Goal: Task Accomplishment & Management: Complete application form

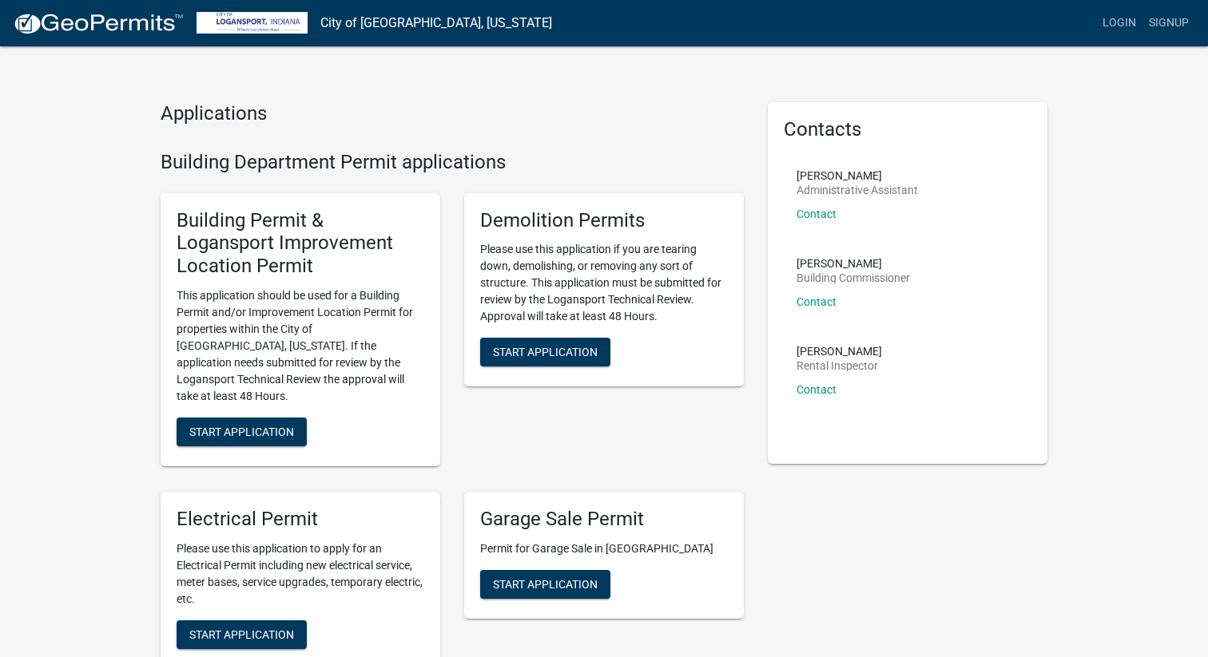
scroll to position [15, 0]
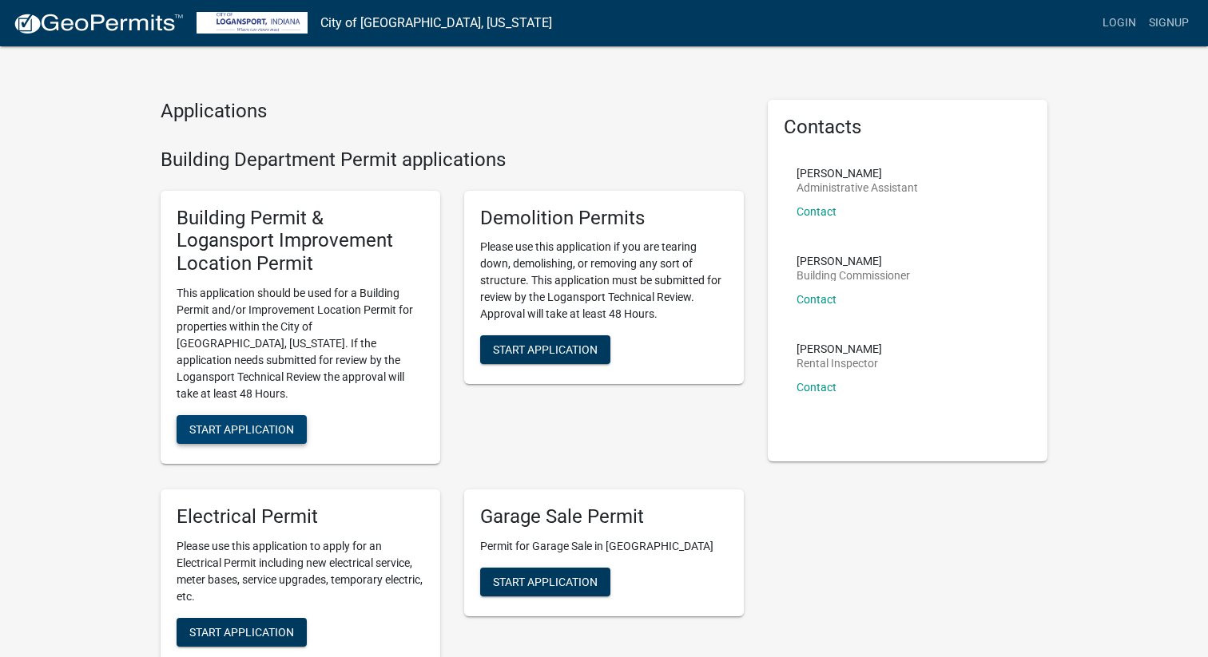
click at [254, 422] on span "Start Application" at bounding box center [241, 428] width 105 height 13
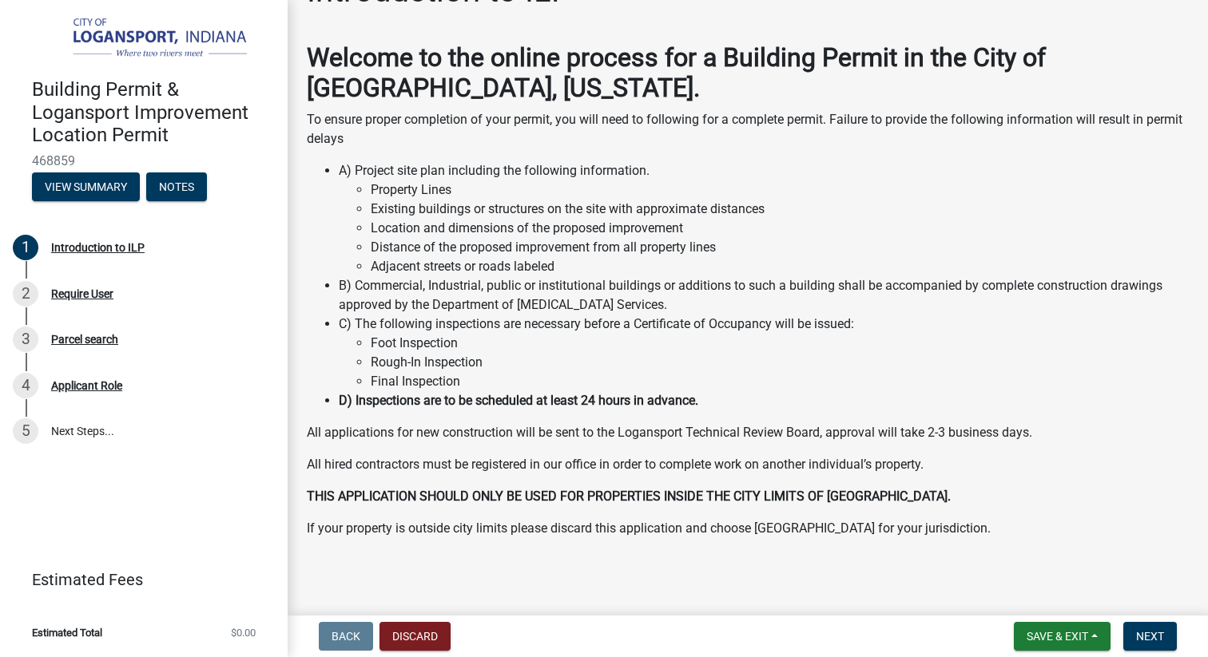
scroll to position [51, 0]
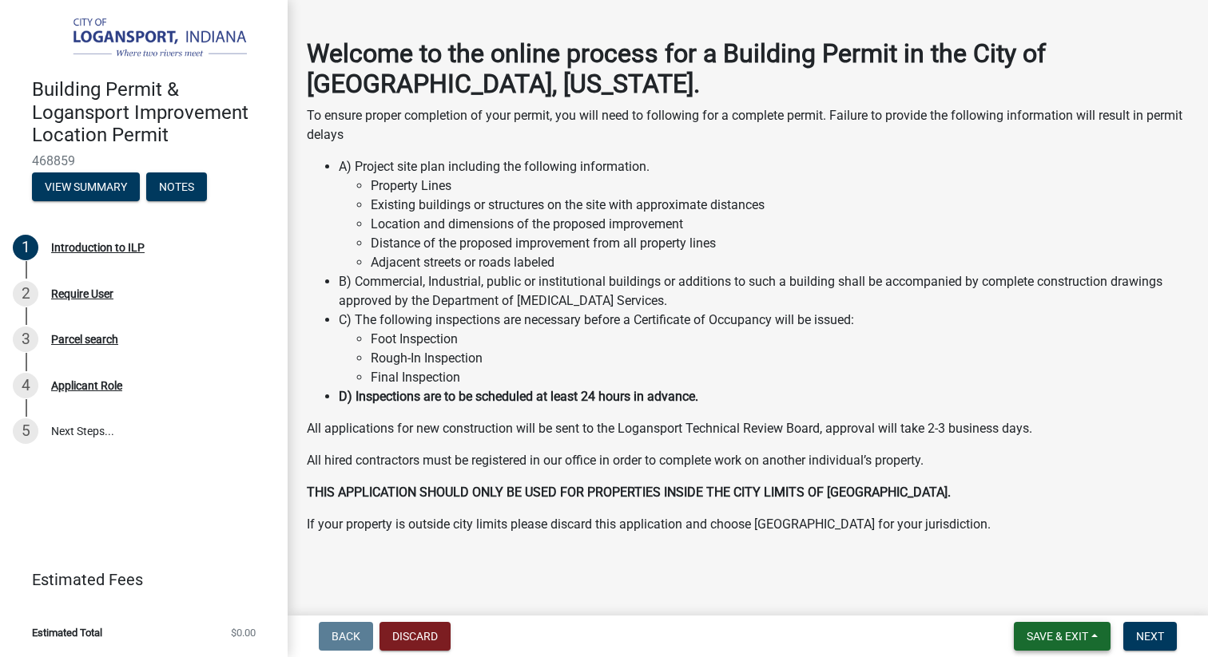
click at [1031, 636] on span "Save & Exit" at bounding box center [1056, 636] width 61 height 13
click at [1033, 551] on button "Save" at bounding box center [1046, 556] width 128 height 38
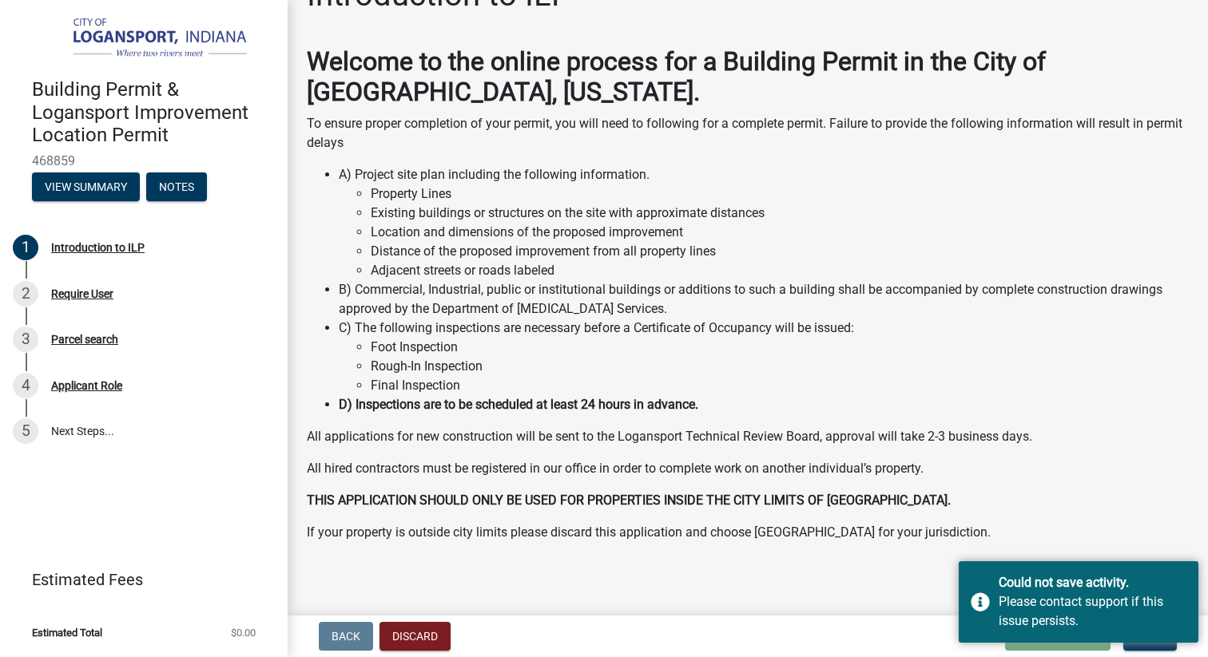
scroll to position [44, 0]
click at [70, 298] on div "Require User" at bounding box center [82, 293] width 62 height 11
click at [69, 292] on div "Require User" at bounding box center [82, 293] width 62 height 11
click at [20, 296] on div "2" at bounding box center [26, 294] width 26 height 26
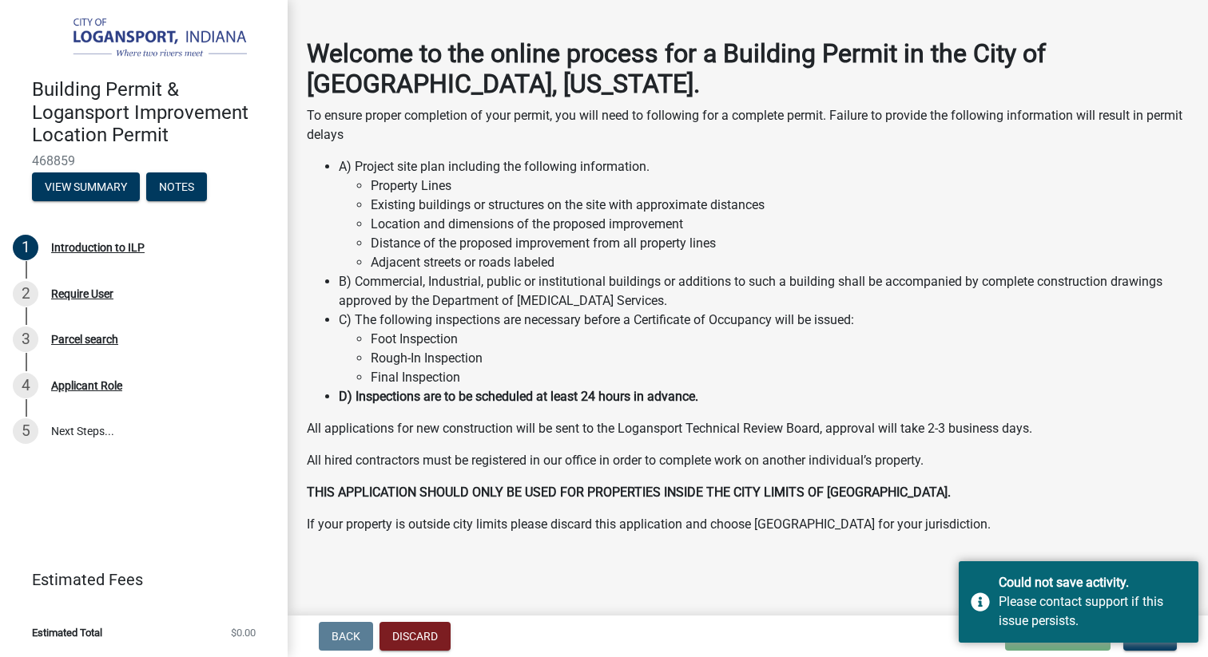
click at [1024, 550] on div "Introduction to ILP Welcome to the online process for a Building Permit in the …" at bounding box center [748, 264] width 906 height 593
click at [1019, 460] on p "All hired contractors must be registered in our office in order to complete wor…" at bounding box center [748, 460] width 882 height 19
click at [1115, 540] on wm-data-entity-input "Welcome to the online process for a Building Permit in the City of Logansport, …" at bounding box center [748, 292] width 882 height 509
click at [1016, 567] on div "Could not save activity. Please contact support if this issue persists." at bounding box center [1078, 601] width 240 height 81
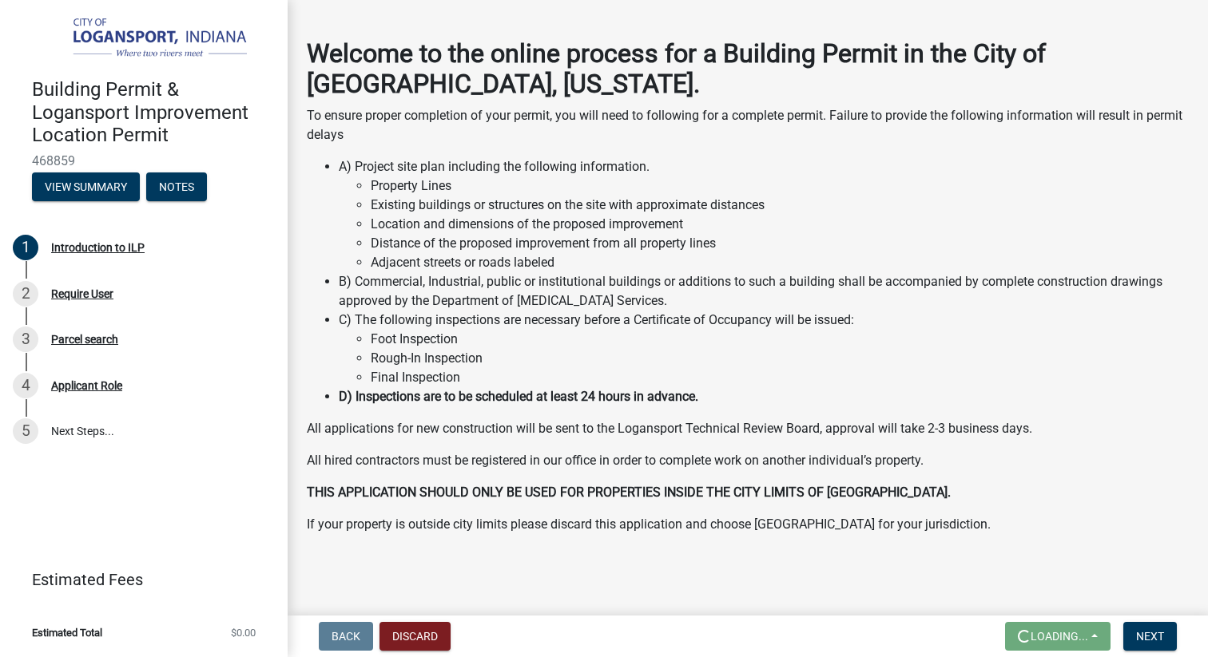
click at [331, 641] on nav "Back Discard Loading... Save Save & Exit Next" at bounding box center [748, 637] width 920 height 42
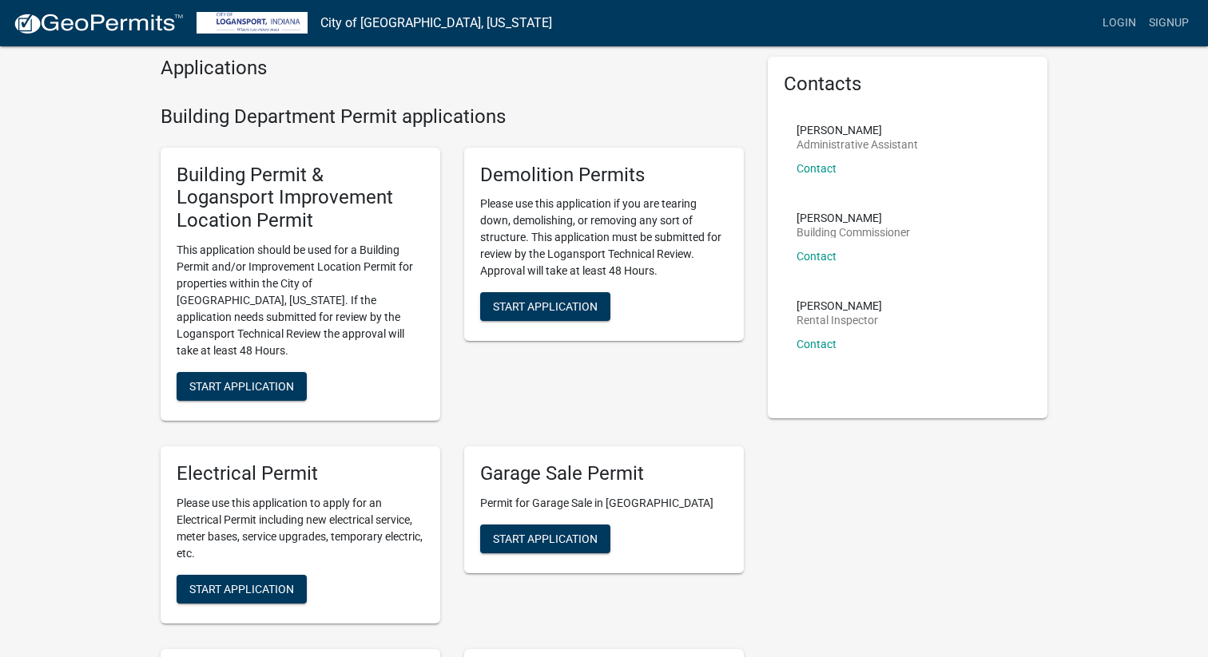
scroll to position [61, 0]
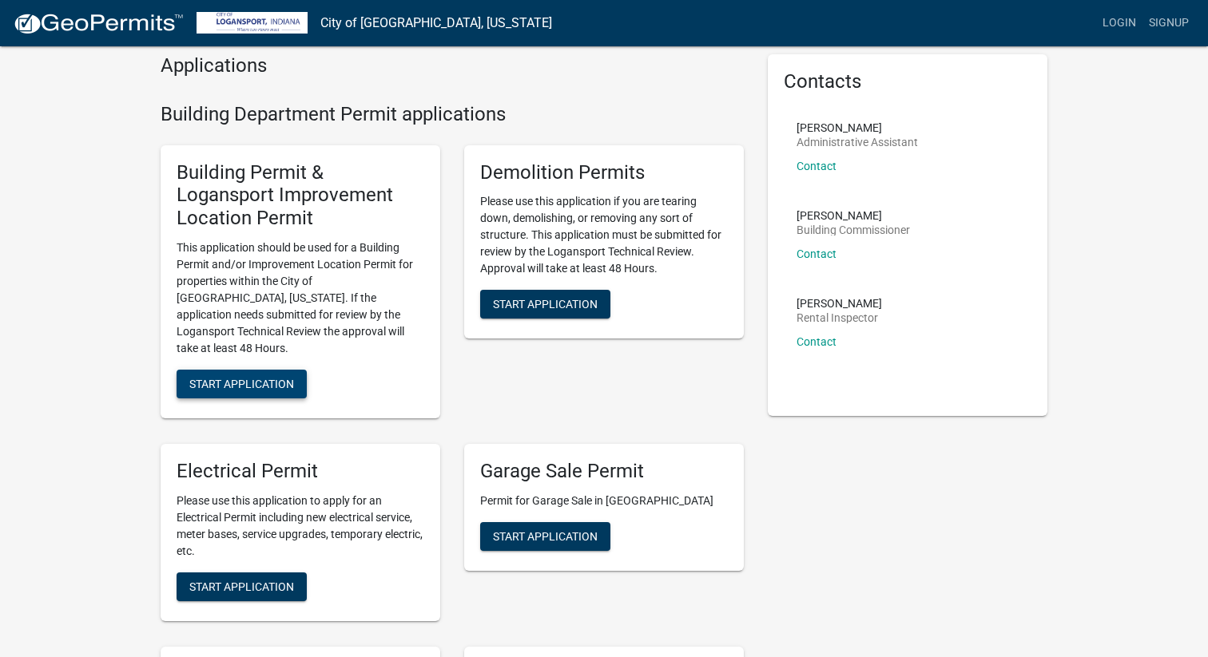
click at [270, 377] on span "Start Application" at bounding box center [241, 383] width 105 height 13
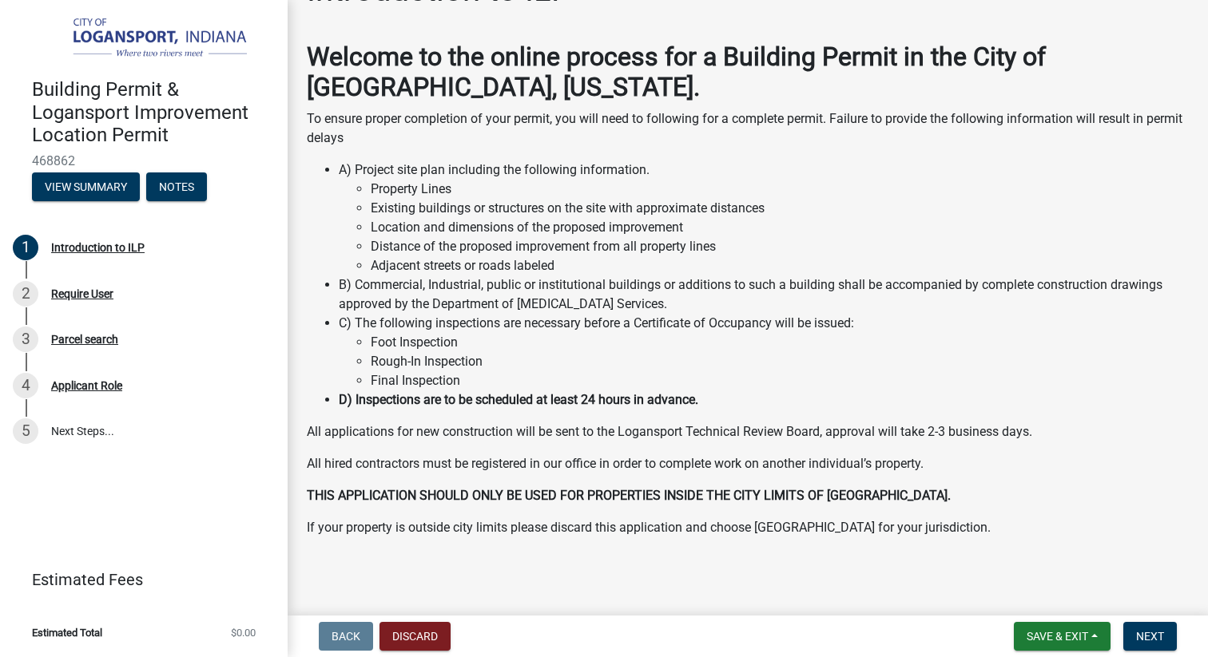
scroll to position [51, 0]
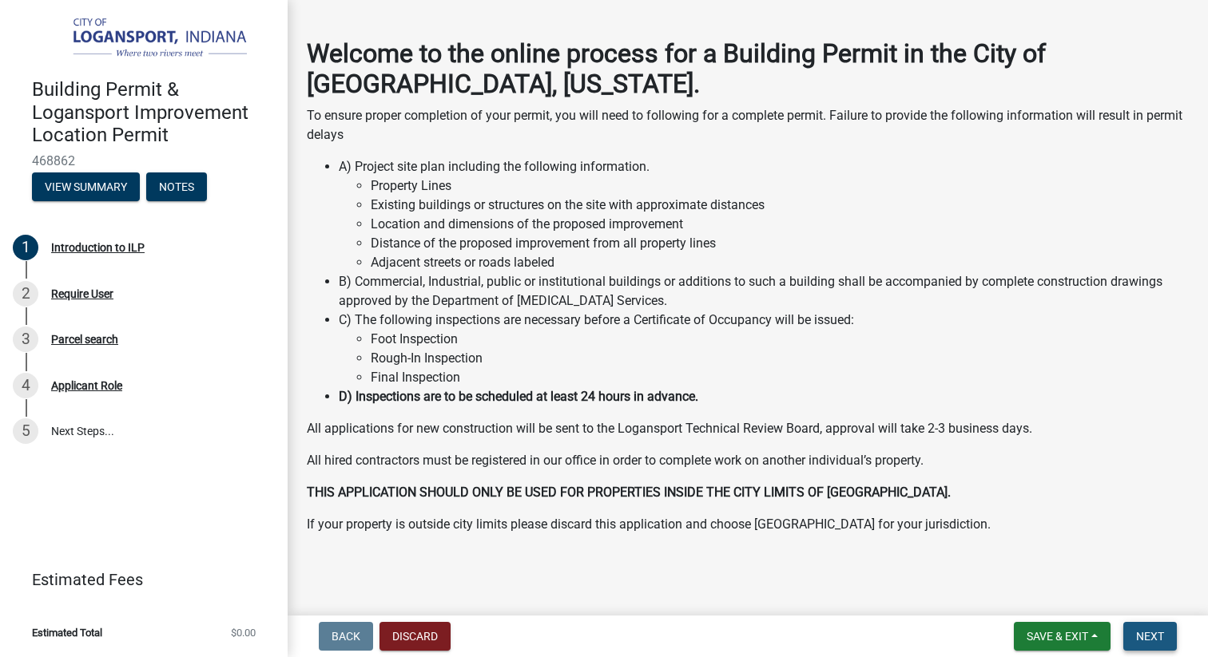
click at [1138, 632] on span "Next" at bounding box center [1150, 636] width 28 height 13
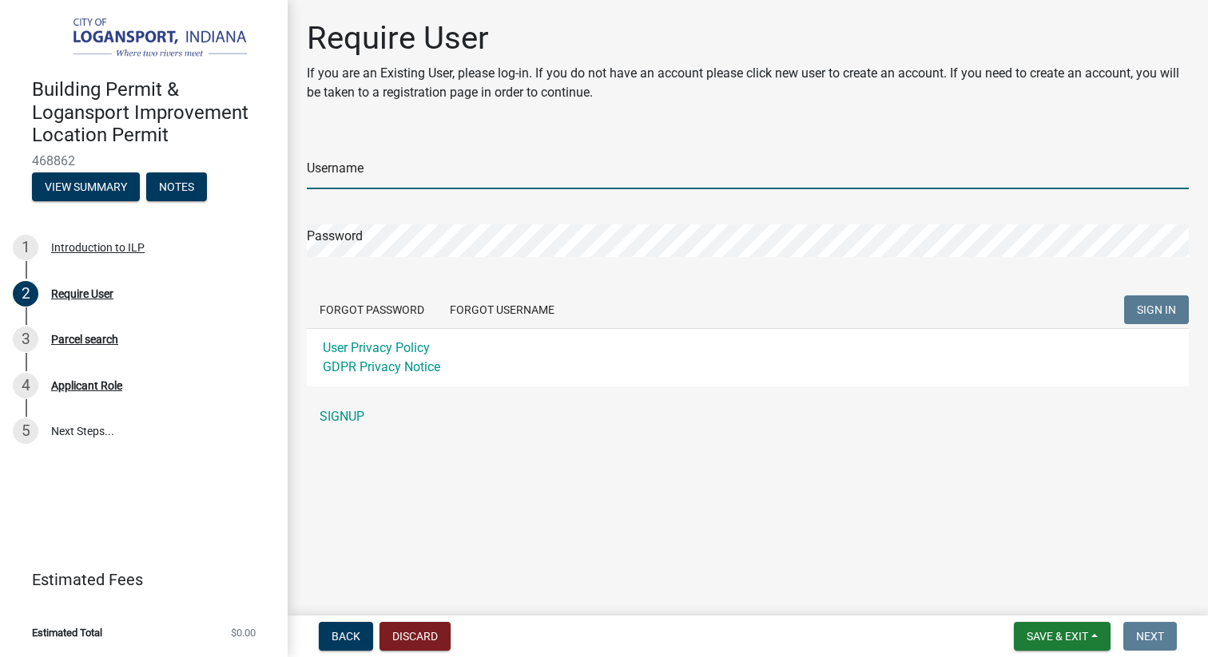
click at [732, 180] on input "Username" at bounding box center [748, 173] width 882 height 33
type input "[EMAIL_ADDRESS][DOMAIN_NAME]"
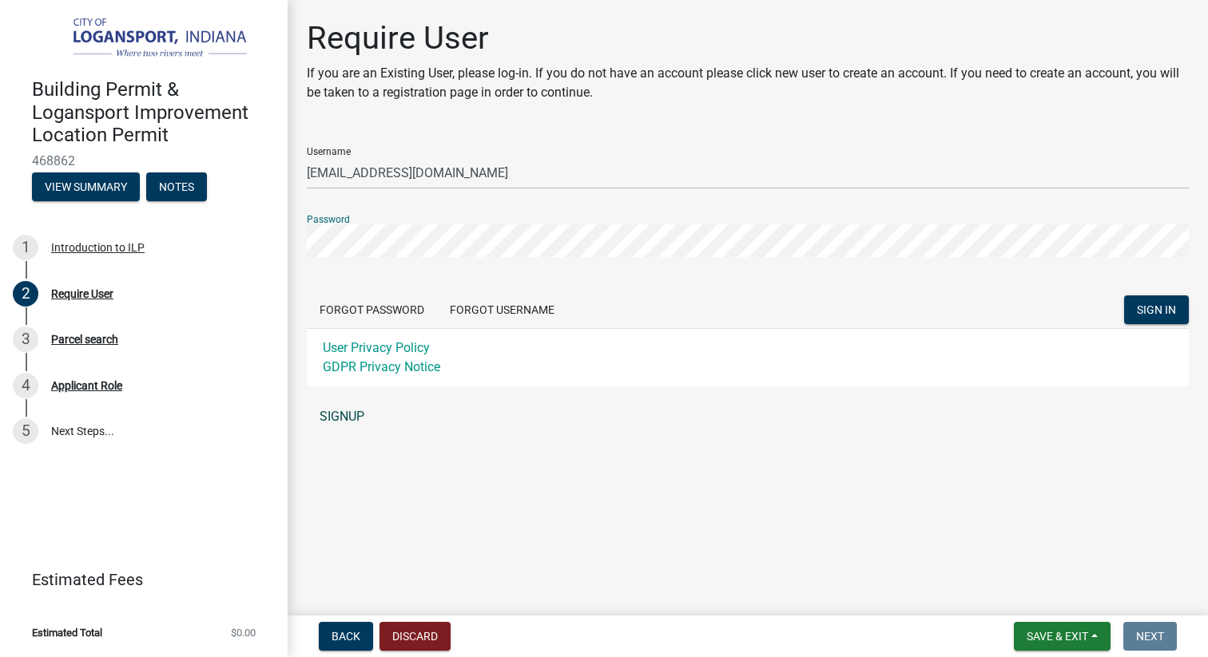
click at [332, 414] on link "SIGNUP" at bounding box center [748, 417] width 882 height 32
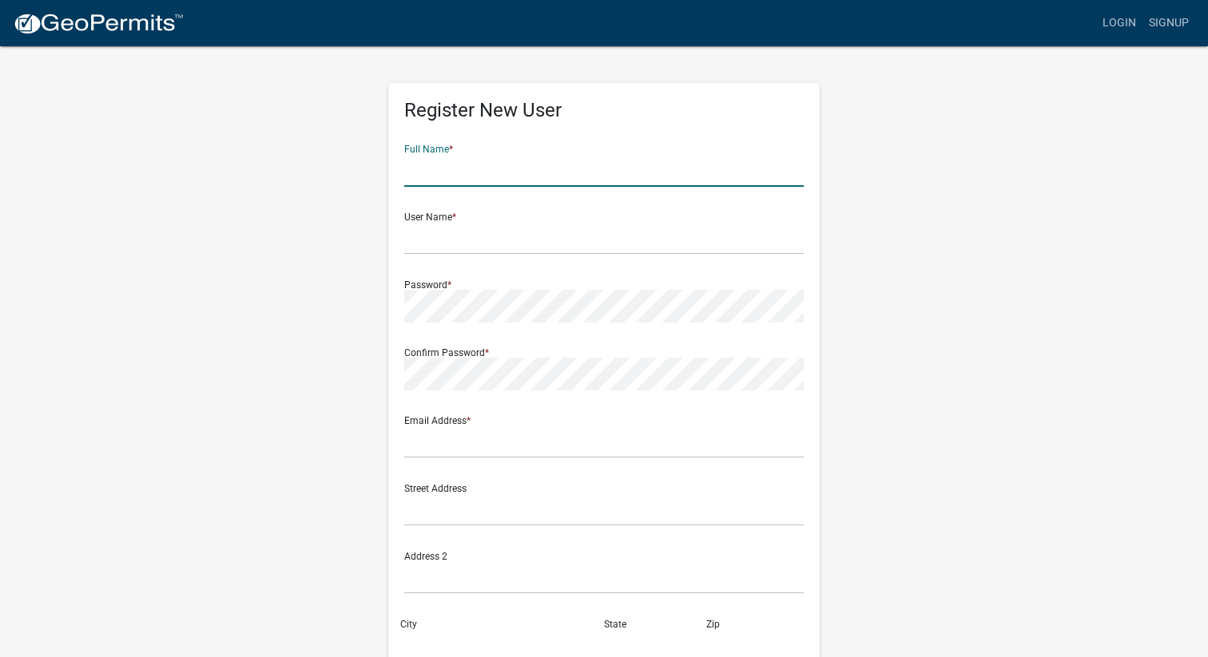
click at [593, 160] on input "text" at bounding box center [603, 170] width 399 height 33
type input "[PERSON_NAME]"
type input "[EMAIL_ADDRESS][DOMAIN_NAME]"
type input "[STREET_ADDRESS][PERSON_NAME]"
type input "Logansport"
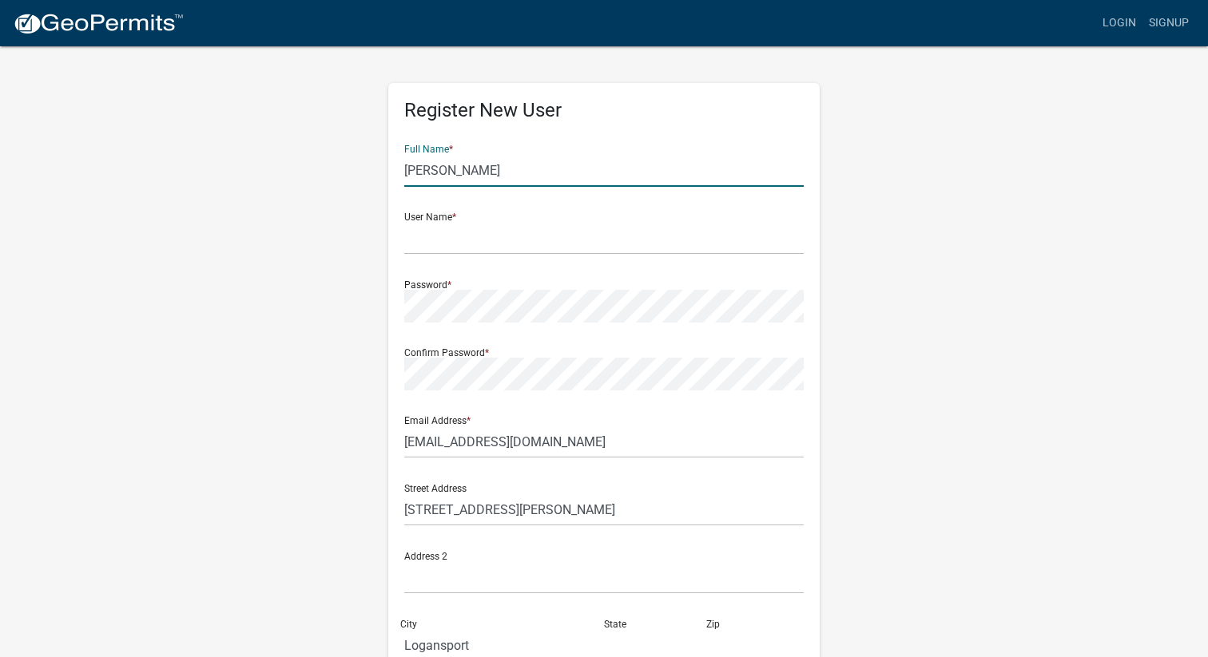
type input "IN"
type input "46947"
type input "5747224451"
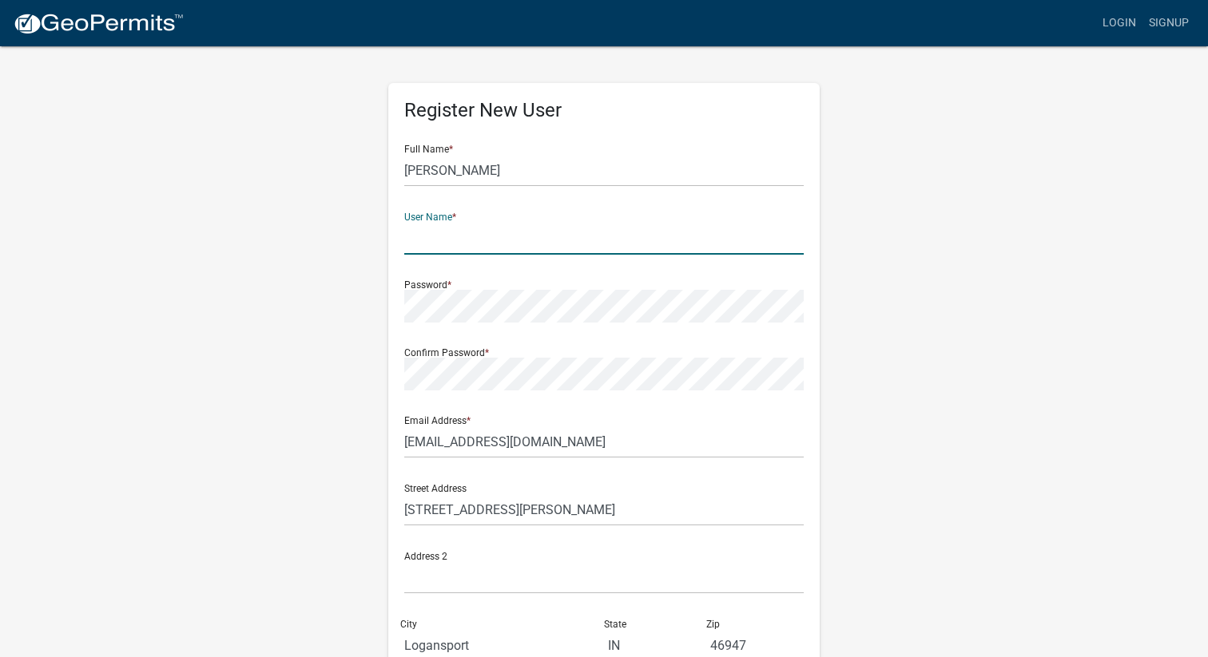
click at [488, 246] on input "text" at bounding box center [603, 238] width 399 height 33
type input "[EMAIL_ADDRESS][DOMAIN_NAME]"
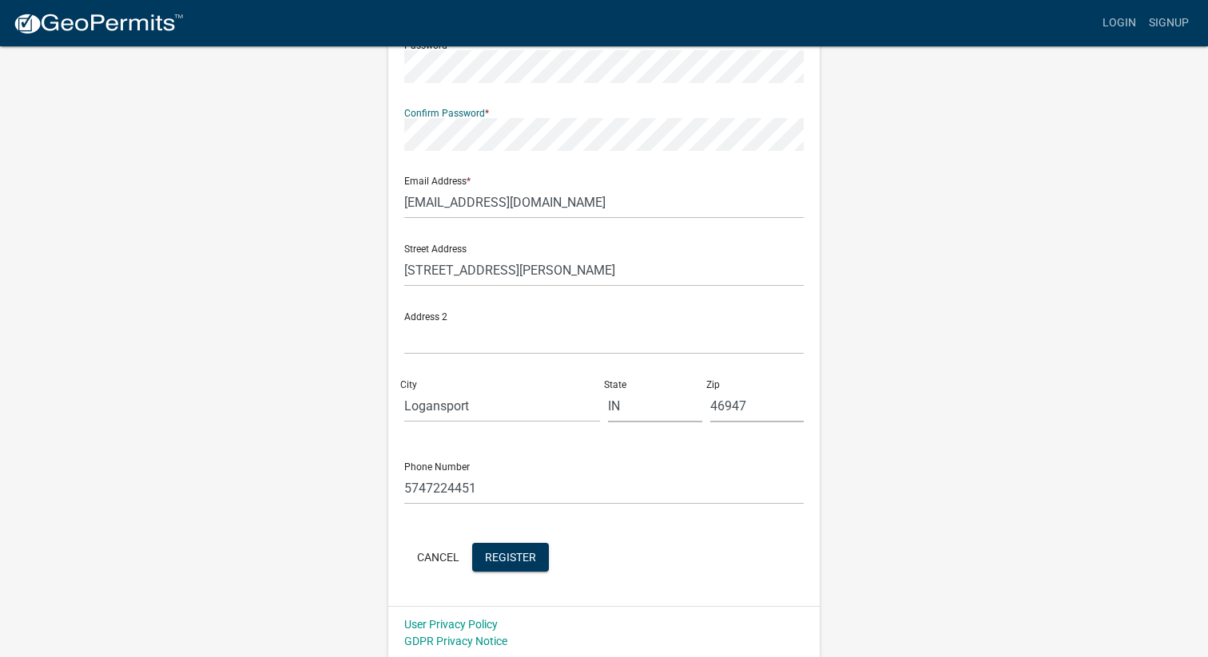
scroll to position [242, 0]
click at [502, 549] on span "Register" at bounding box center [510, 554] width 51 height 13
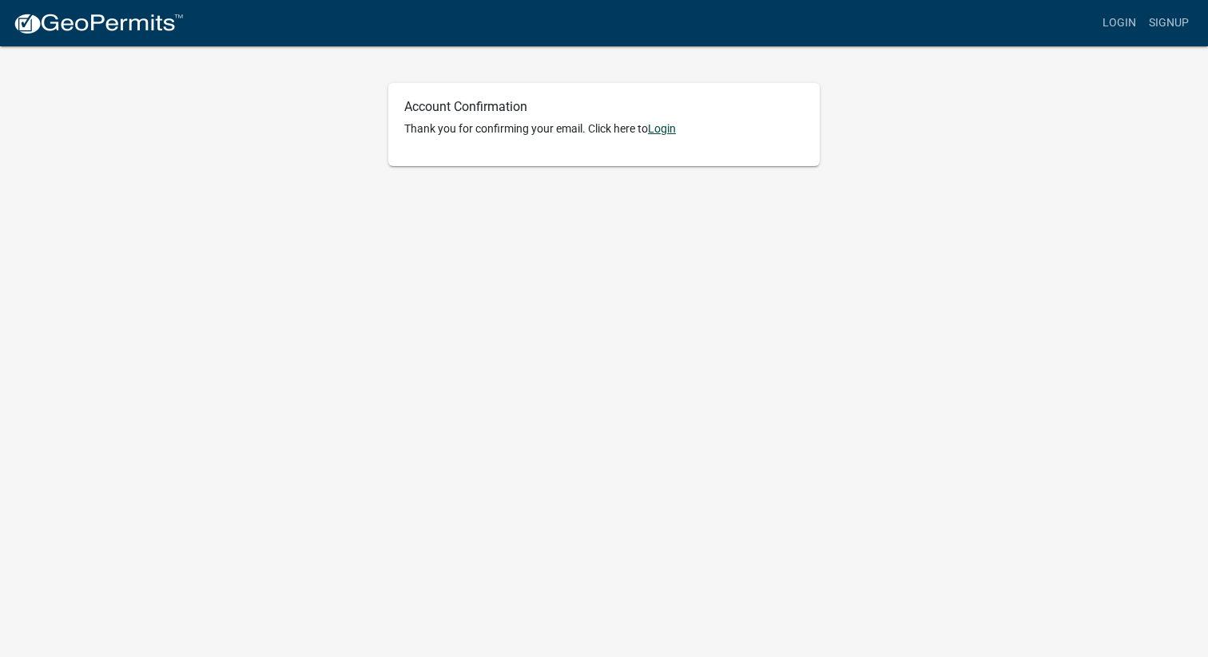
click at [668, 127] on link "Login" at bounding box center [662, 128] width 28 height 13
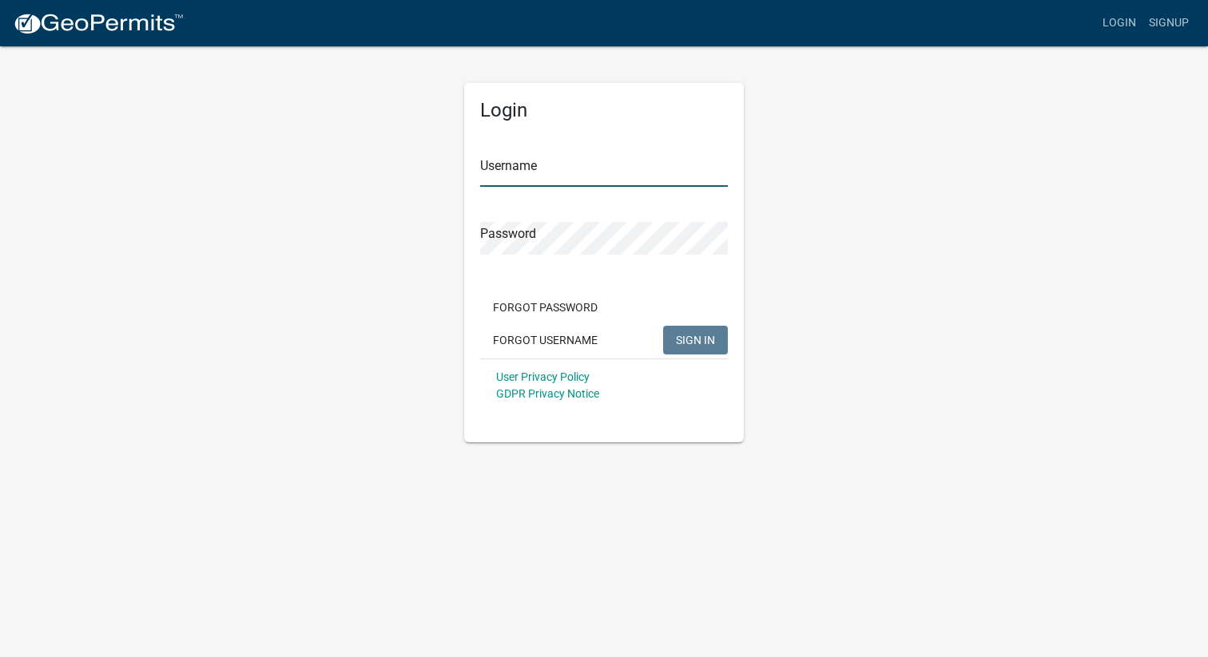
click at [628, 155] on input "Username" at bounding box center [604, 170] width 248 height 33
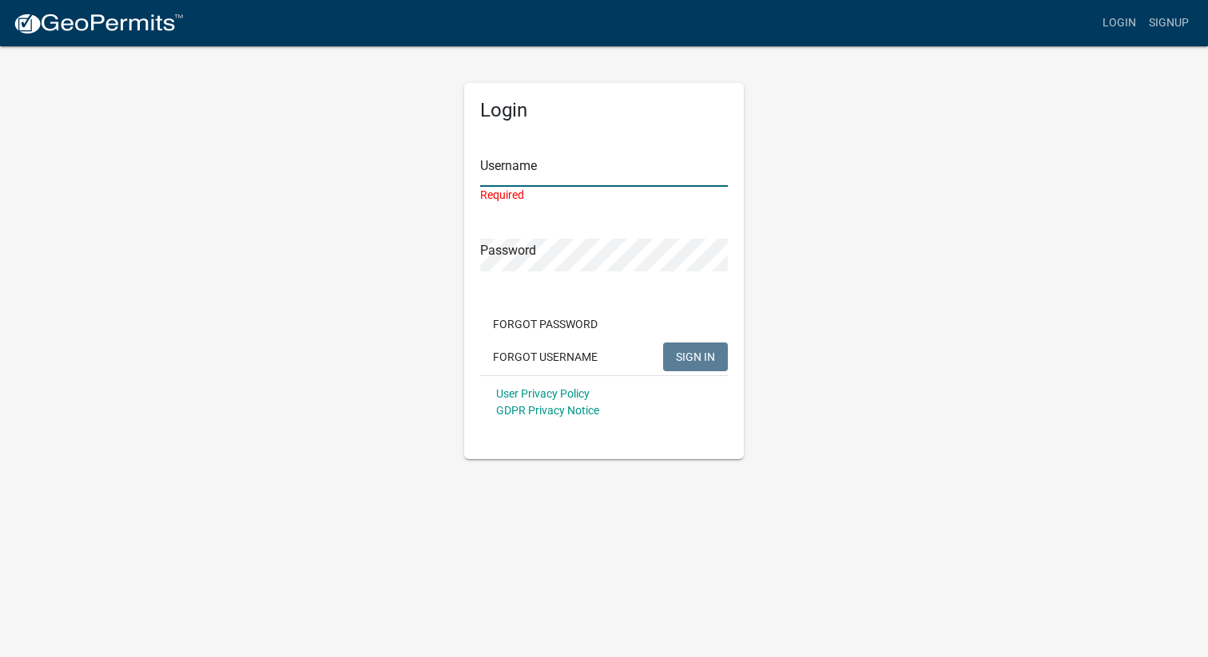
type input "[EMAIL_ADDRESS][DOMAIN_NAME]"
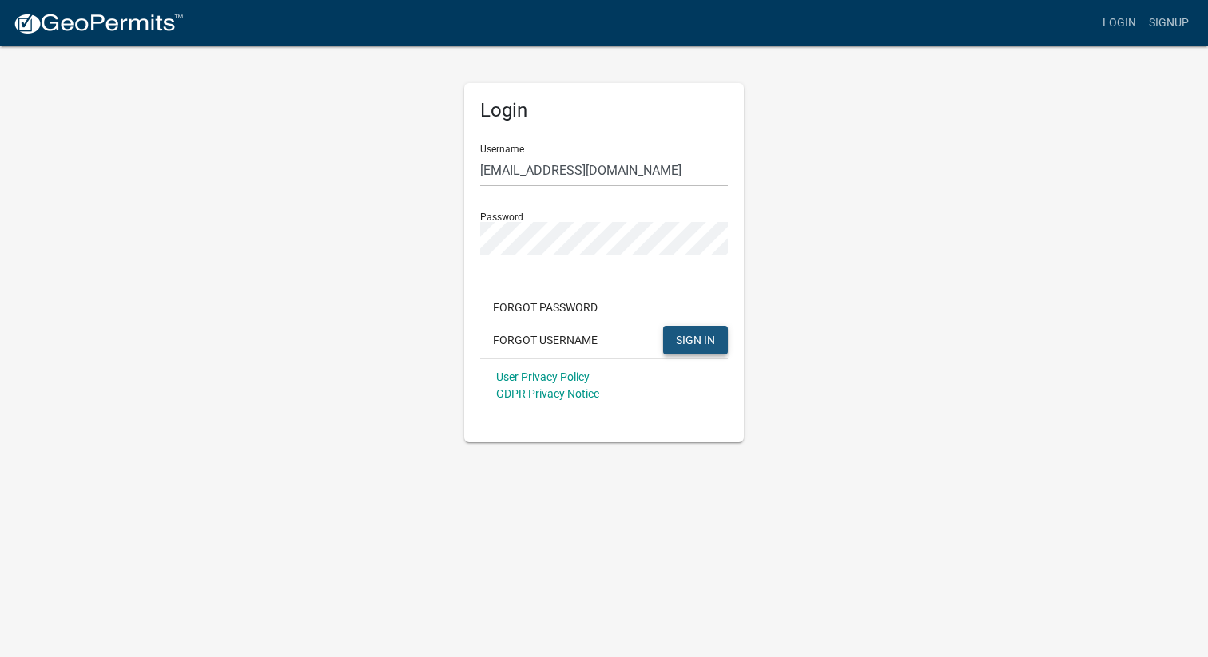
click at [679, 349] on button "SIGN IN" at bounding box center [695, 340] width 65 height 29
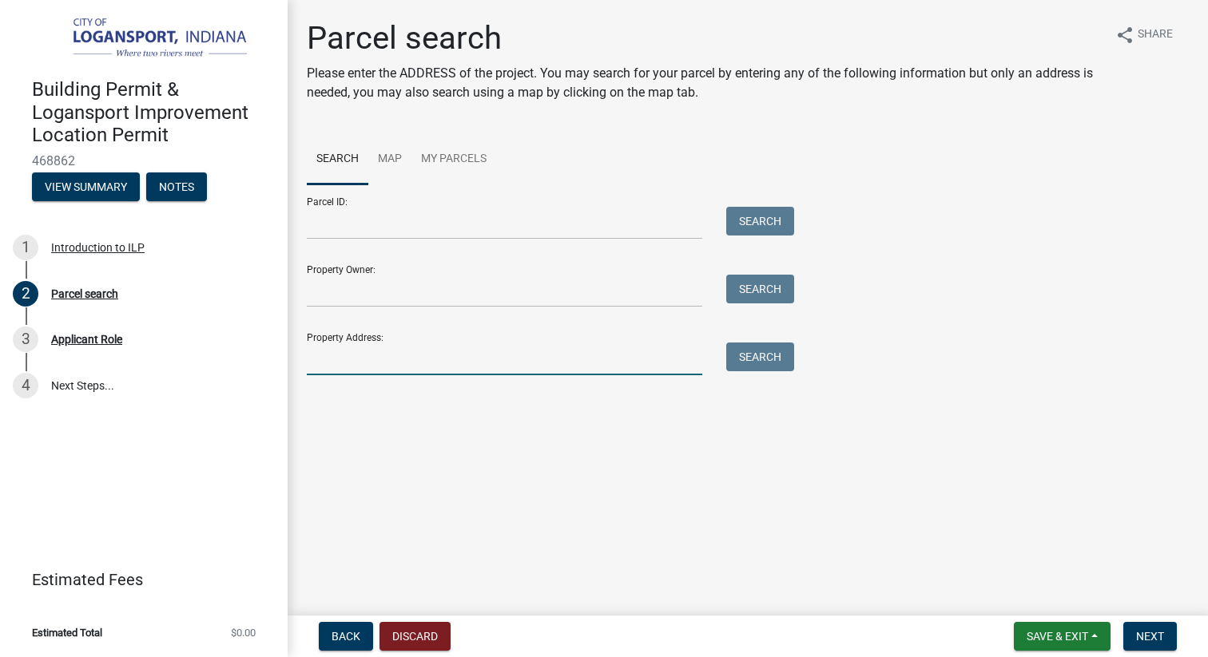
click at [484, 365] on input "Property Address:" at bounding box center [504, 359] width 395 height 33
type input "[STREET_ADDRESS][PERSON_NAME]"
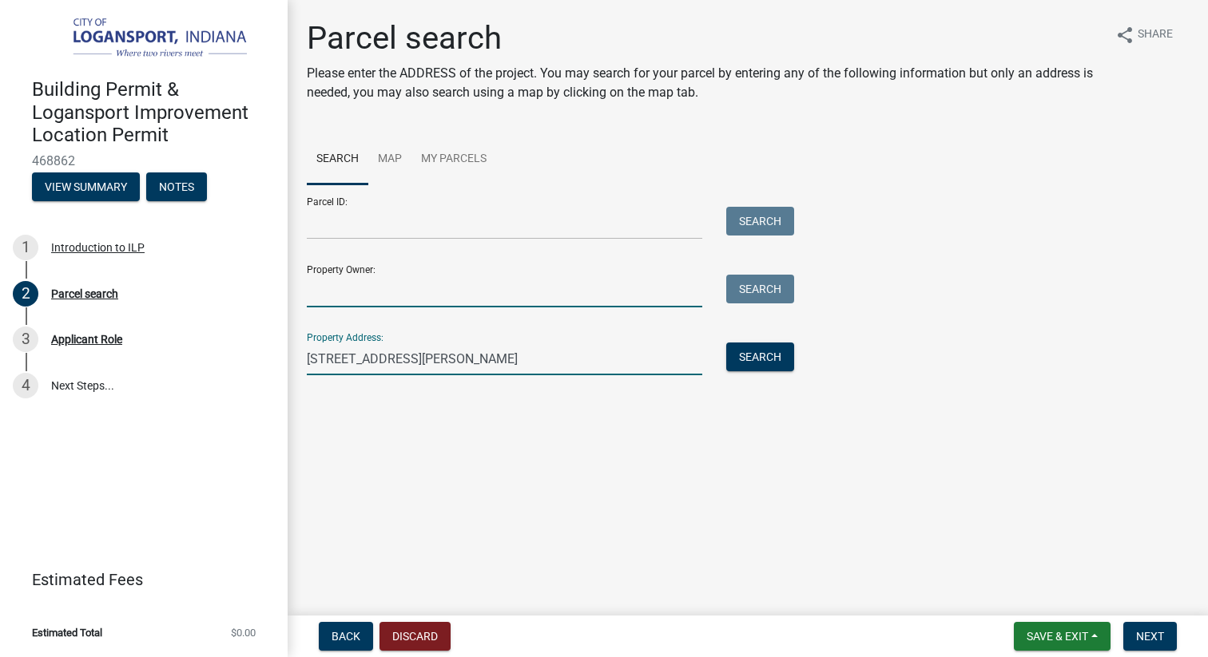
click at [431, 301] on input "Property Owner:" at bounding box center [504, 291] width 395 height 33
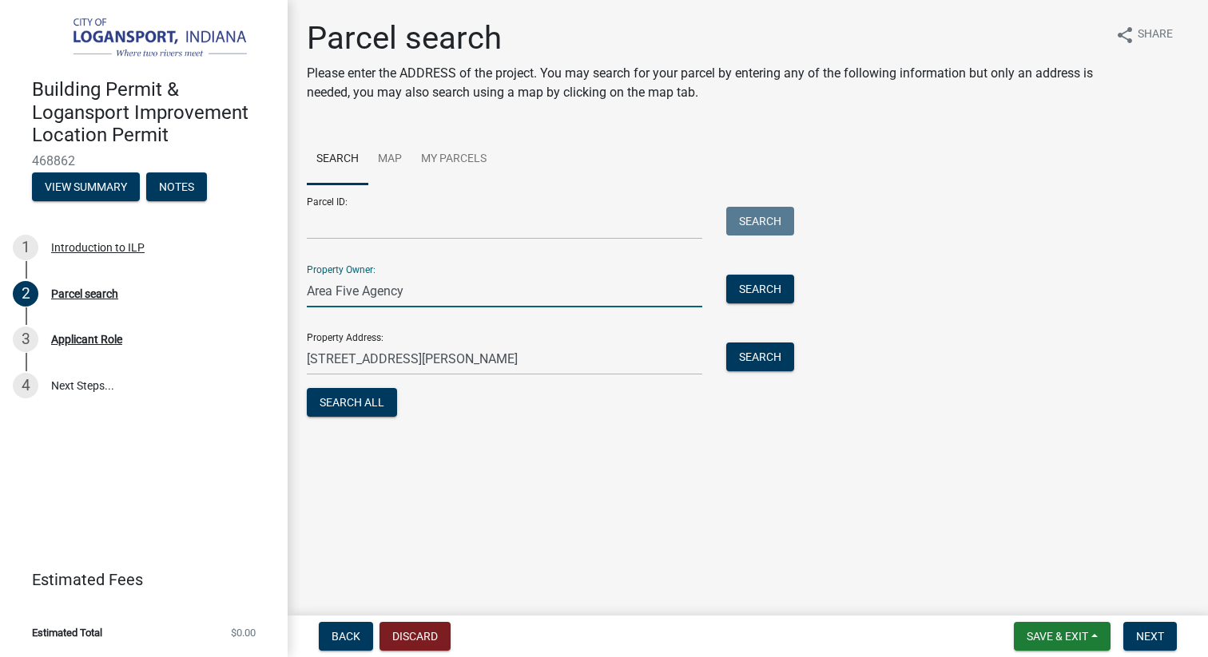
type input "Area Five Agency"
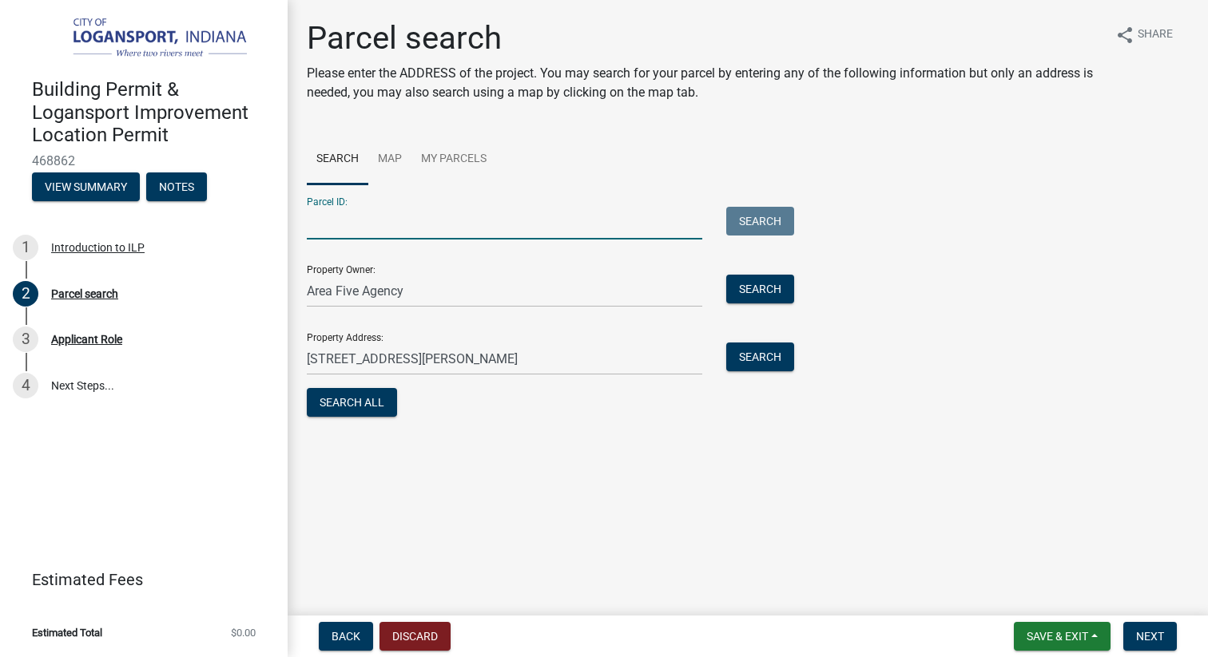
click at [624, 211] on input "Parcel ID:" at bounding box center [504, 223] width 395 height 33
click at [718, 218] on div "Search" at bounding box center [756, 223] width 84 height 33
click at [396, 159] on link "Map" at bounding box center [389, 159] width 43 height 51
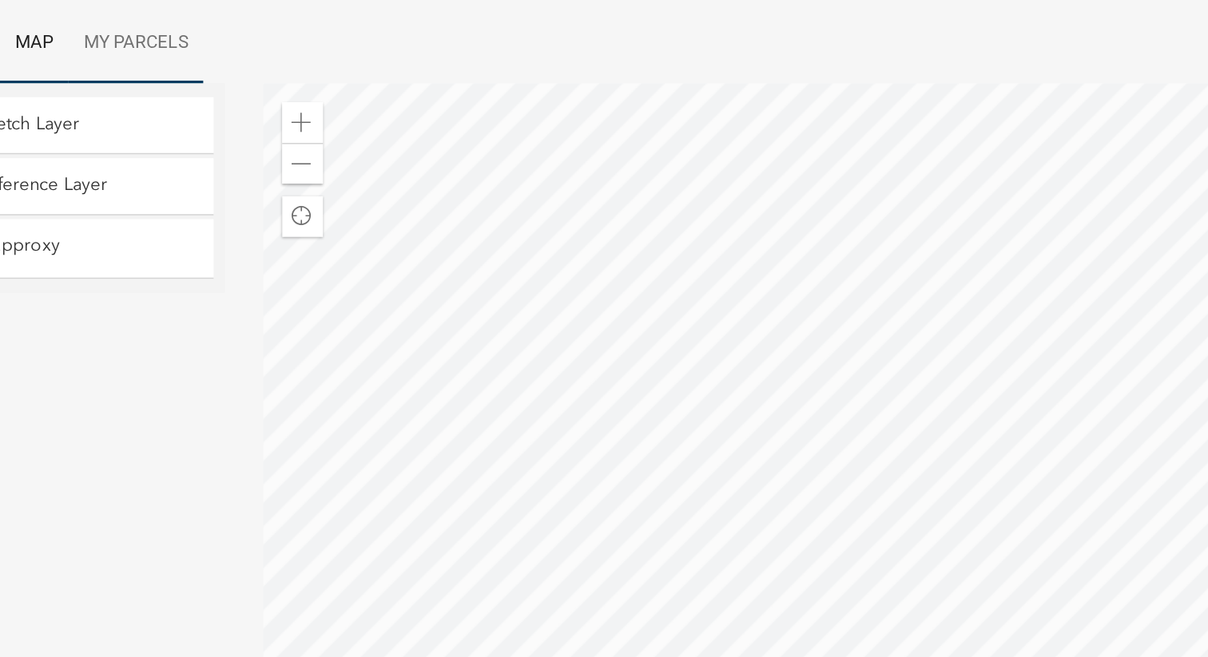
click at [446, 163] on link "My Parcels" at bounding box center [453, 159] width 85 height 51
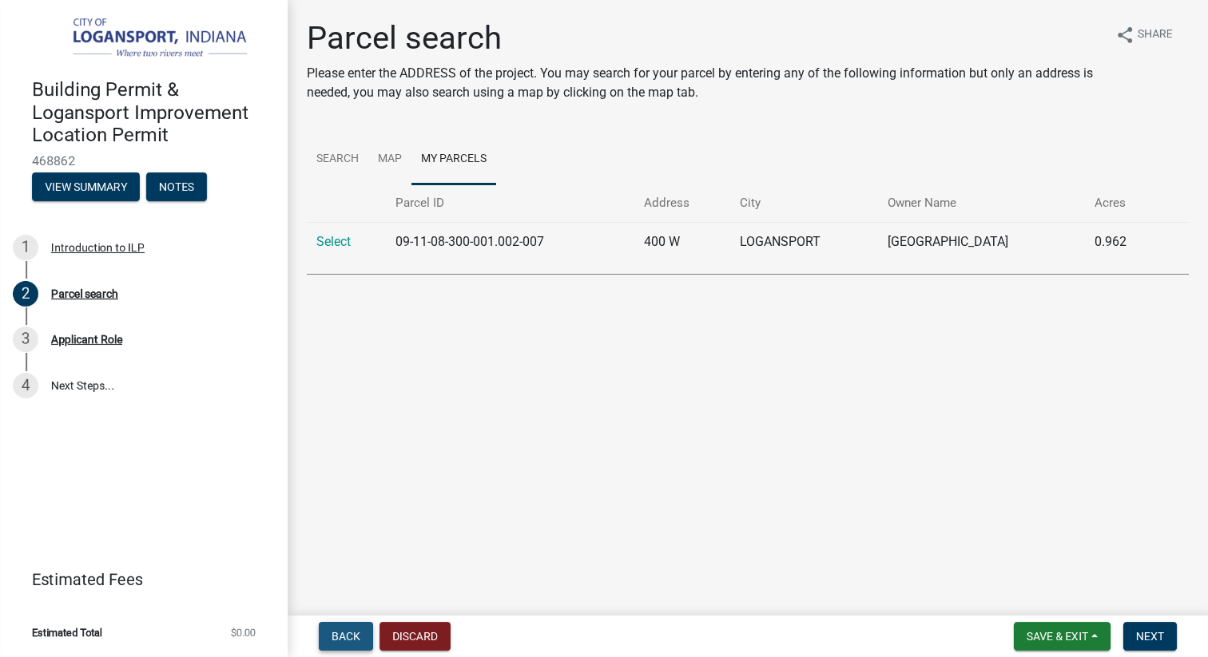
click at [334, 624] on button "Back" at bounding box center [346, 636] width 54 height 29
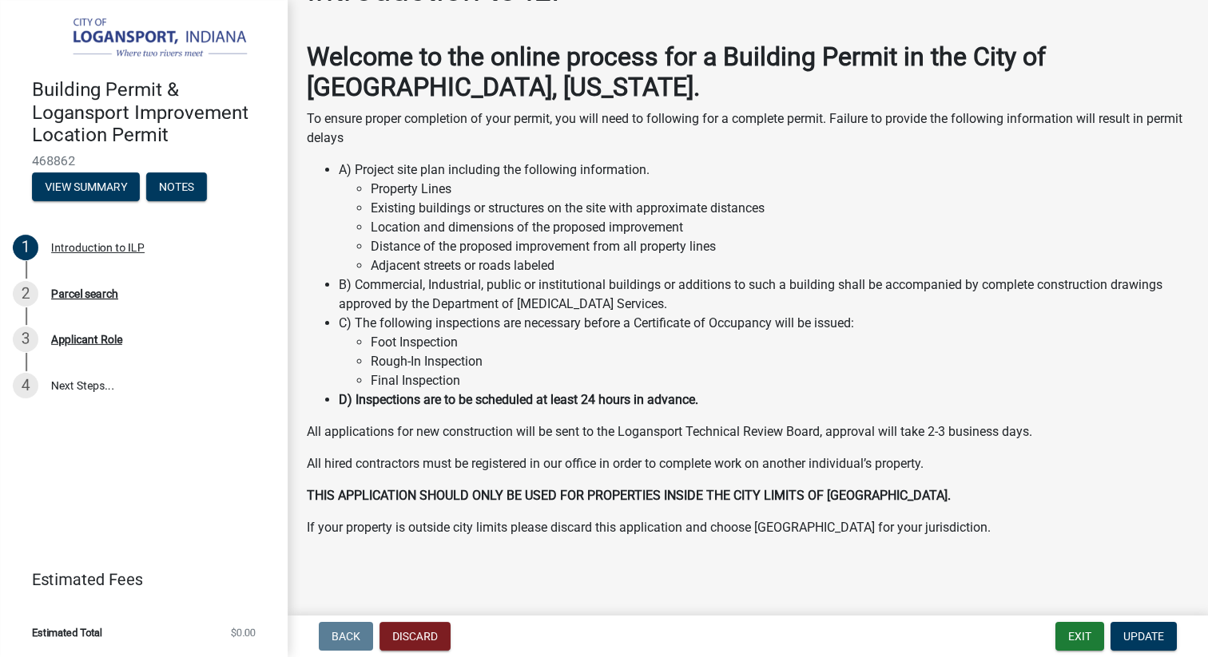
scroll to position [51, 0]
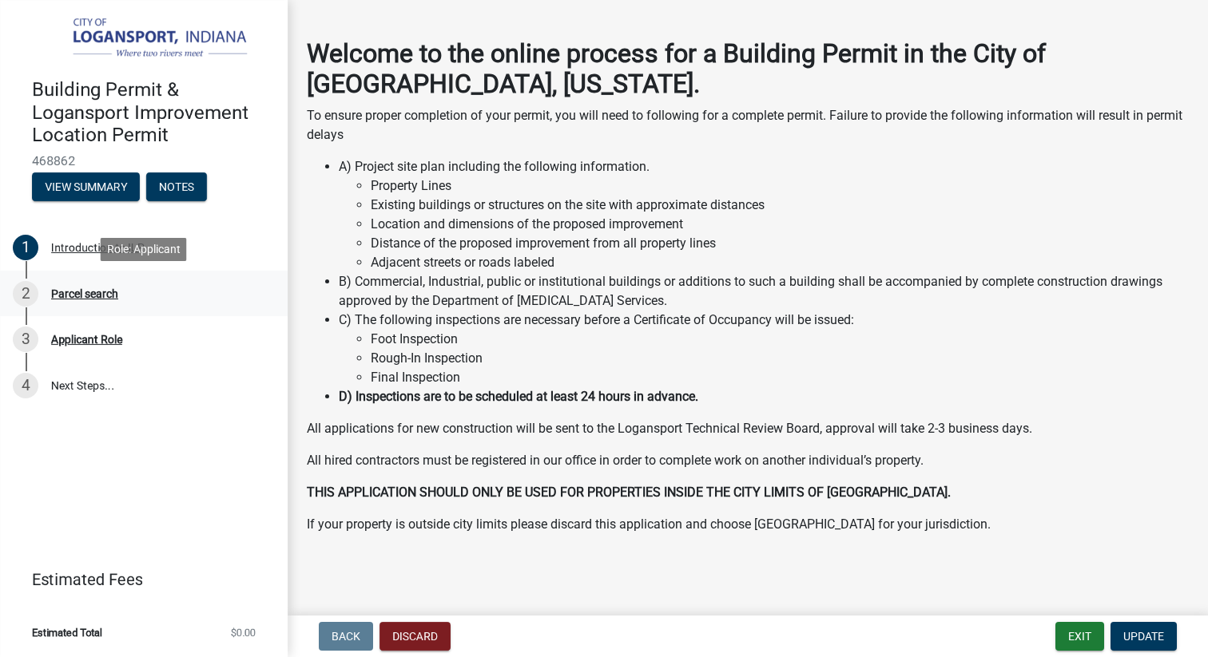
click at [92, 290] on div "Parcel search" at bounding box center [84, 293] width 67 height 11
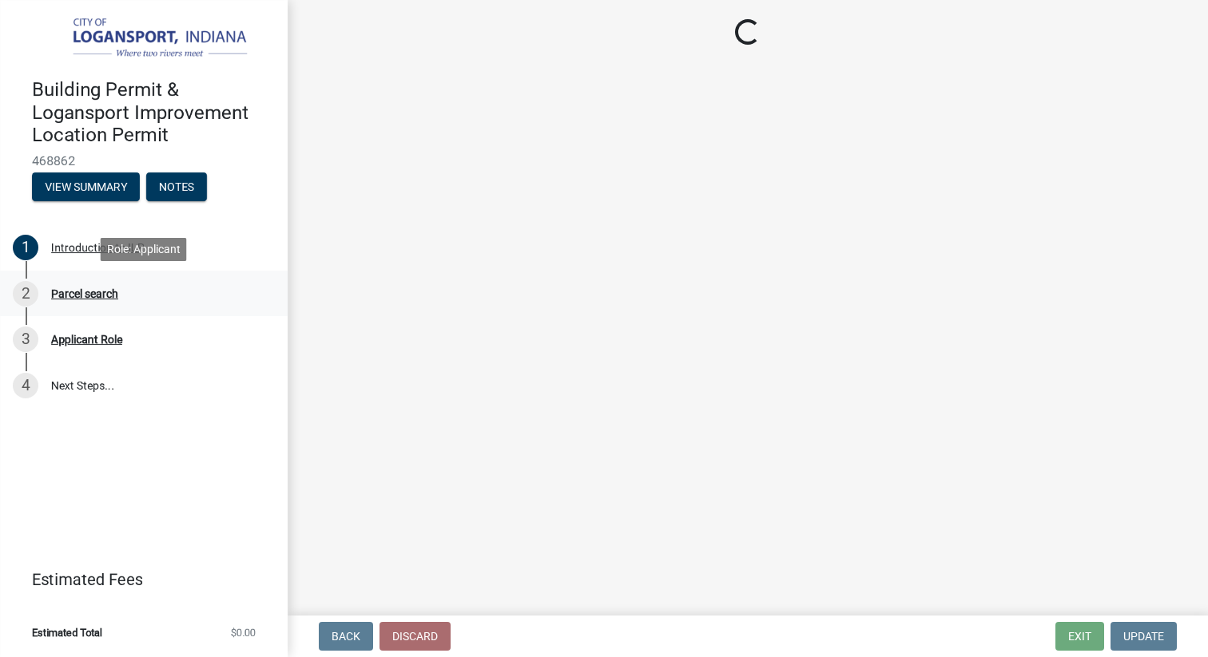
scroll to position [0, 0]
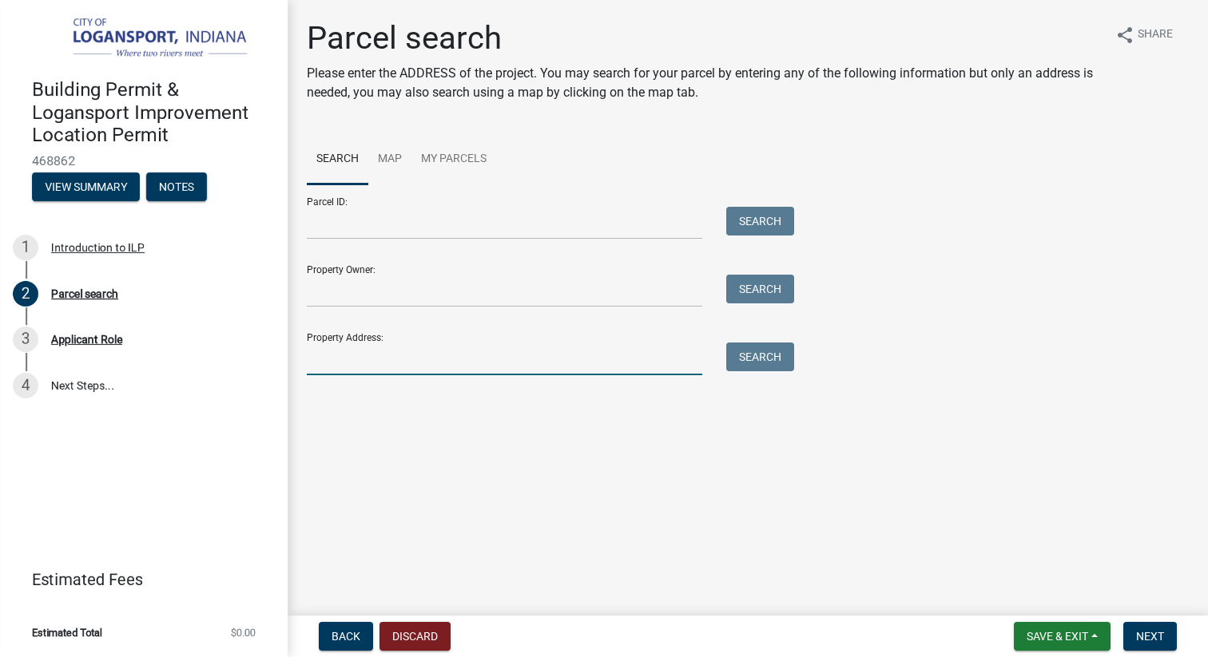
click at [348, 349] on input "Property Address:" at bounding box center [504, 359] width 395 height 33
type input "[STREET_ADDRESS][PERSON_NAME]"
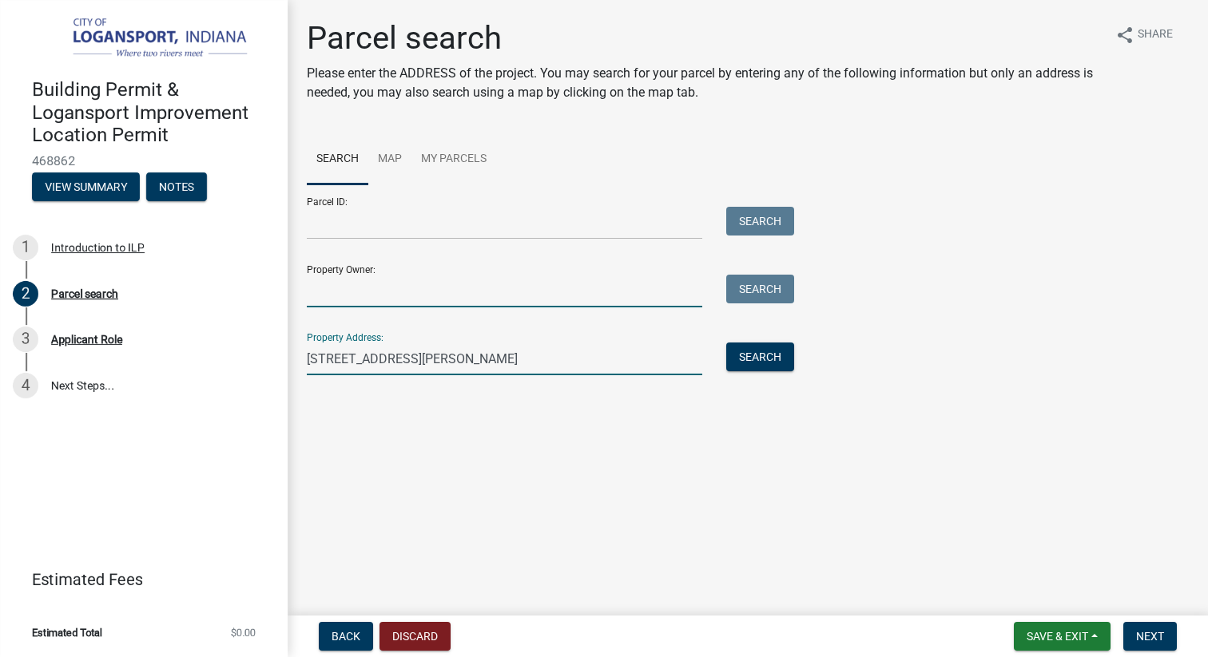
click at [407, 298] on input "Property Owner:" at bounding box center [504, 291] width 395 height 33
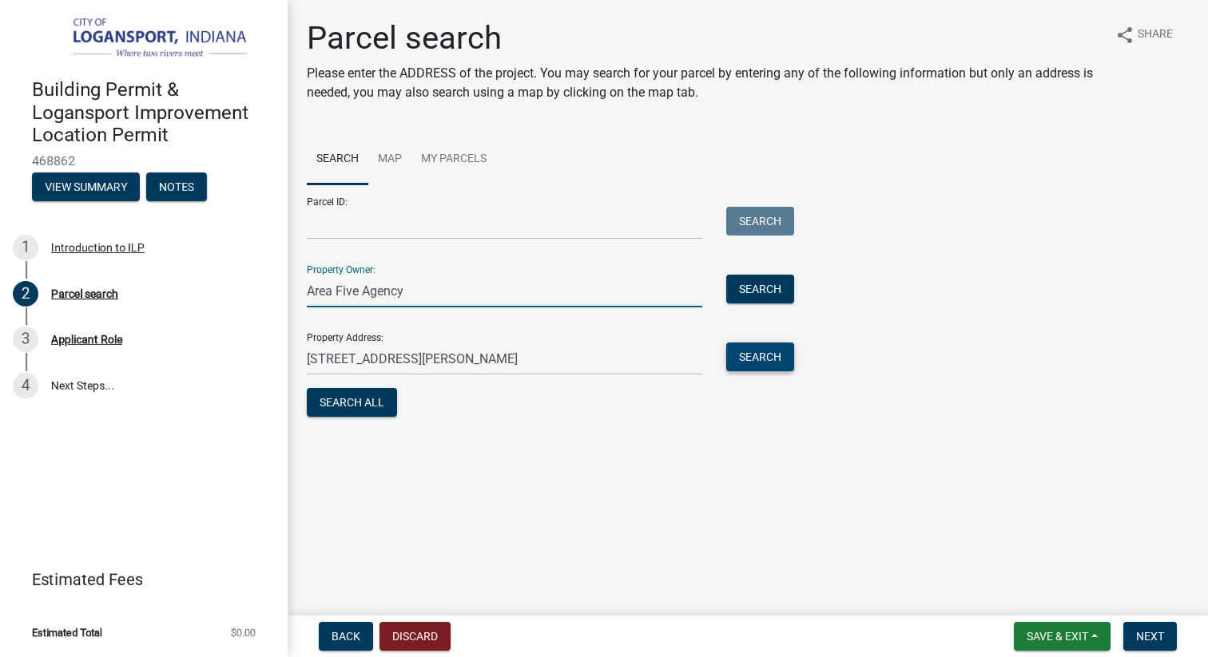
type input "Area Five Agency"
click at [755, 344] on button "Search" at bounding box center [760, 357] width 68 height 29
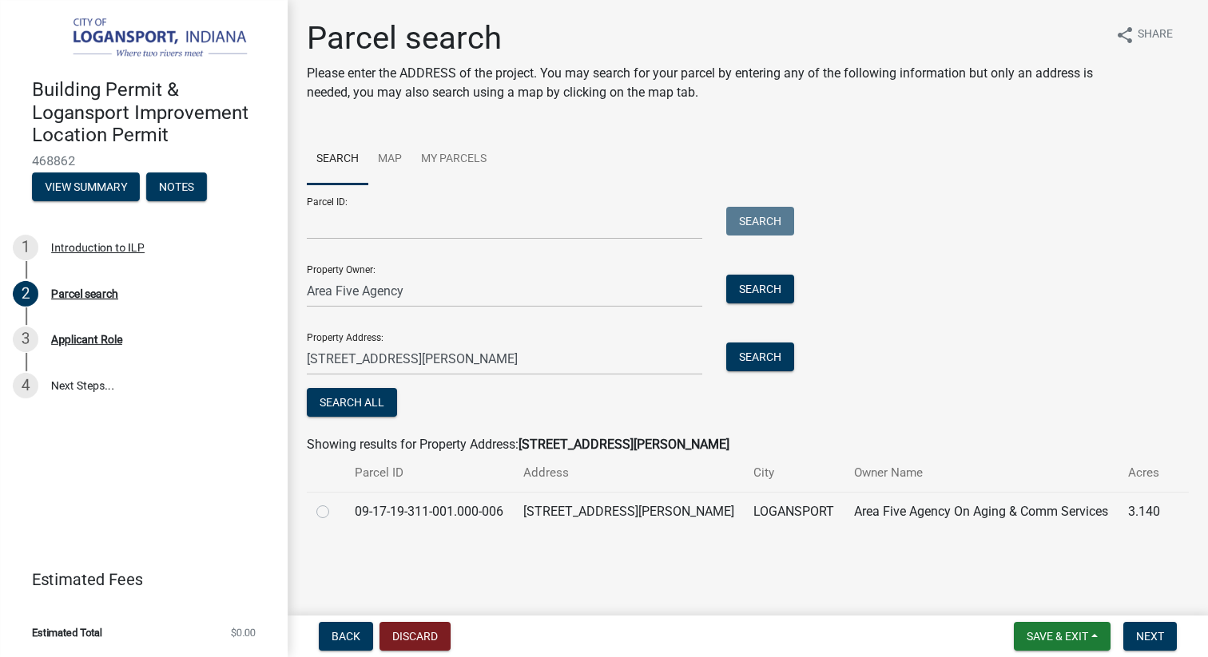
click at [335, 502] on label at bounding box center [335, 502] width 0 height 0
click at [335, 510] on input "radio" at bounding box center [340, 507] width 10 height 10
radio input "true"
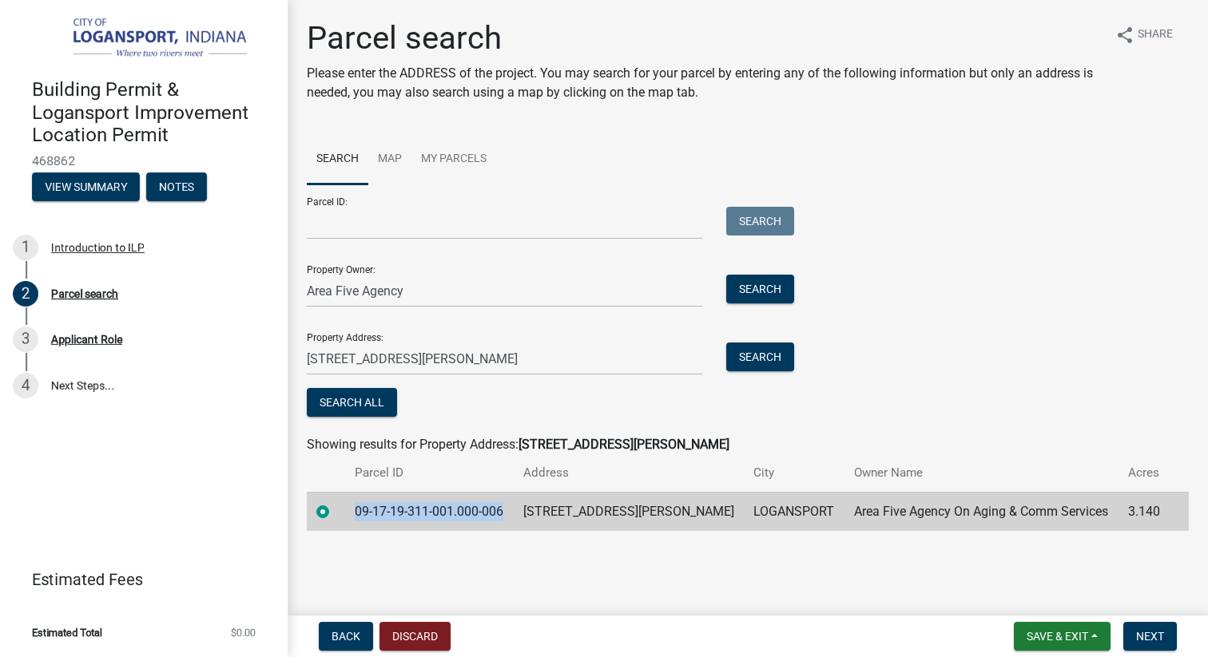
drag, startPoint x: 527, startPoint y: 510, endPoint x: 363, endPoint y: 510, distance: 164.5
click at [363, 510] on td "09-17-19-311-001.000-006" at bounding box center [429, 511] width 169 height 39
copy td "09-17-19-311-001.000-006"
click at [403, 220] on input "Parcel ID:" at bounding box center [504, 223] width 395 height 33
paste input "09-17-19-311-001.000-006"
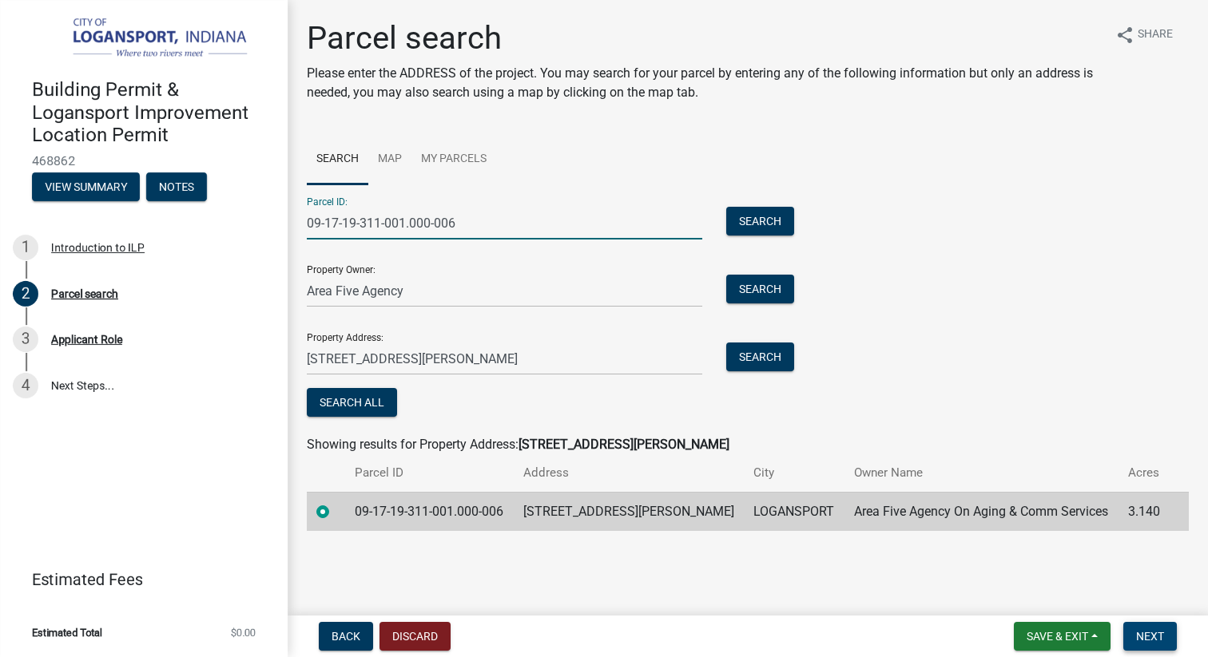
type input "09-17-19-311-001.000-006"
click at [1148, 630] on span "Next" at bounding box center [1150, 636] width 28 height 13
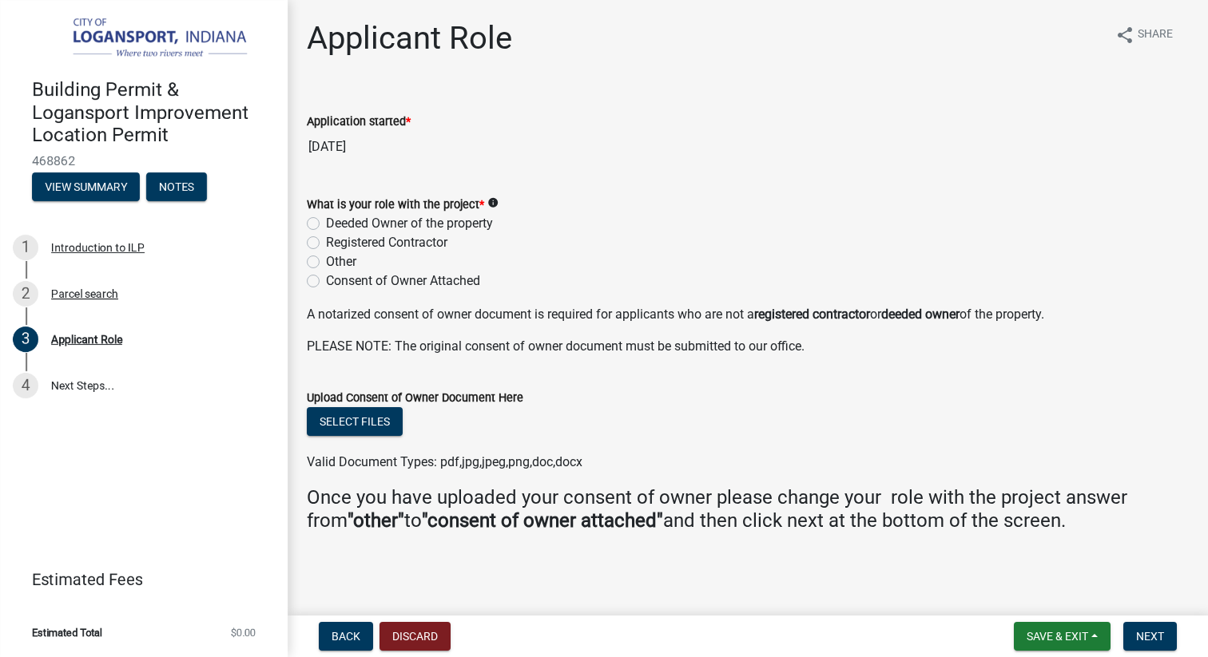
click at [326, 219] on label "Deeded Owner of the property" at bounding box center [409, 223] width 167 height 19
click at [326, 219] on input "Deeded Owner of the property" at bounding box center [331, 219] width 10 height 10
radio input "true"
click at [1160, 640] on span "Next" at bounding box center [1150, 636] width 28 height 13
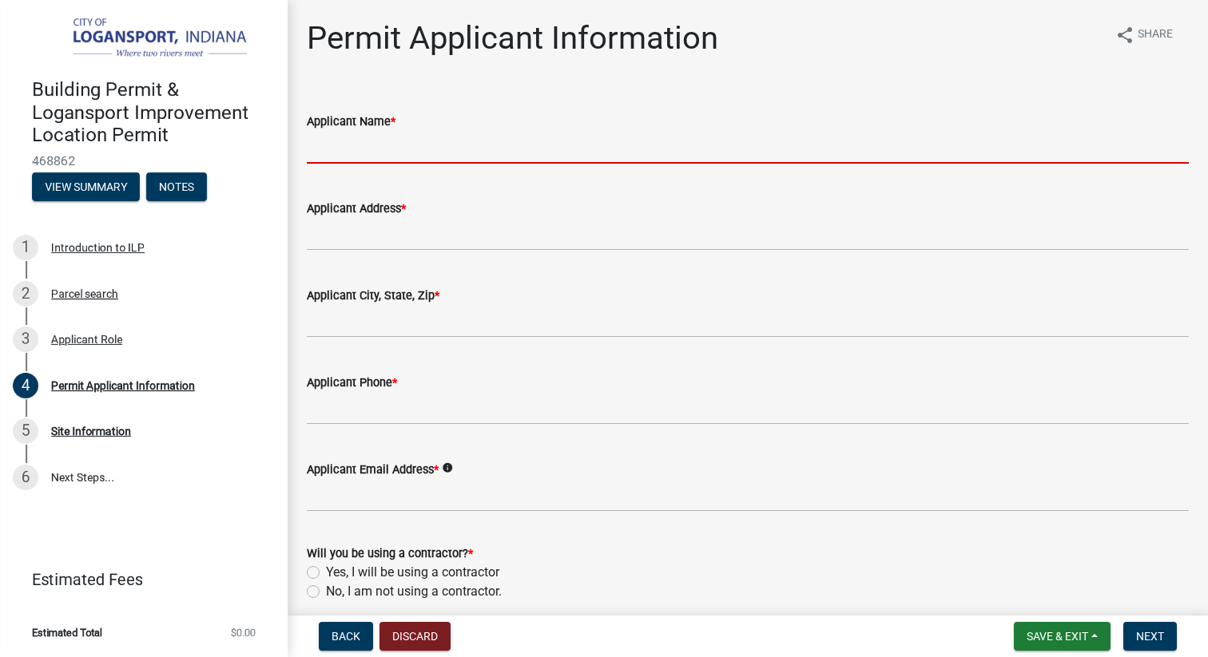
click at [664, 156] on input "Applicant Name *" at bounding box center [748, 147] width 882 height 33
type input "[PERSON_NAME]"
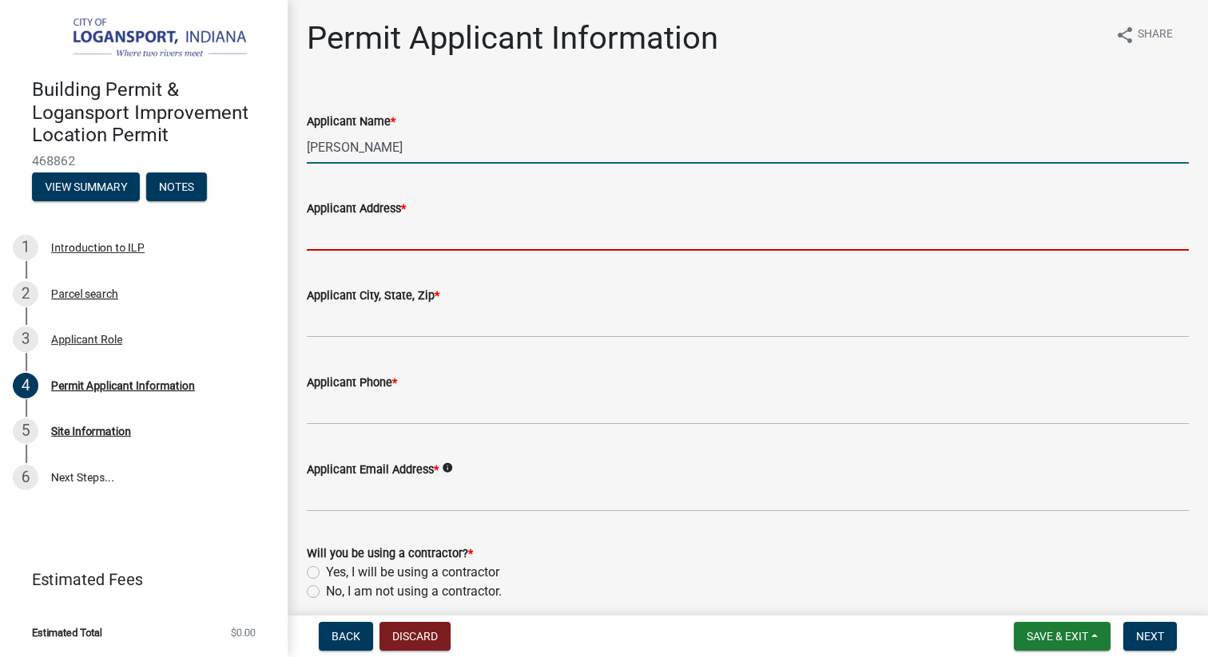
type input "[STREET_ADDRESS][PERSON_NAME]"
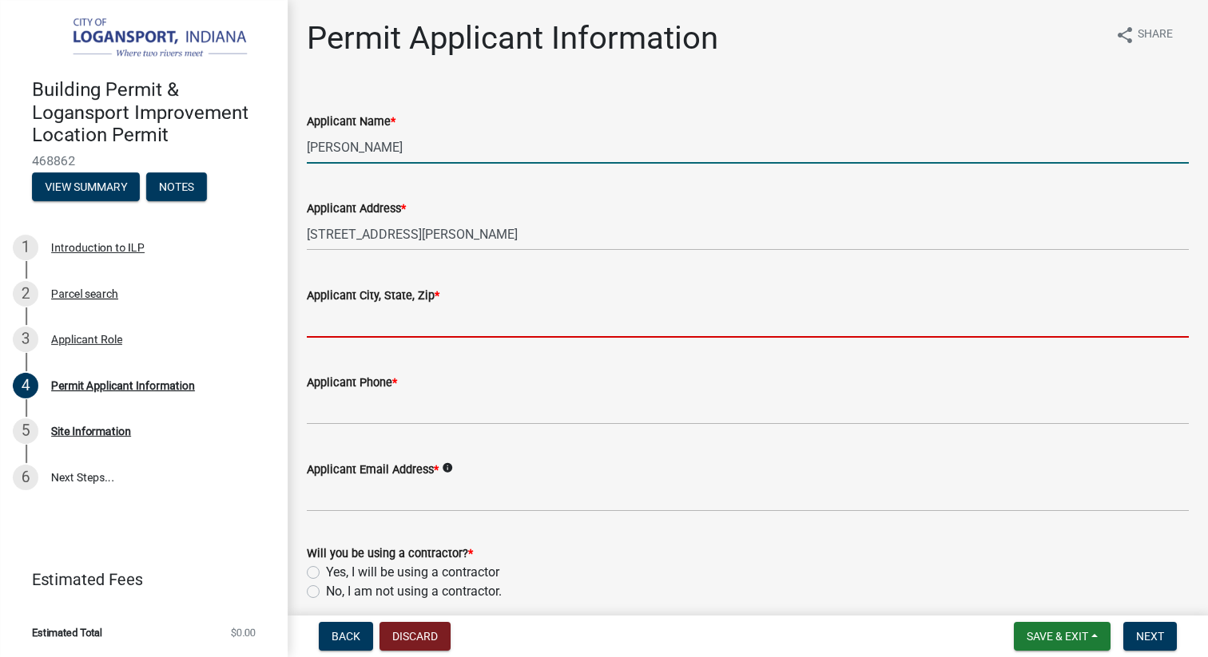
type input "Logansport"
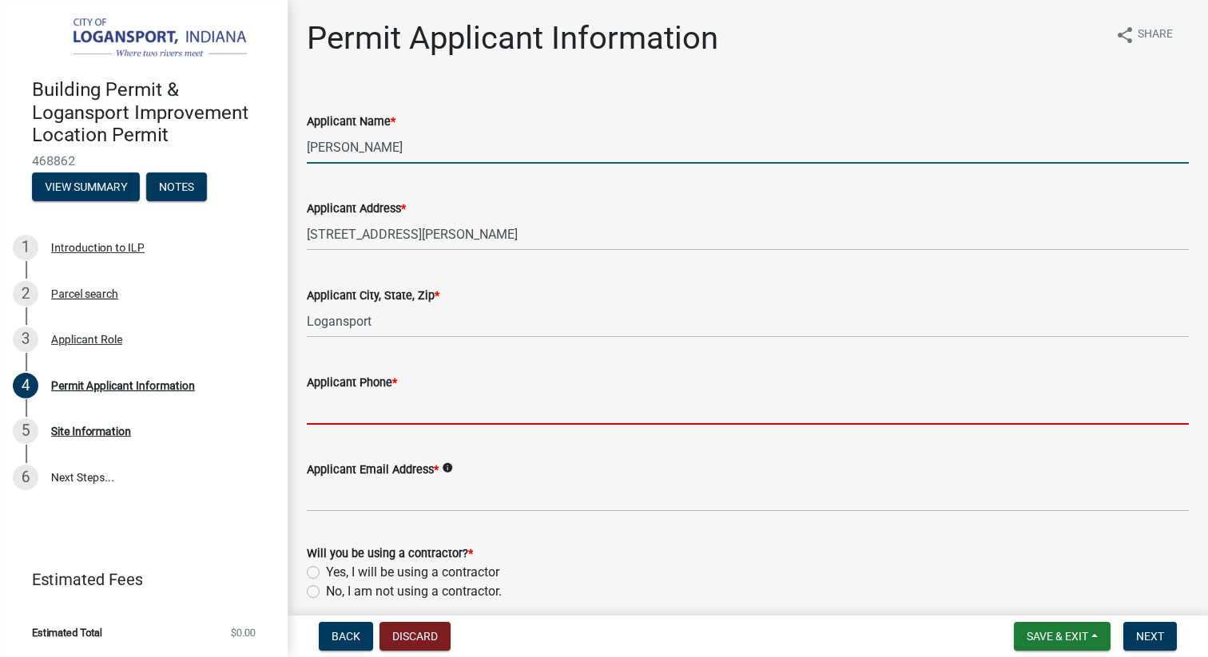
type input "5747224451"
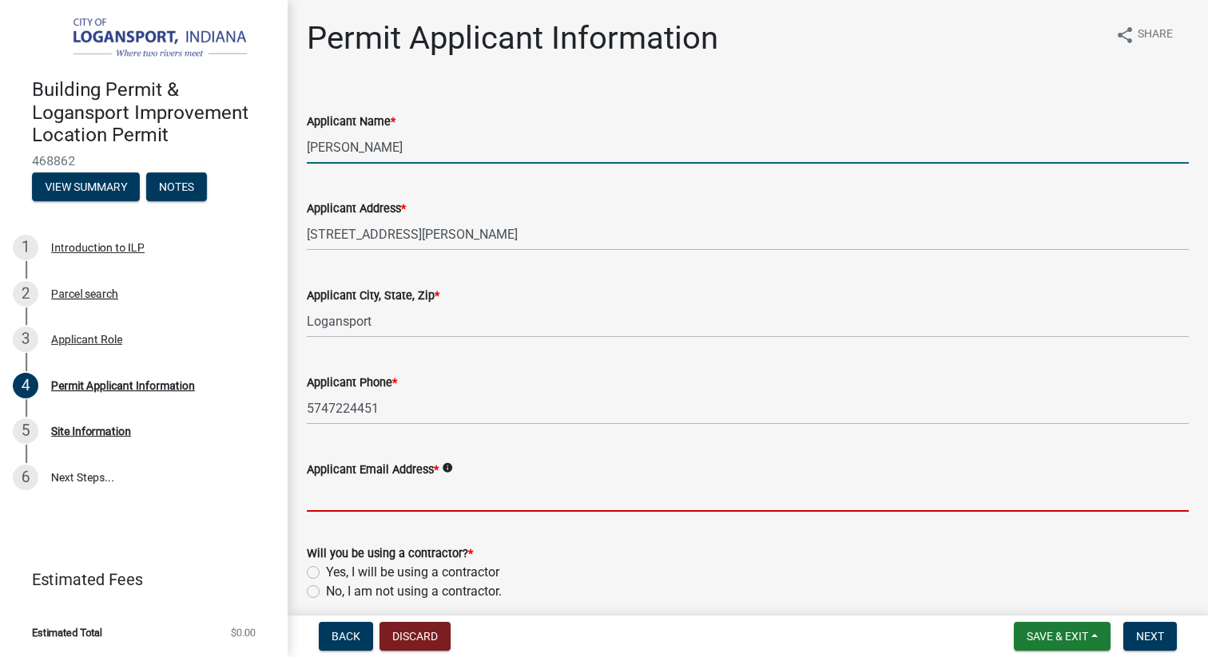
type input "[EMAIL_ADDRESS][DOMAIN_NAME]"
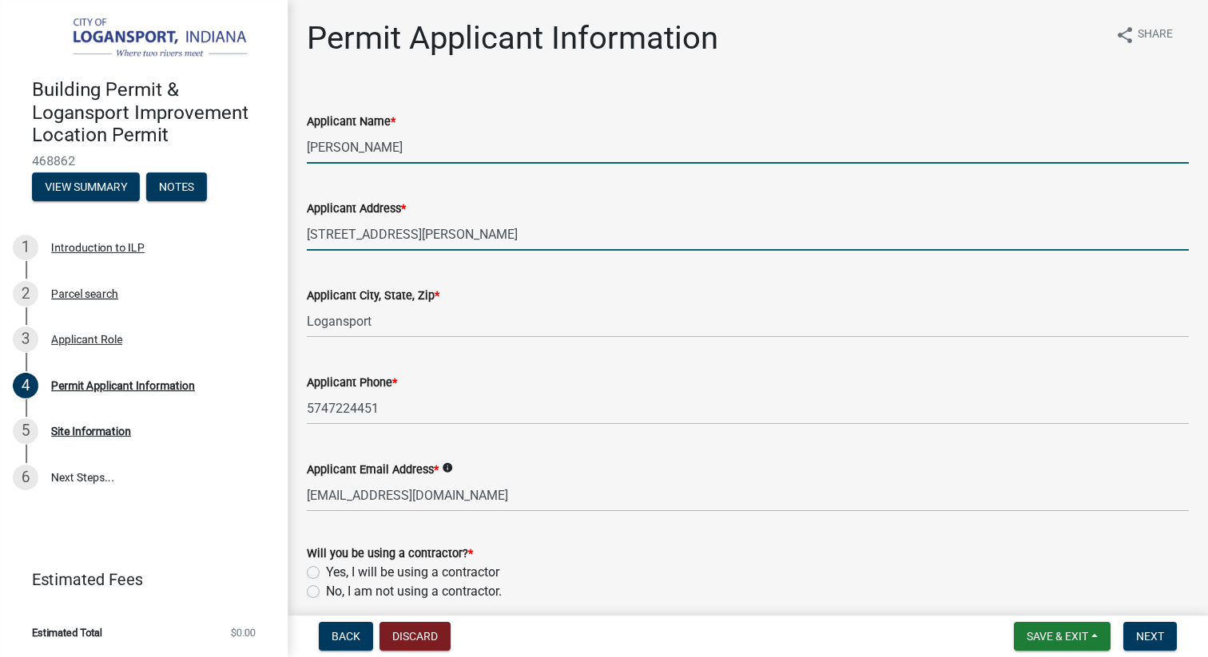
click at [491, 227] on input "[STREET_ADDRESS][PERSON_NAME]" at bounding box center [748, 234] width 882 height 33
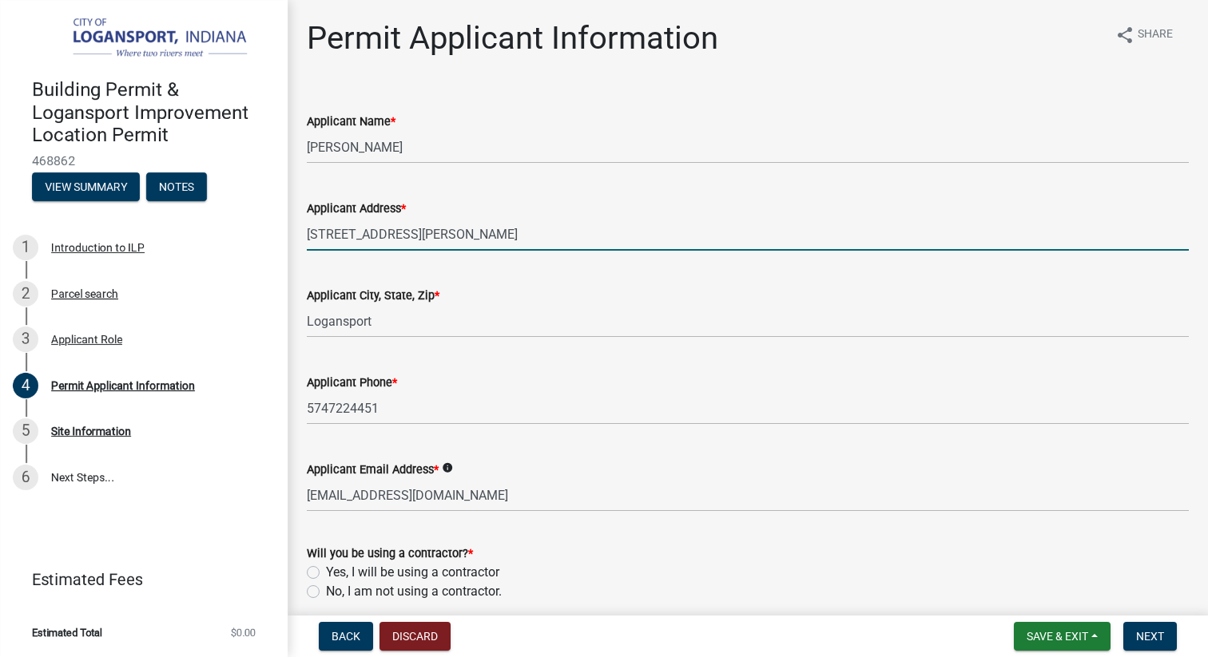
click at [585, 267] on div "Applicant City, State, Zip * Logansport" at bounding box center [748, 301] width 882 height 74
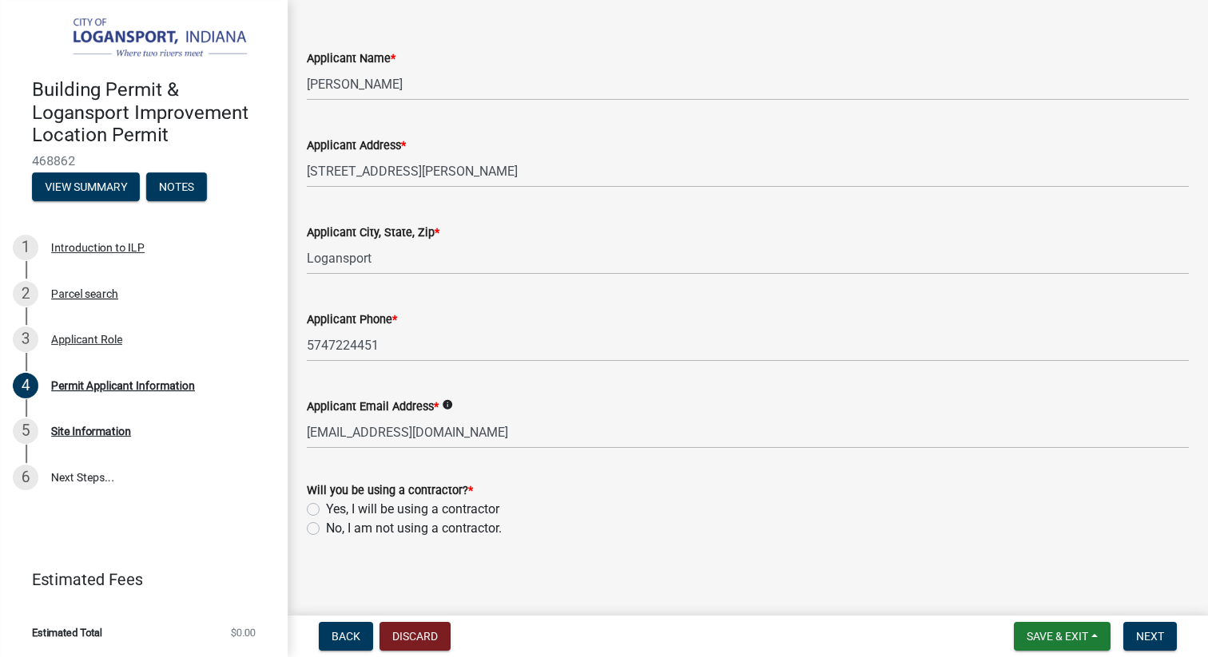
scroll to position [69, 0]
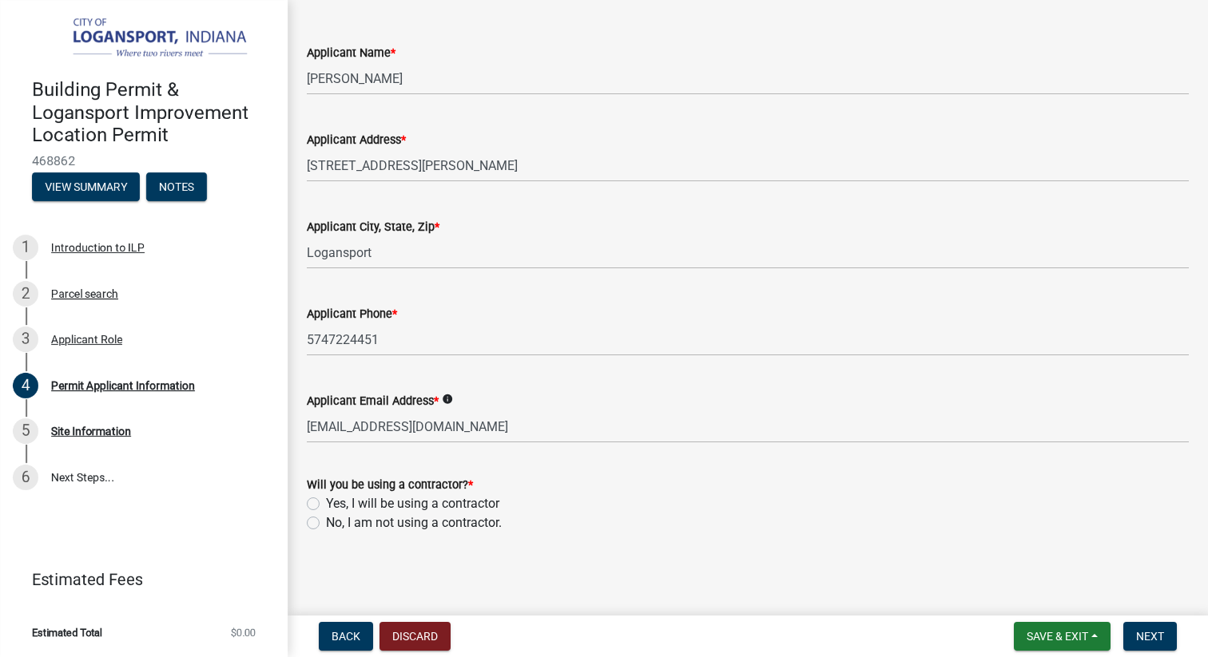
click at [326, 502] on label "Yes, I will be using a contractor" at bounding box center [412, 503] width 173 height 19
click at [326, 502] on input "Yes, I will be using a contractor" at bounding box center [331, 499] width 10 height 10
radio input "true"
click at [1155, 642] on span "Next" at bounding box center [1150, 636] width 28 height 13
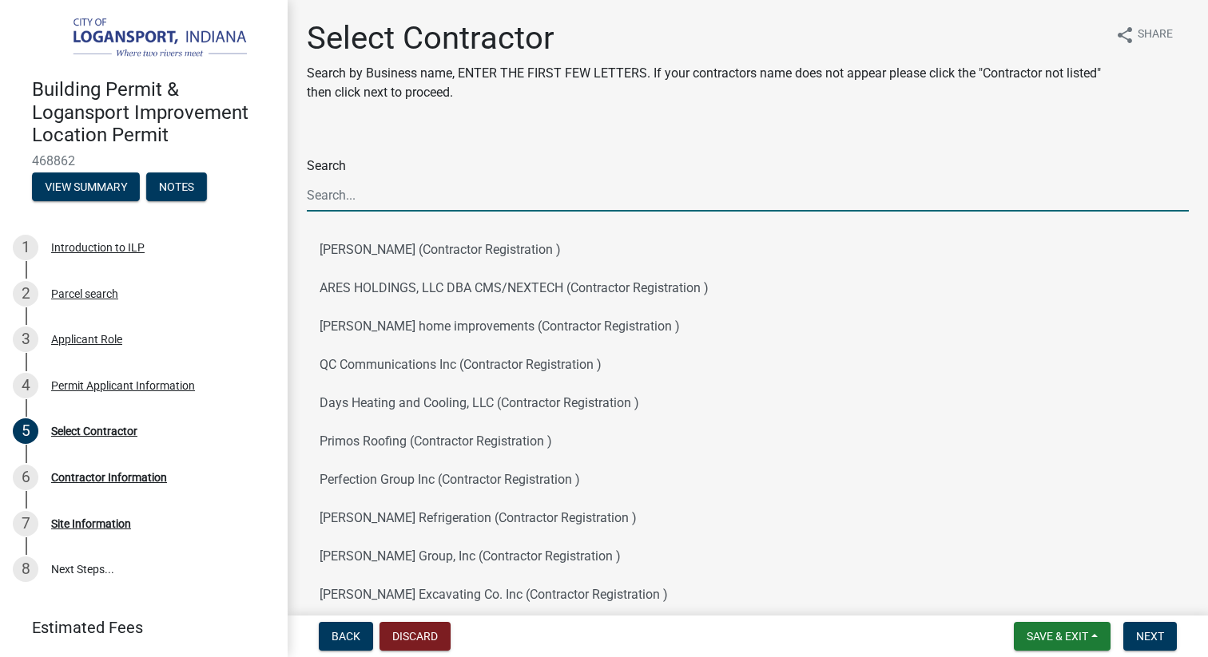
click at [596, 188] on input "Search" at bounding box center [748, 195] width 882 height 33
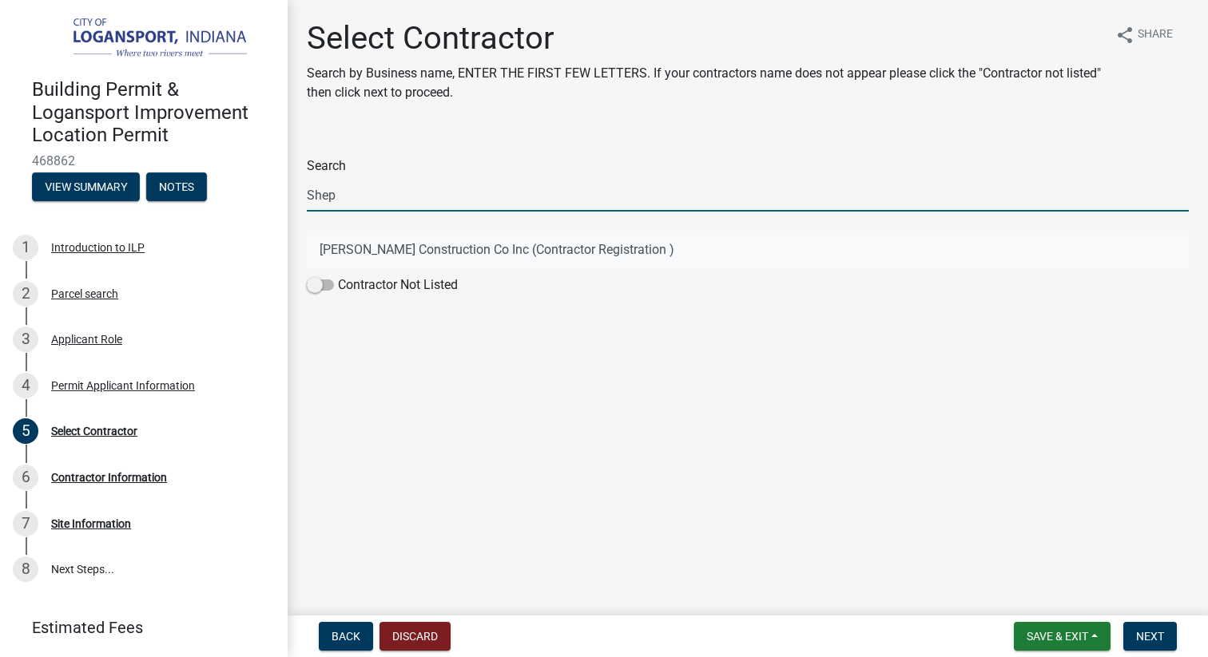
type input "Shep"
click at [534, 243] on button "[PERSON_NAME] Construction Co Inc (Contractor Registration )" at bounding box center [748, 250] width 882 height 38
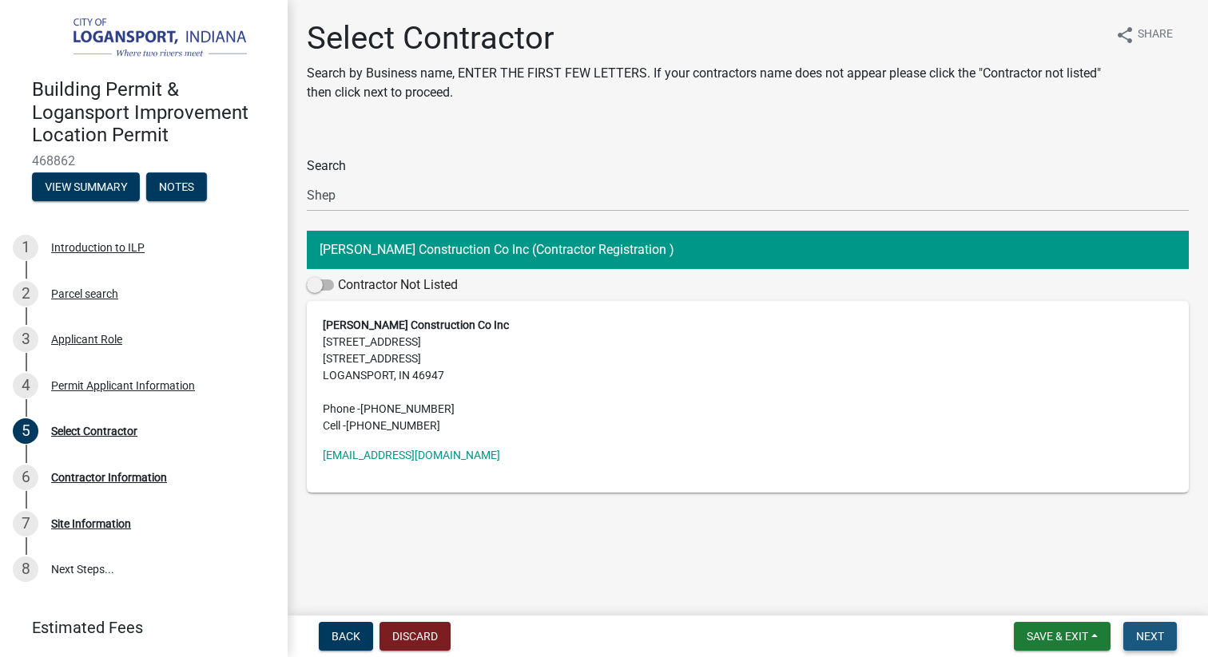
click at [1142, 622] on button "Next" at bounding box center [1150, 636] width 54 height 29
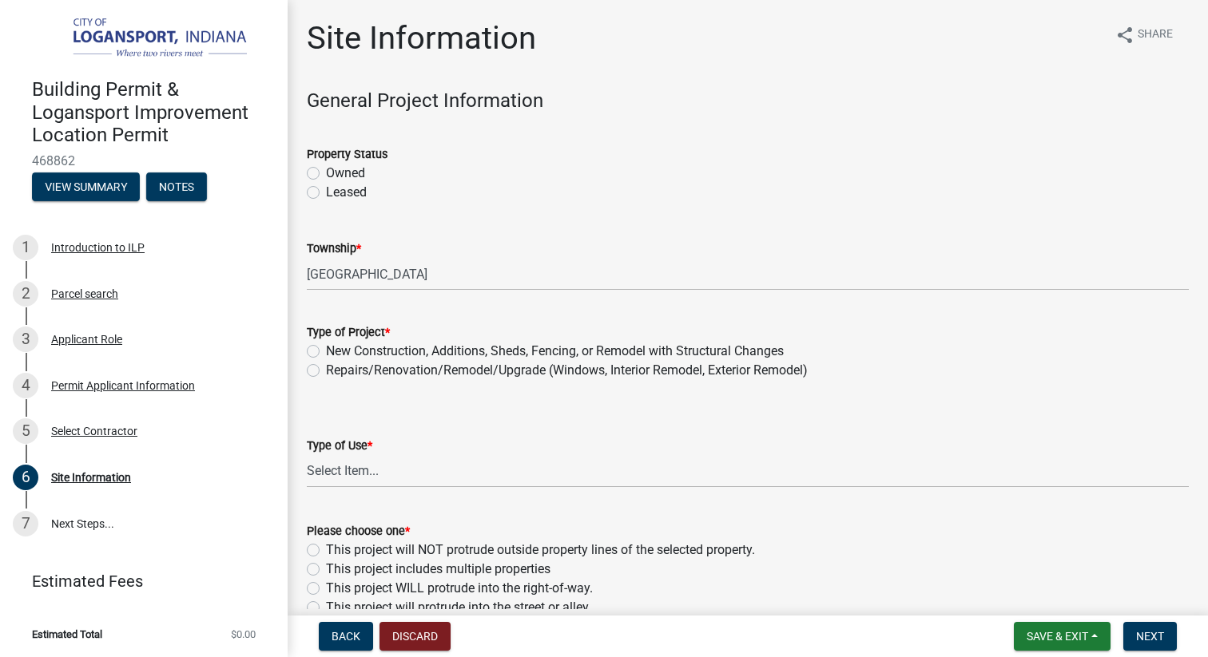
click at [326, 169] on label "Owned" at bounding box center [345, 173] width 39 height 19
click at [326, 169] on input "Owned" at bounding box center [331, 169] width 10 height 10
radio input "true"
click at [326, 351] on label "New Construction, Additions, Sheds, Fencing, or Remodel with Structural Changes" at bounding box center [555, 351] width 458 height 19
click at [326, 351] on input "New Construction, Additions, Sheds, Fencing, or Remodel with Structural Changes" at bounding box center [331, 347] width 10 height 10
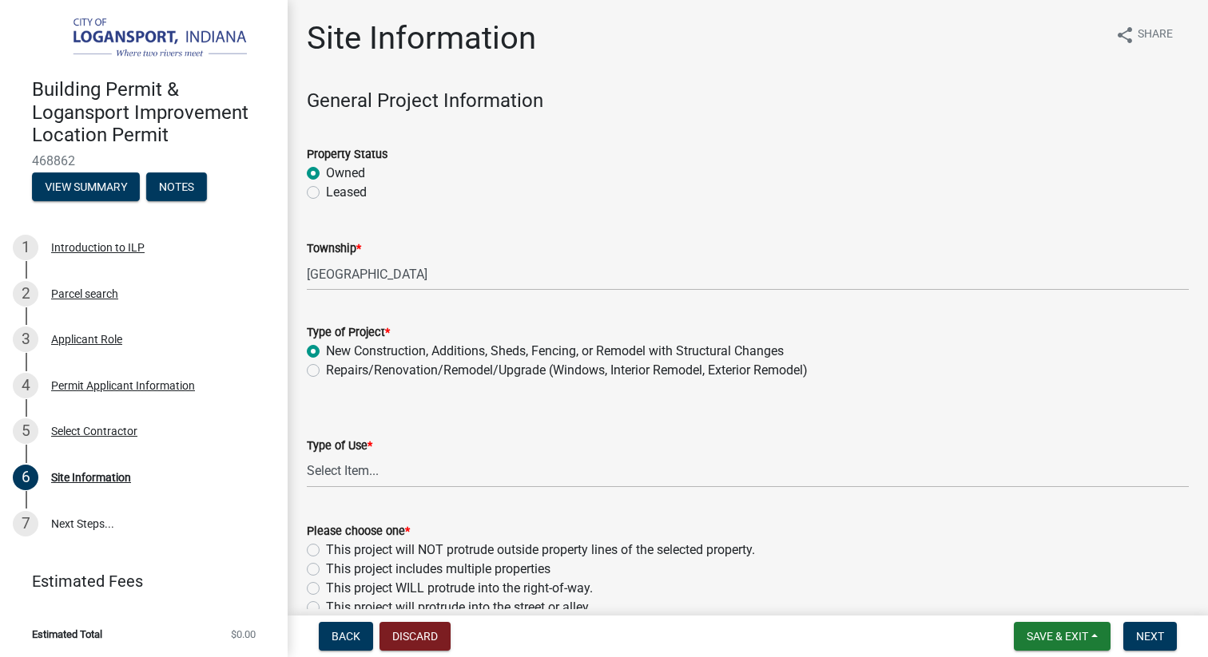
radio input "true"
click at [335, 475] on select "Select Item... Residential Commercial/Industrial Agricultural Public/Semi Public" at bounding box center [748, 471] width 882 height 33
click at [307, 455] on select "Select Item... Residential Commercial/Industrial Agricultural Public/Semi Public" at bounding box center [748, 471] width 882 height 33
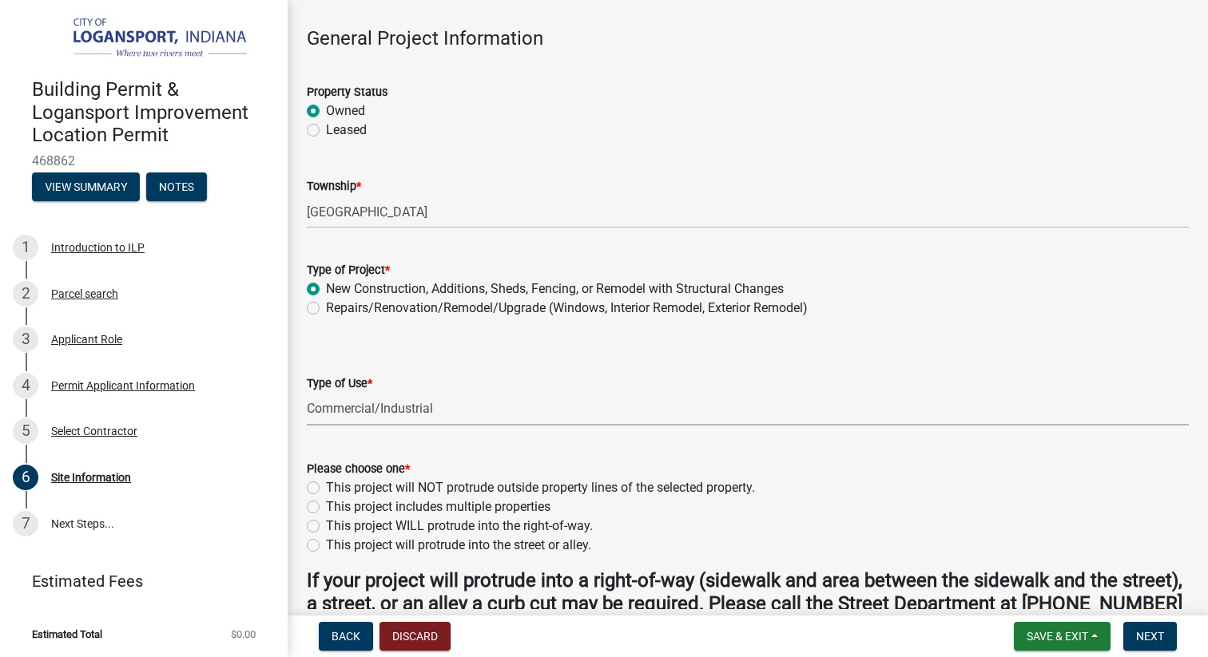
scroll to position [81, 0]
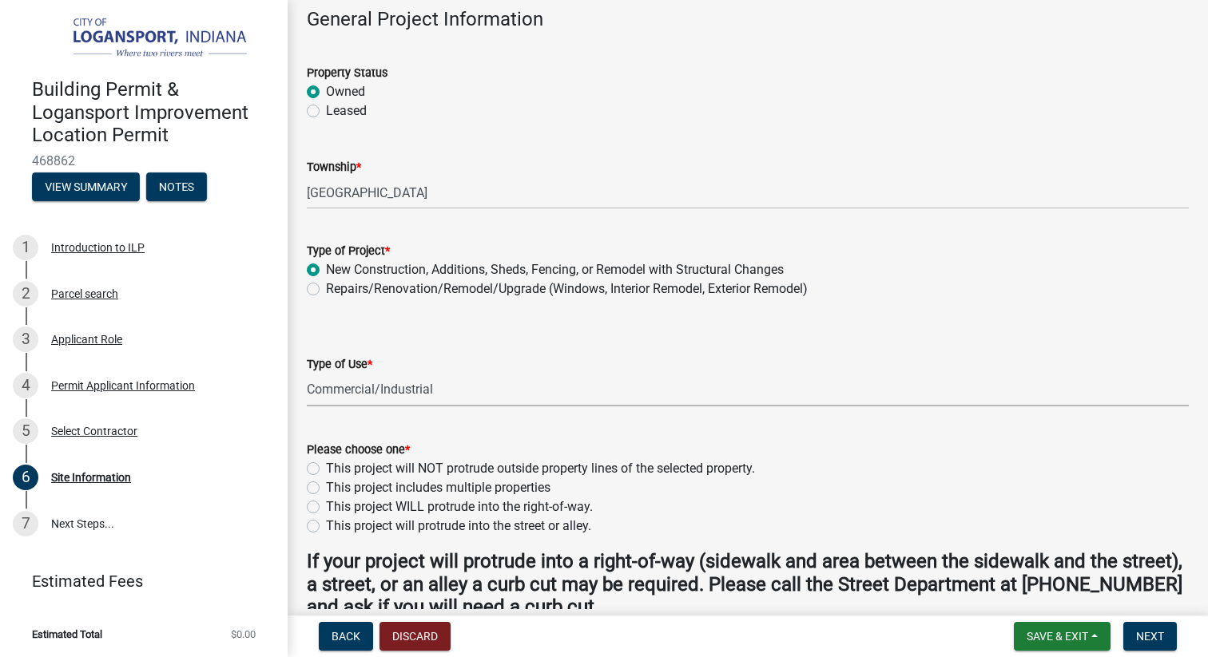
click at [362, 390] on select "Select Item... Residential Commercial/Industrial Agricultural Public/Semi Public" at bounding box center [748, 390] width 882 height 33
click at [307, 374] on select "Select Item... Residential Commercial/Industrial Agricultural Public/Semi Public" at bounding box center [748, 390] width 882 height 33
select select "53c0734d-7d1c-4320-a04c-685367542805"
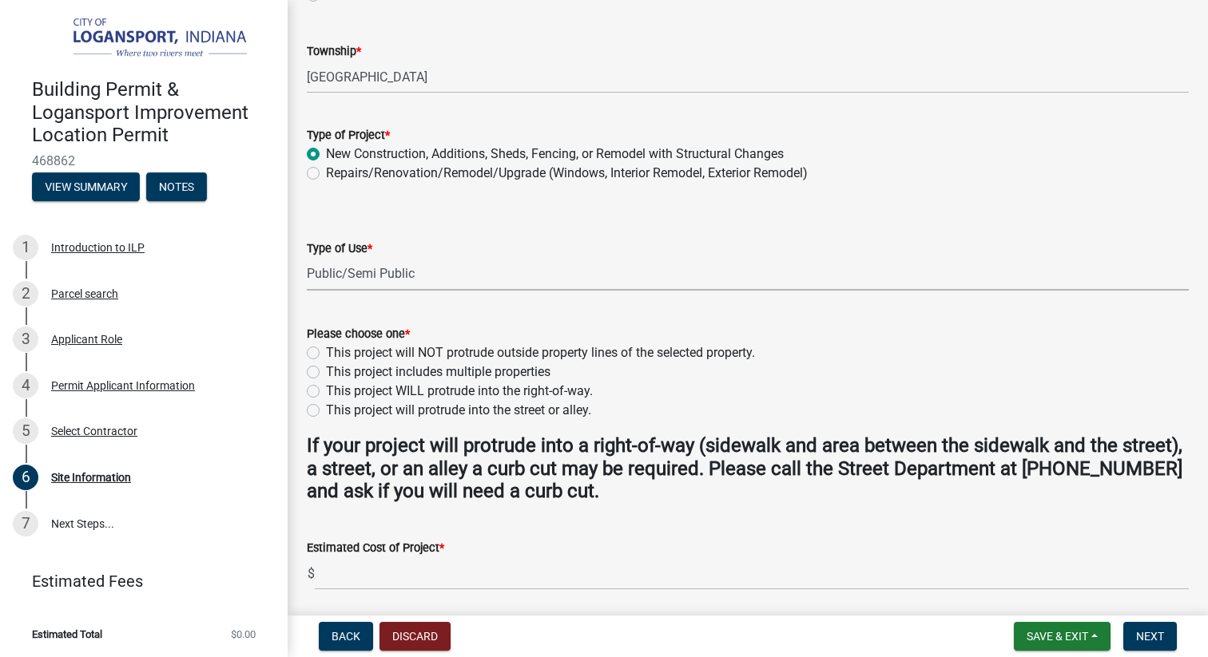
scroll to position [200, 0]
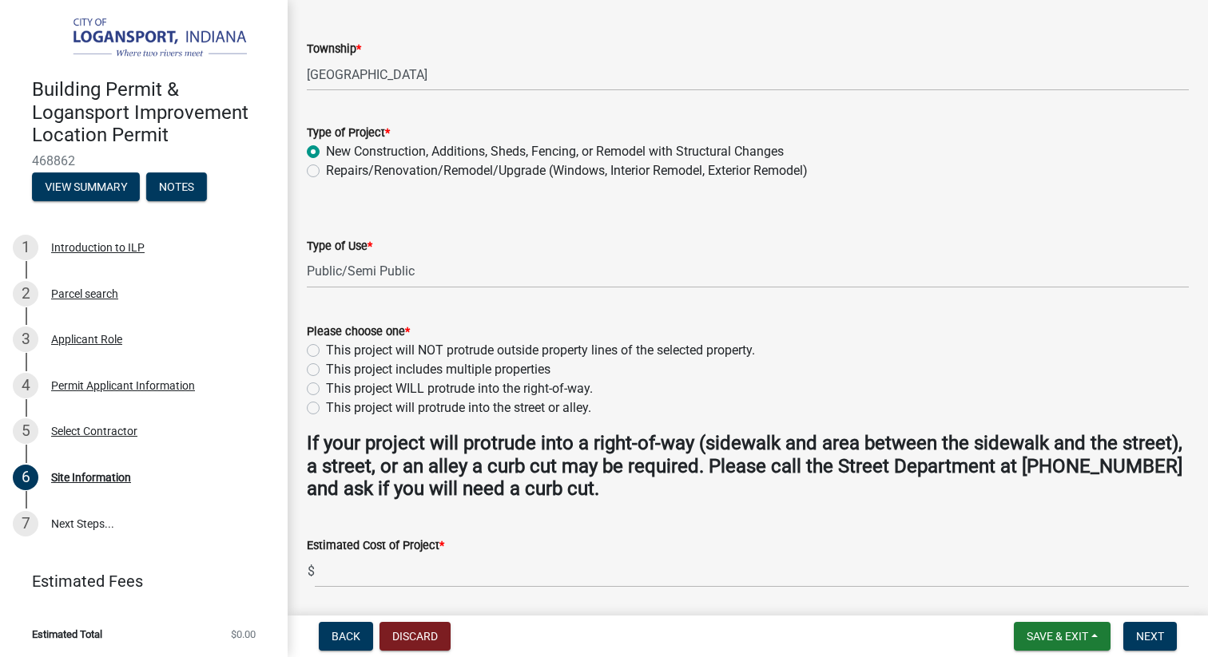
click at [326, 348] on label "This project will NOT protrude outside property lines of the selected property." at bounding box center [540, 350] width 429 height 19
click at [326, 348] on input "This project will NOT protrude outside property lines of the selected property." at bounding box center [331, 346] width 10 height 10
radio input "true"
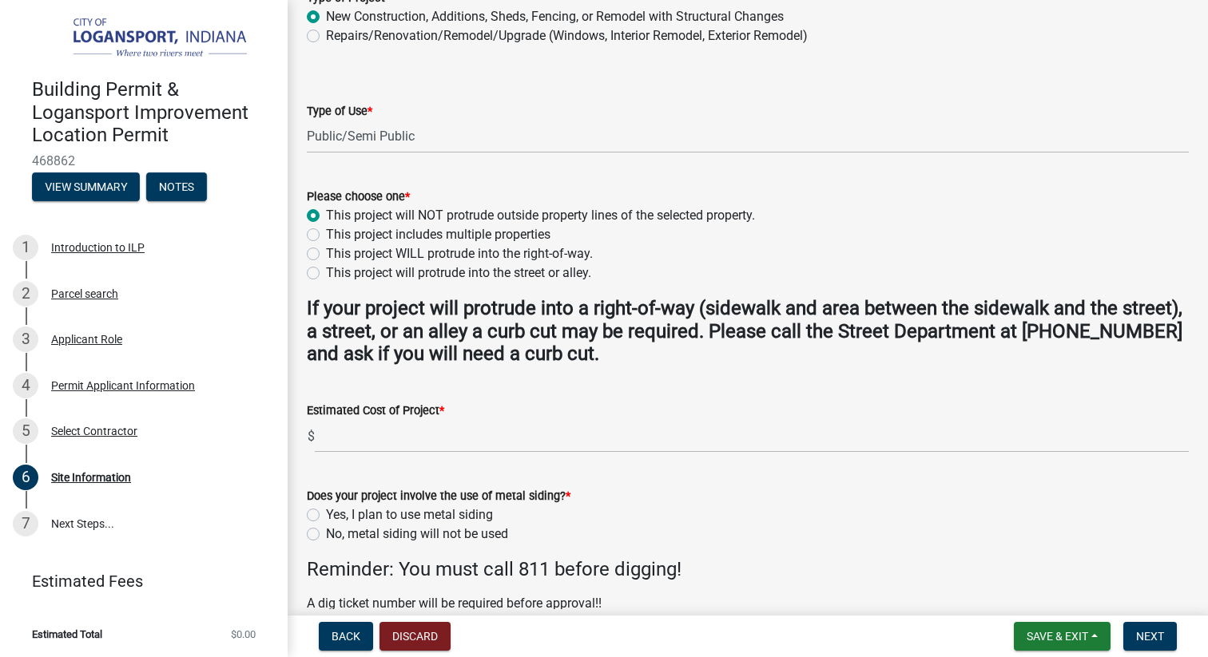
scroll to position [338, 0]
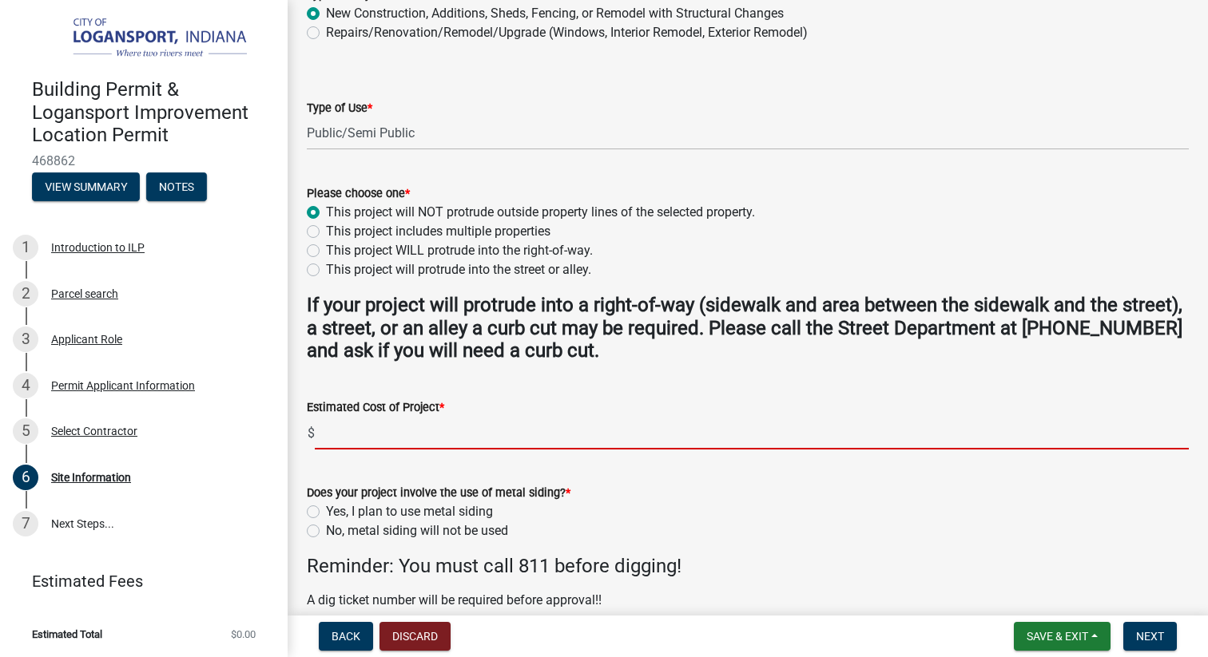
click at [436, 436] on input "text" at bounding box center [752, 433] width 874 height 33
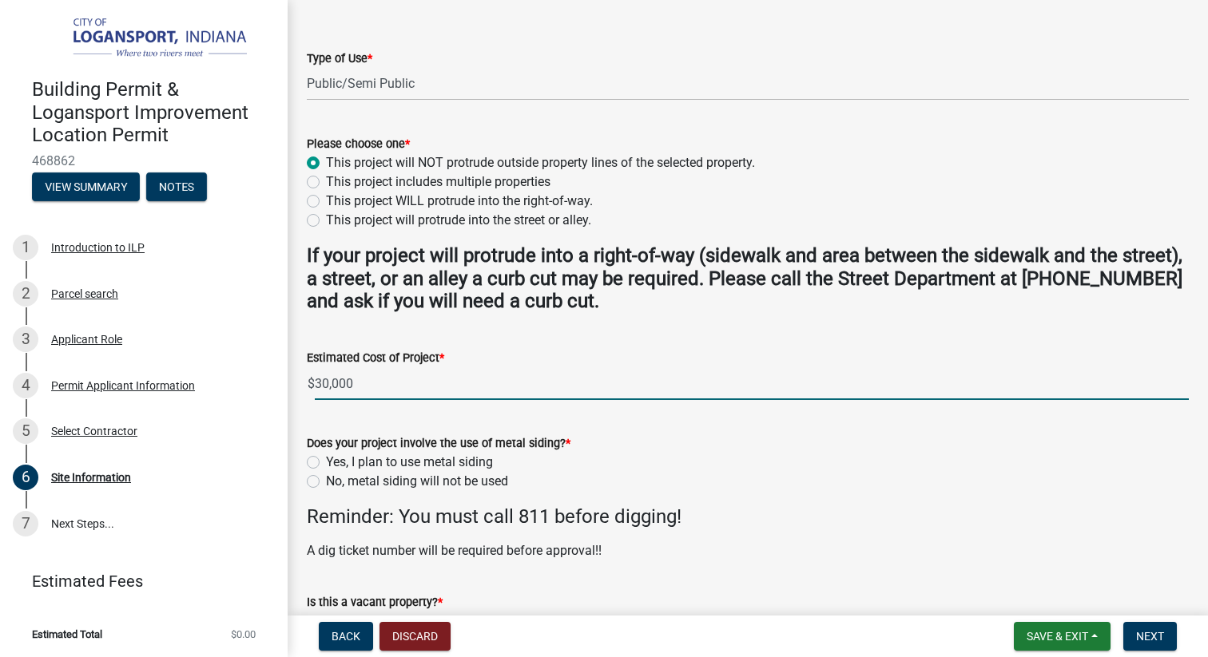
scroll to position [396, 0]
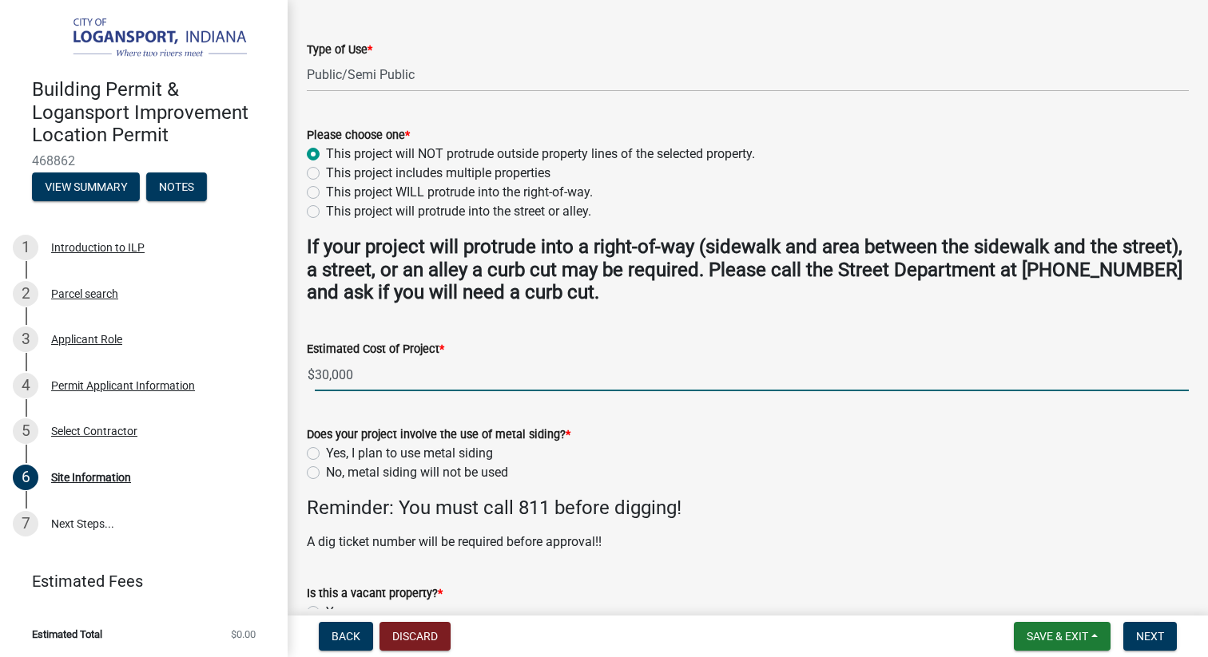
type input "30000"
click at [326, 470] on label "No, metal siding will not be used" at bounding box center [417, 472] width 182 height 19
click at [326, 470] on input "No, metal siding will not be used" at bounding box center [331, 468] width 10 height 10
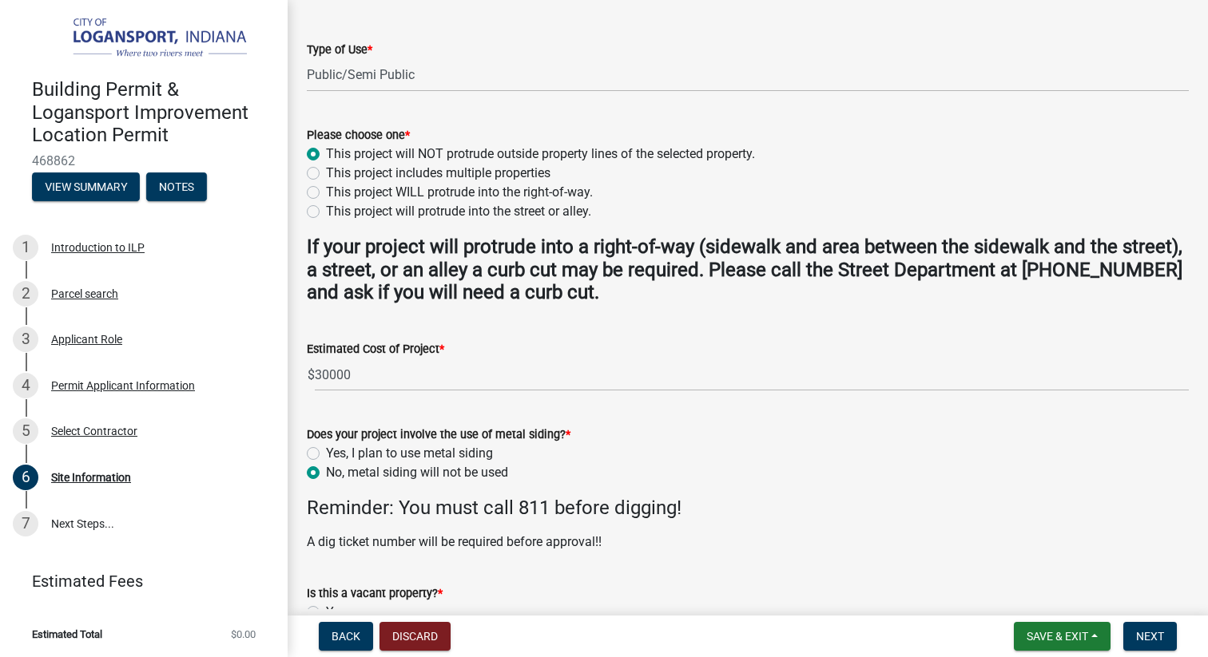
radio input "true"
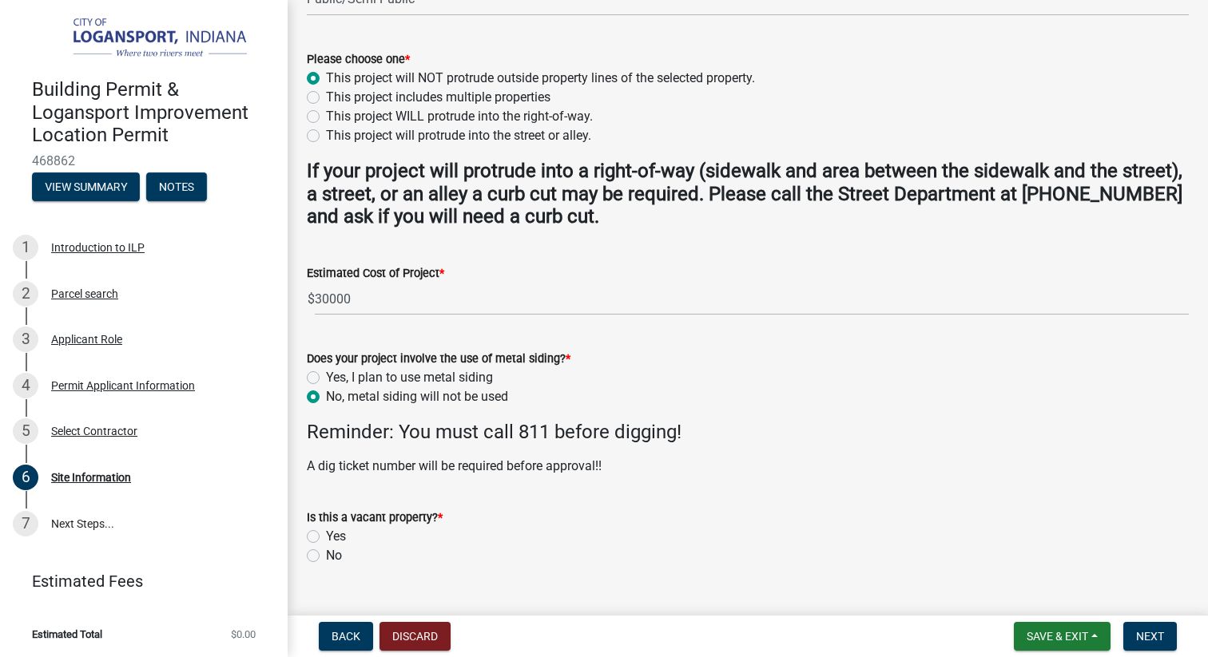
scroll to position [482, 0]
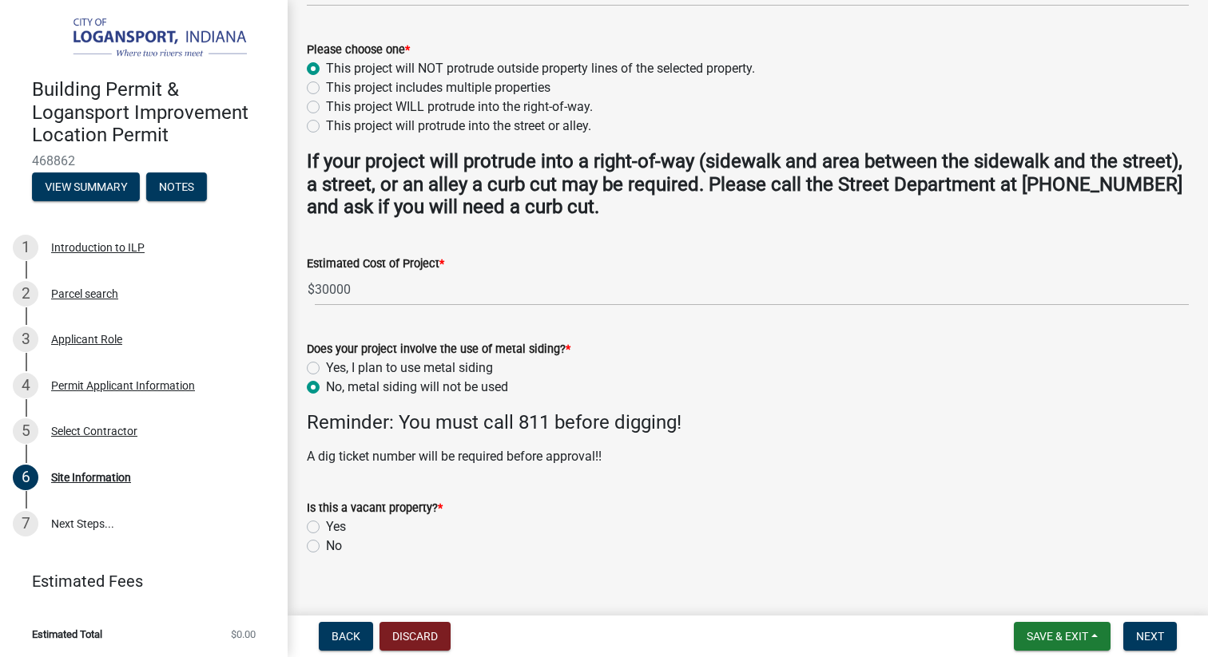
click at [326, 545] on label "No" at bounding box center [334, 546] width 16 height 19
click at [326, 545] on input "No" at bounding box center [331, 542] width 10 height 10
radio input "true"
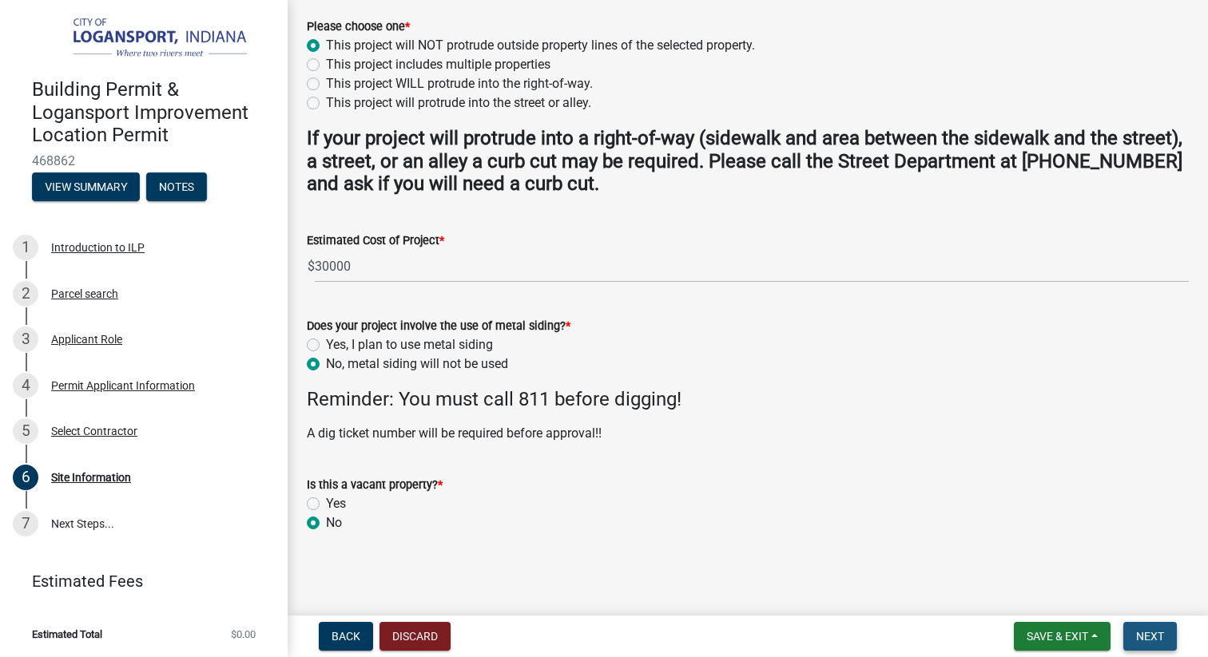
click at [1136, 630] on span "Next" at bounding box center [1150, 636] width 28 height 13
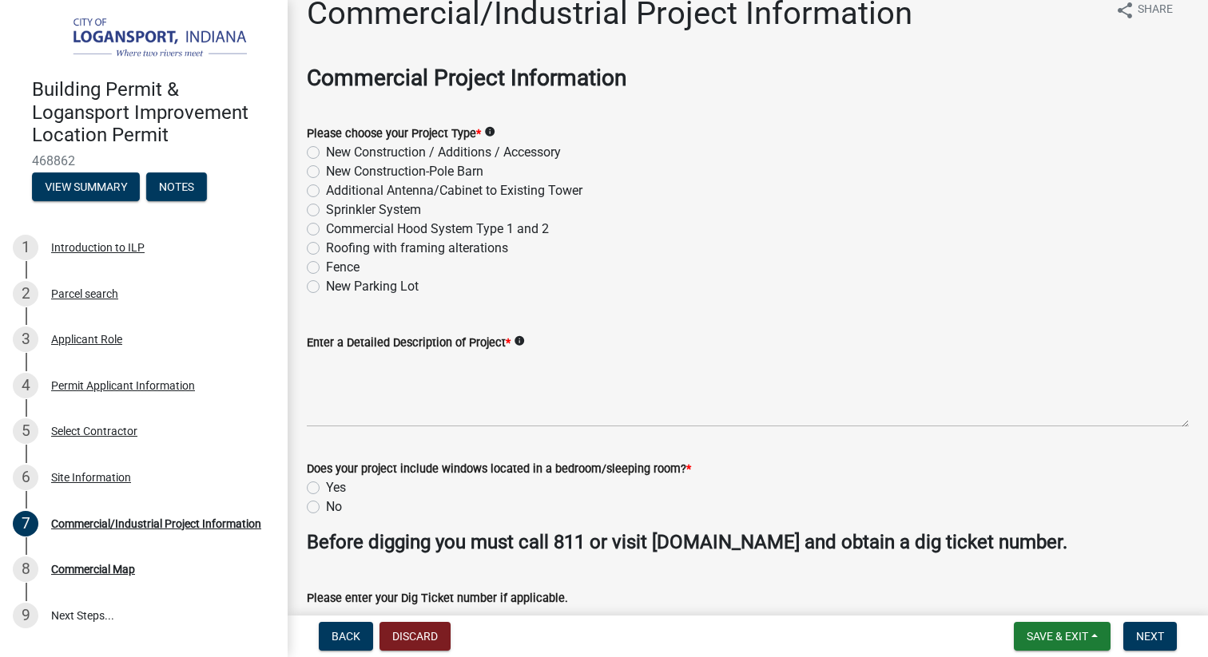
scroll to position [0, 0]
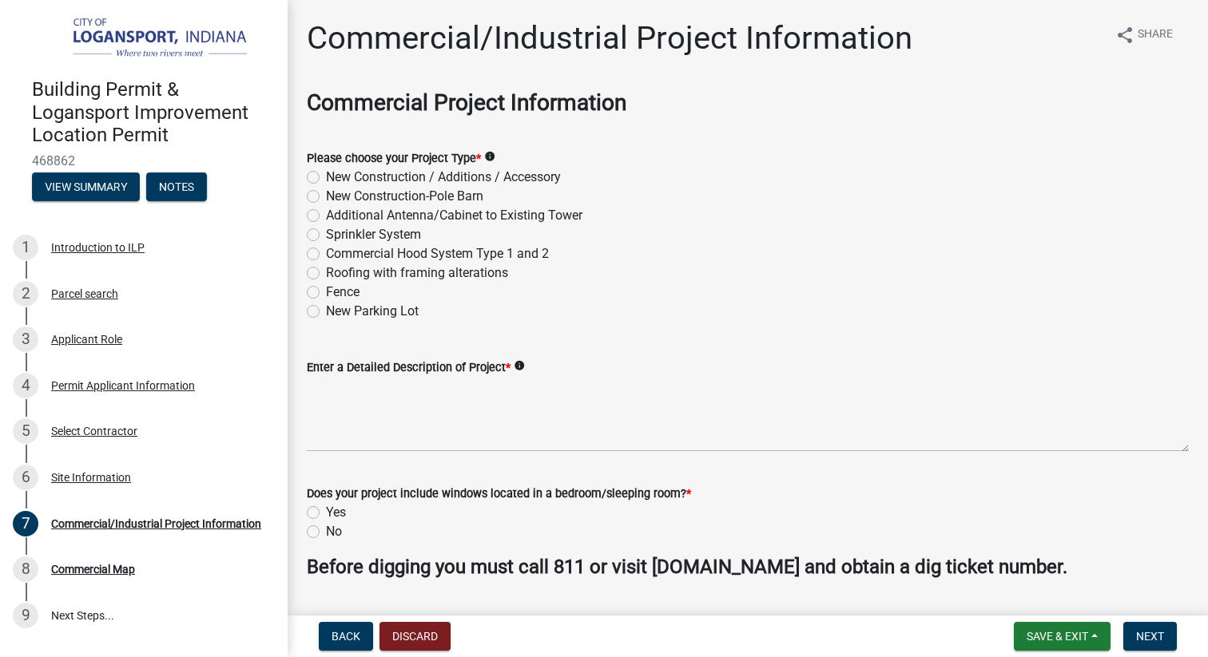
click at [326, 178] on label "New Construction / Additions / Accessory" at bounding box center [443, 177] width 235 height 19
click at [326, 178] on input "New Construction / Additions / Accessory" at bounding box center [331, 173] width 10 height 10
radio input "true"
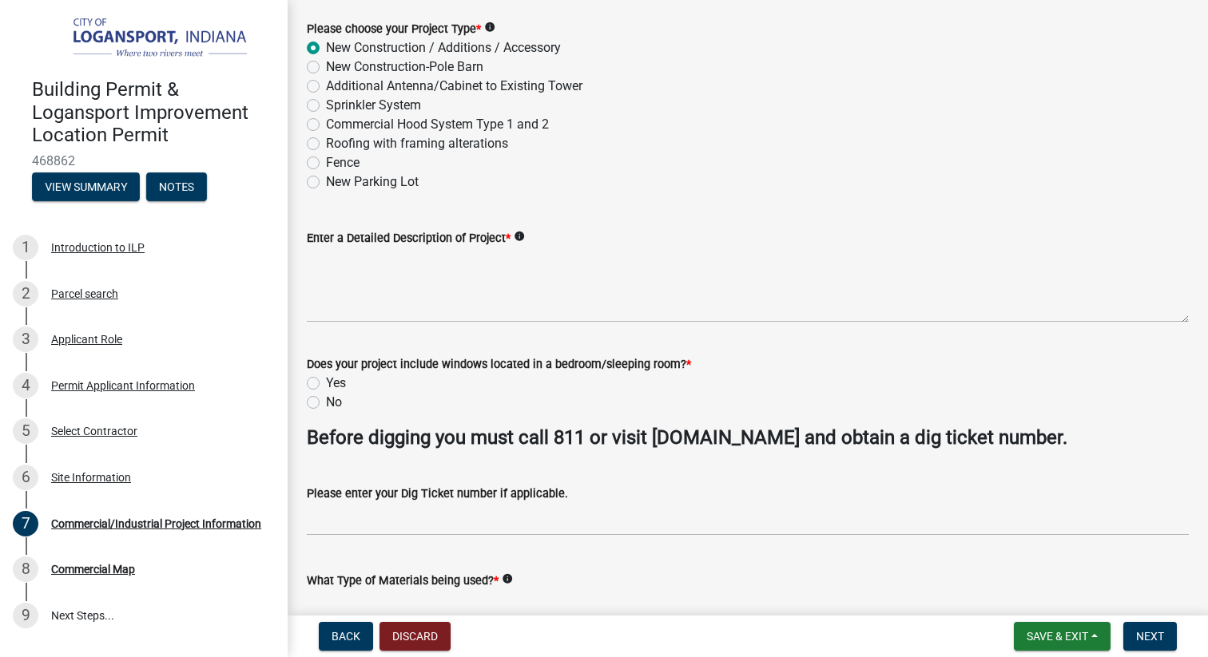
scroll to position [123, 0]
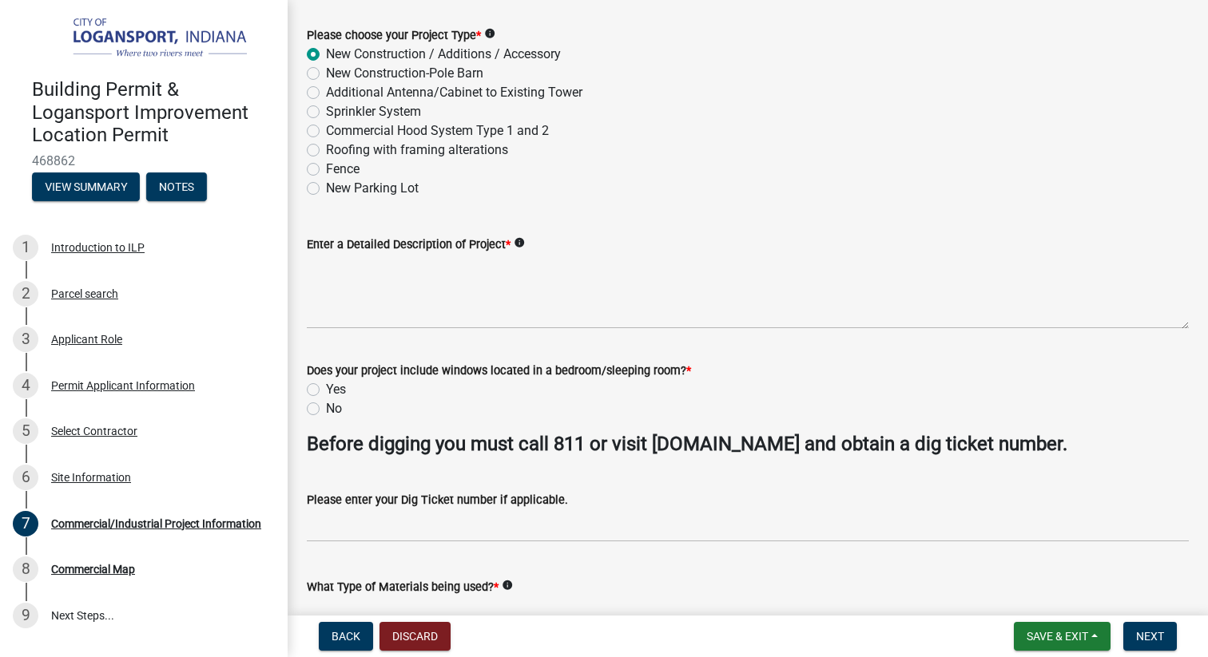
click at [326, 408] on label "No" at bounding box center [334, 408] width 16 height 19
click at [326, 408] on input "No" at bounding box center [331, 404] width 10 height 10
radio input "true"
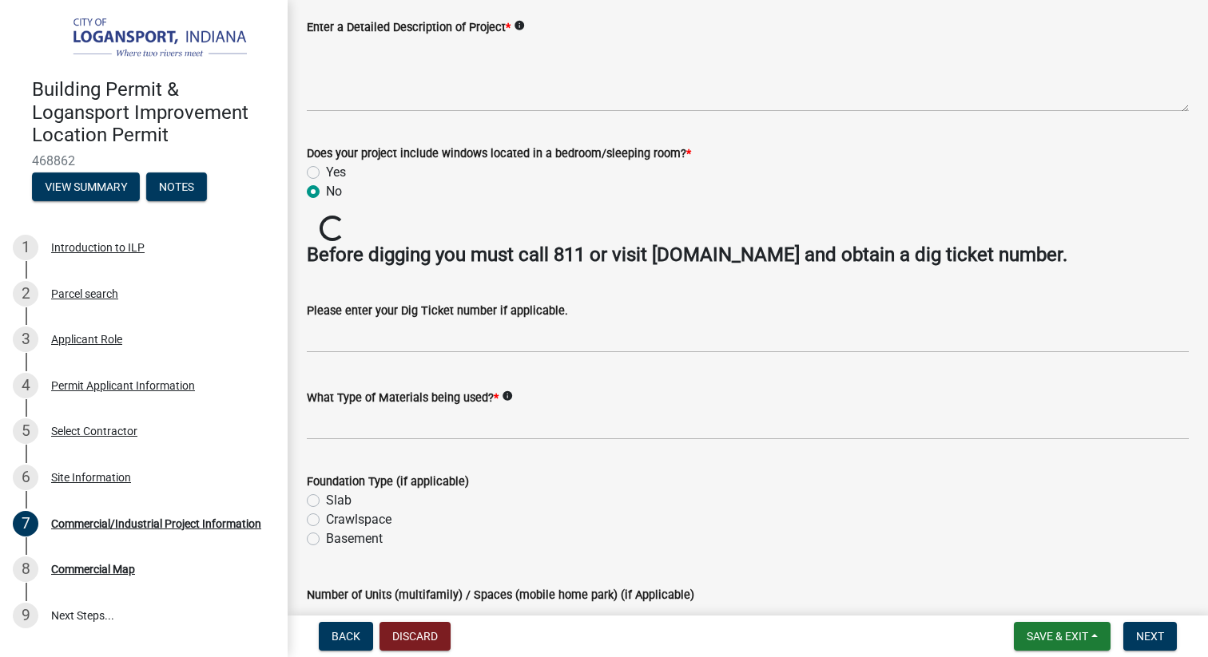
scroll to position [343, 0]
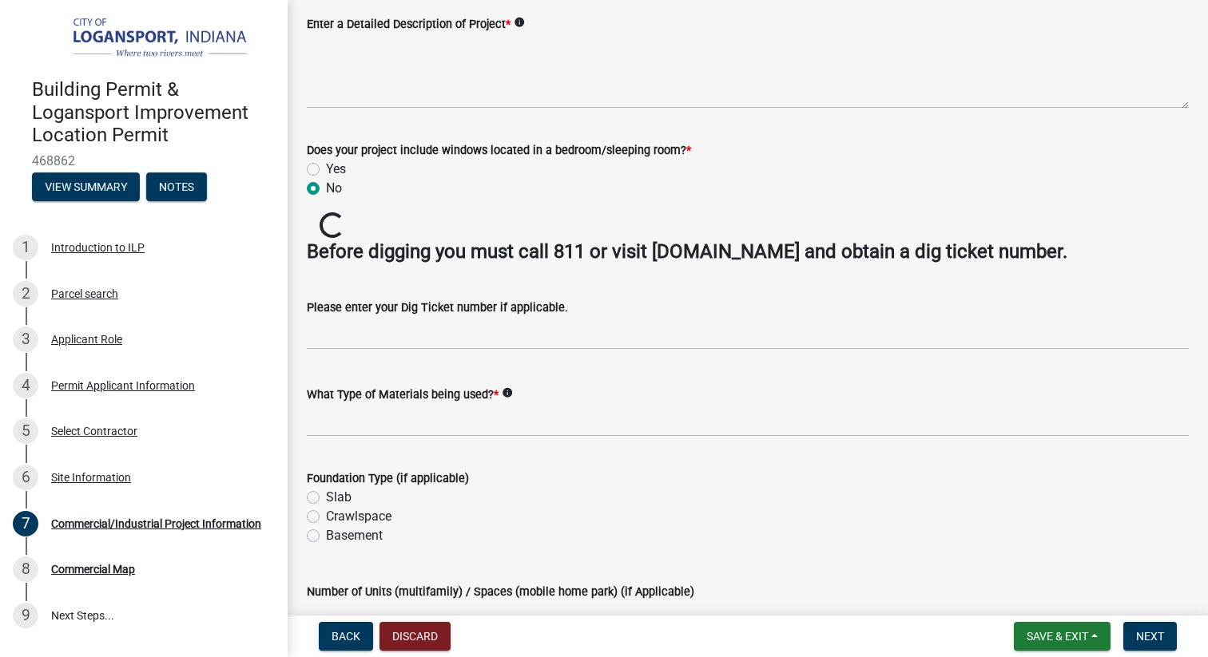
click at [326, 500] on label "Slab" at bounding box center [339, 497] width 26 height 19
click at [326, 498] on input "Slab" at bounding box center [331, 493] width 10 height 10
radio input "true"
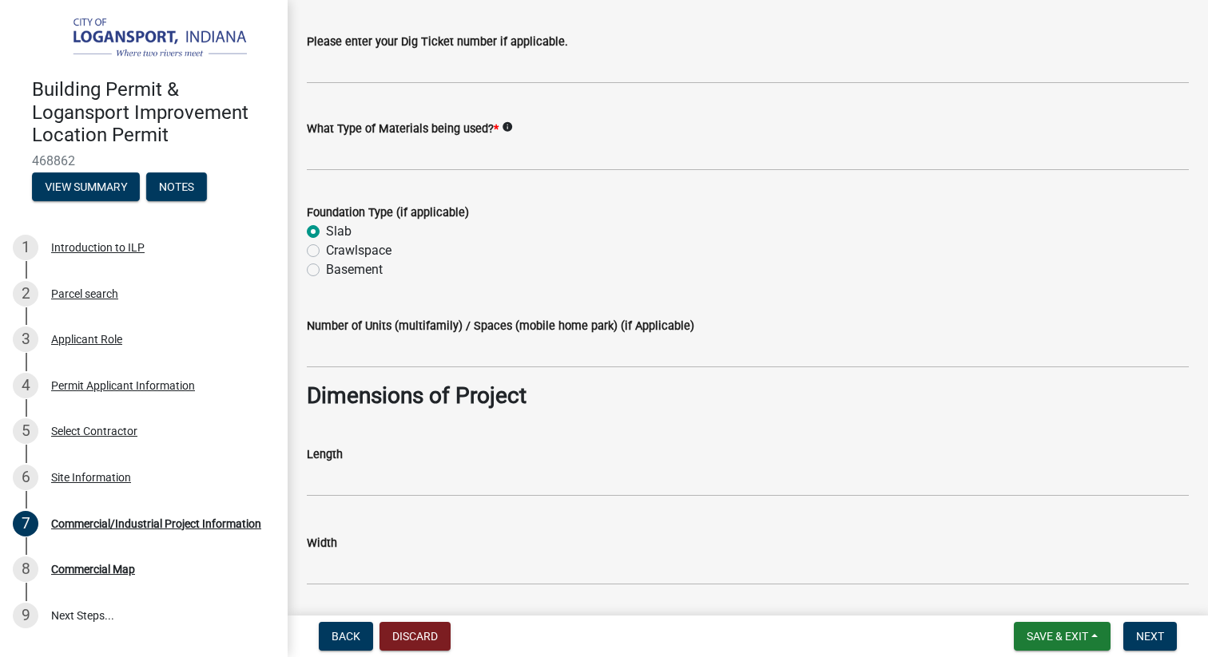
scroll to position [636, 0]
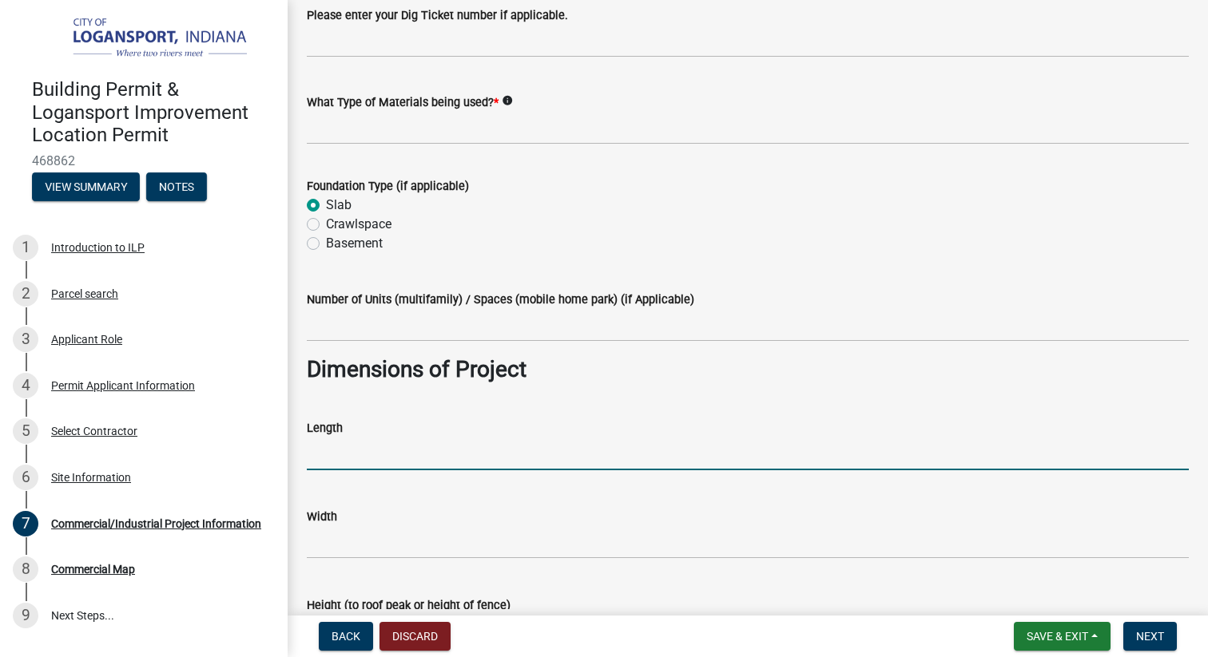
click at [330, 449] on input "text" at bounding box center [748, 454] width 882 height 33
type input "30"
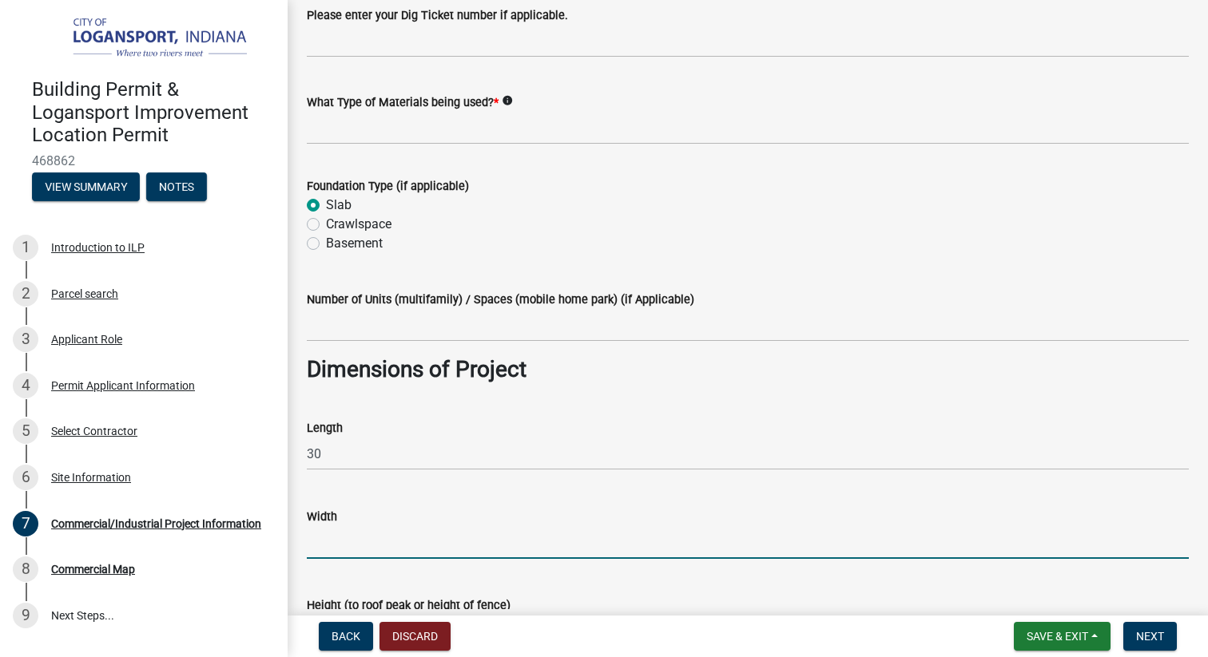
click at [322, 544] on input "text" at bounding box center [748, 542] width 882 height 33
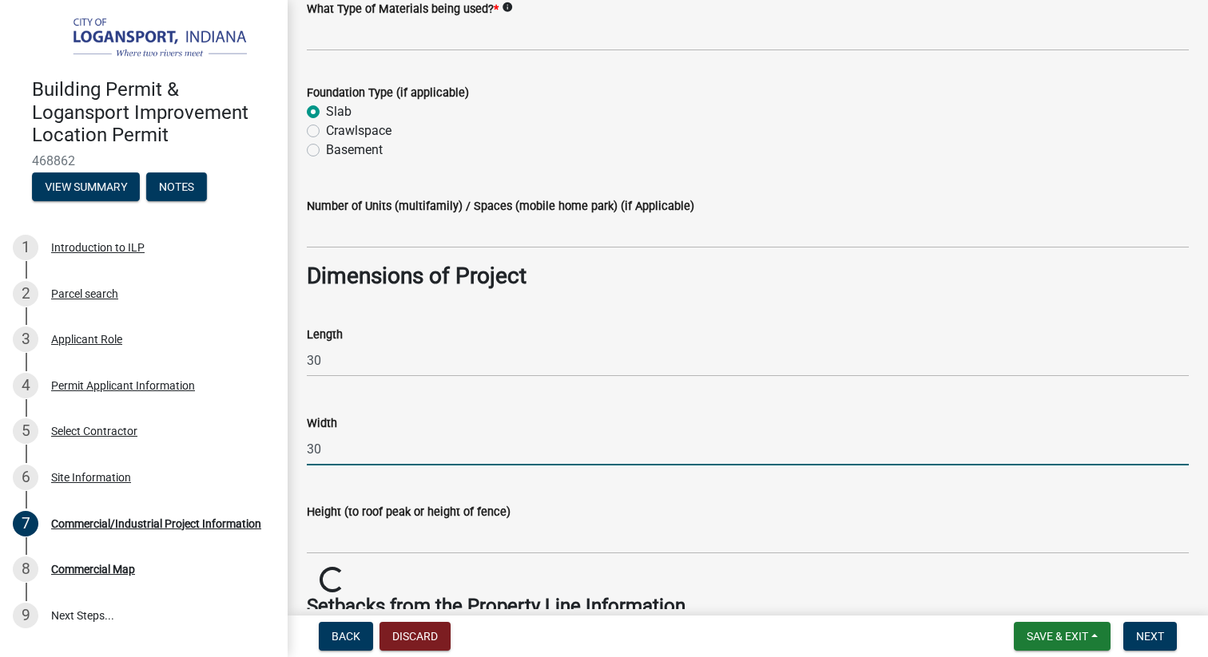
scroll to position [730, 0]
type input "30"
click at [334, 539] on input "Height (to roof peak or height of fence)" at bounding box center [748, 537] width 882 height 33
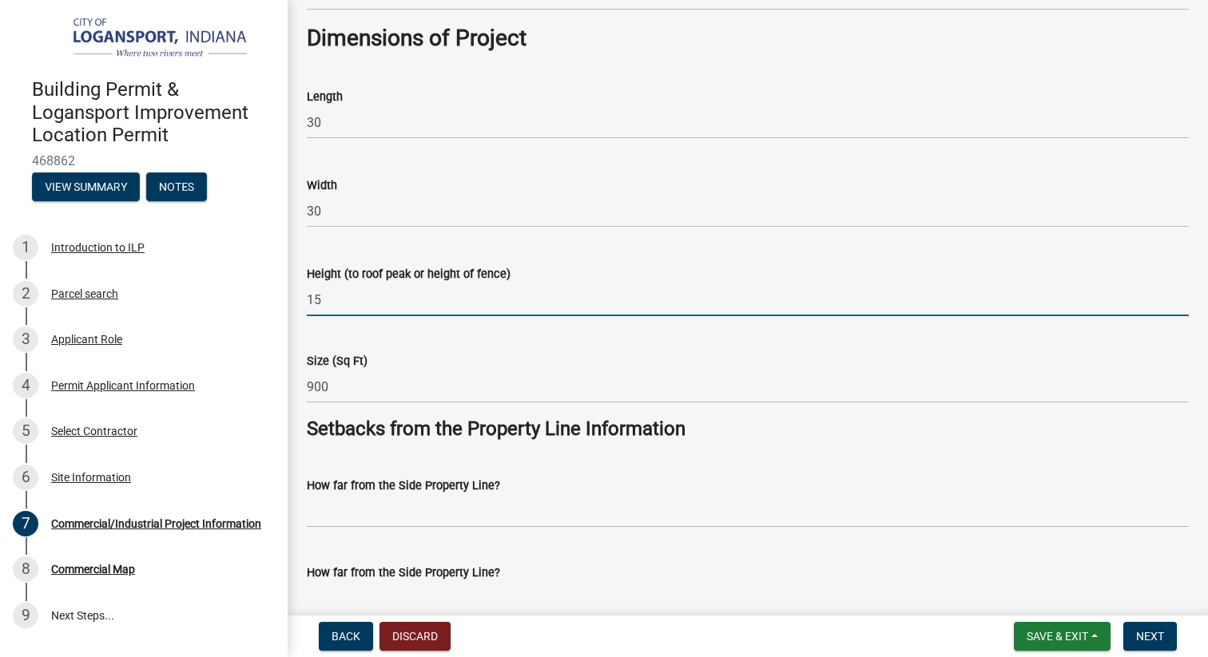
scroll to position [975, 0]
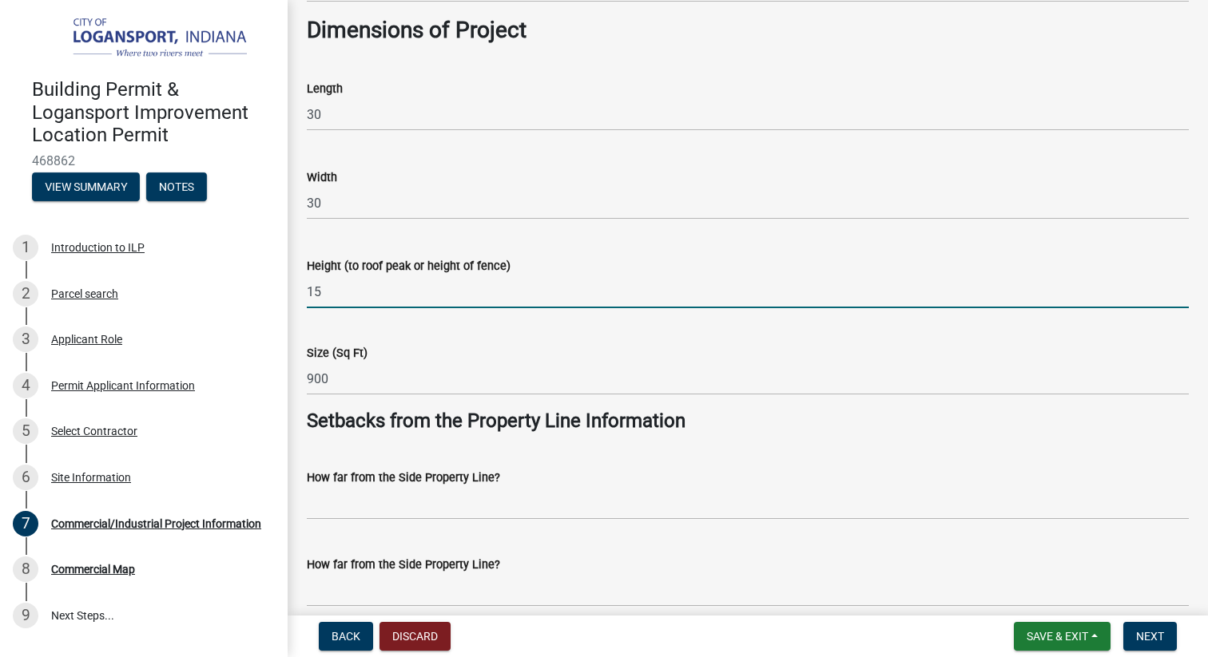
type input "15"
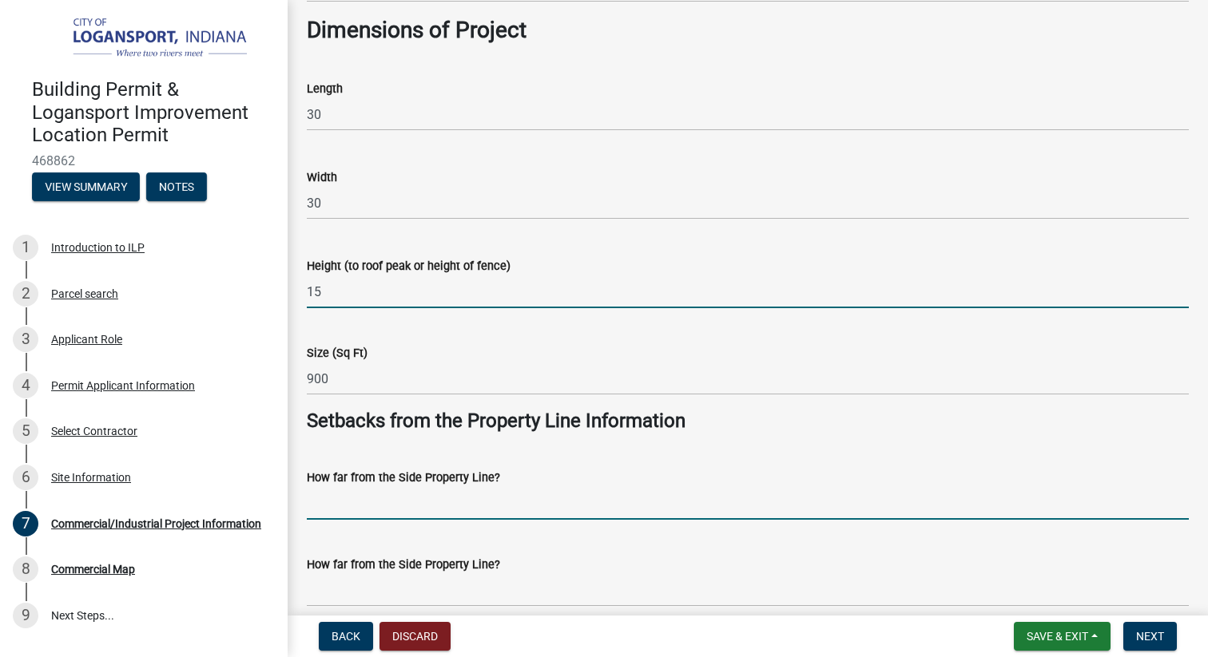
click at [549, 500] on input "How far from the Side Property Line?" at bounding box center [748, 503] width 882 height 33
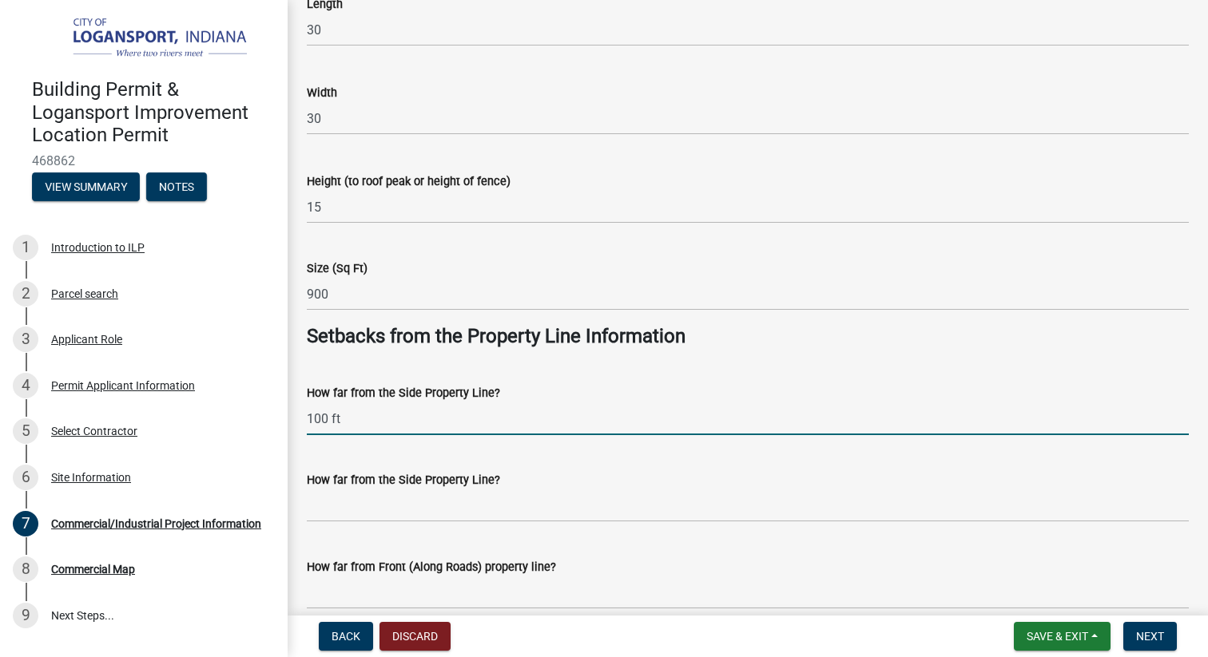
scroll to position [1061, 0]
type input "100 ft"
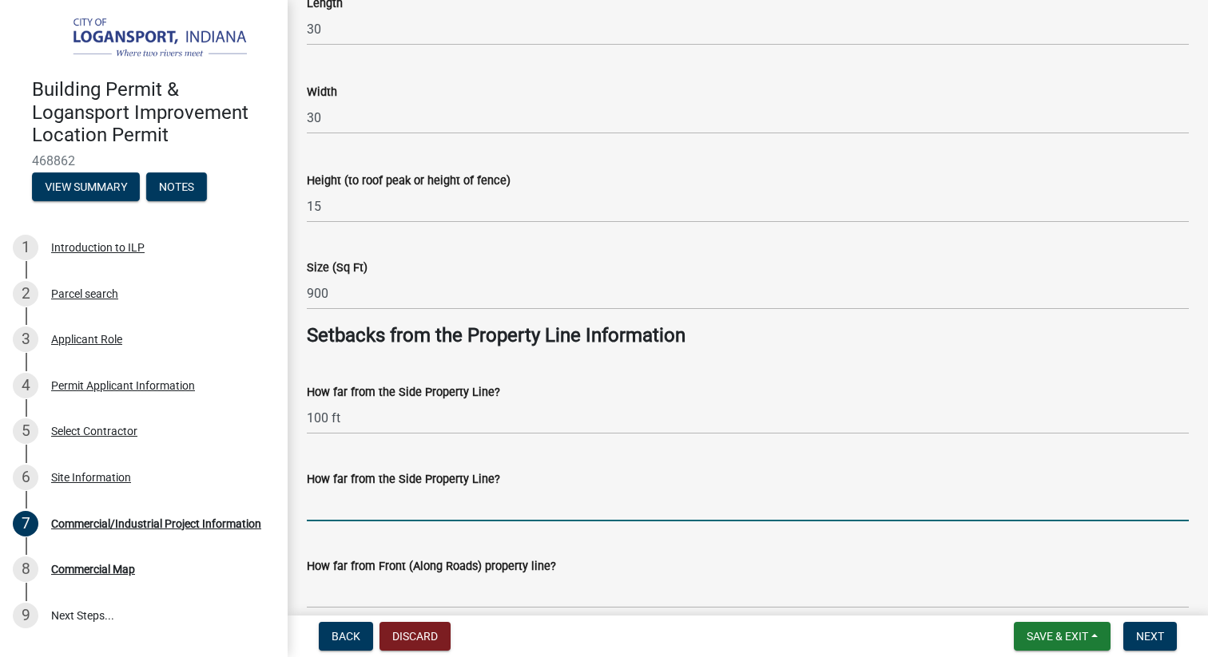
click at [506, 506] on input "How far from the Side Property Line?" at bounding box center [748, 505] width 882 height 33
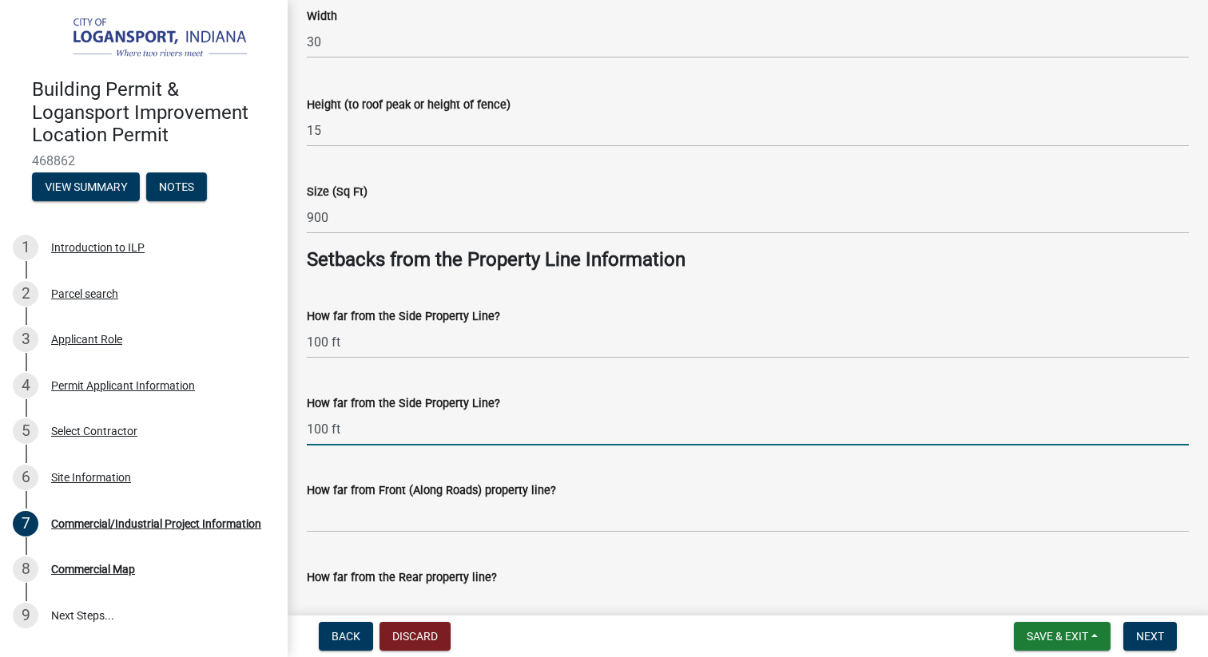
scroll to position [1150, 0]
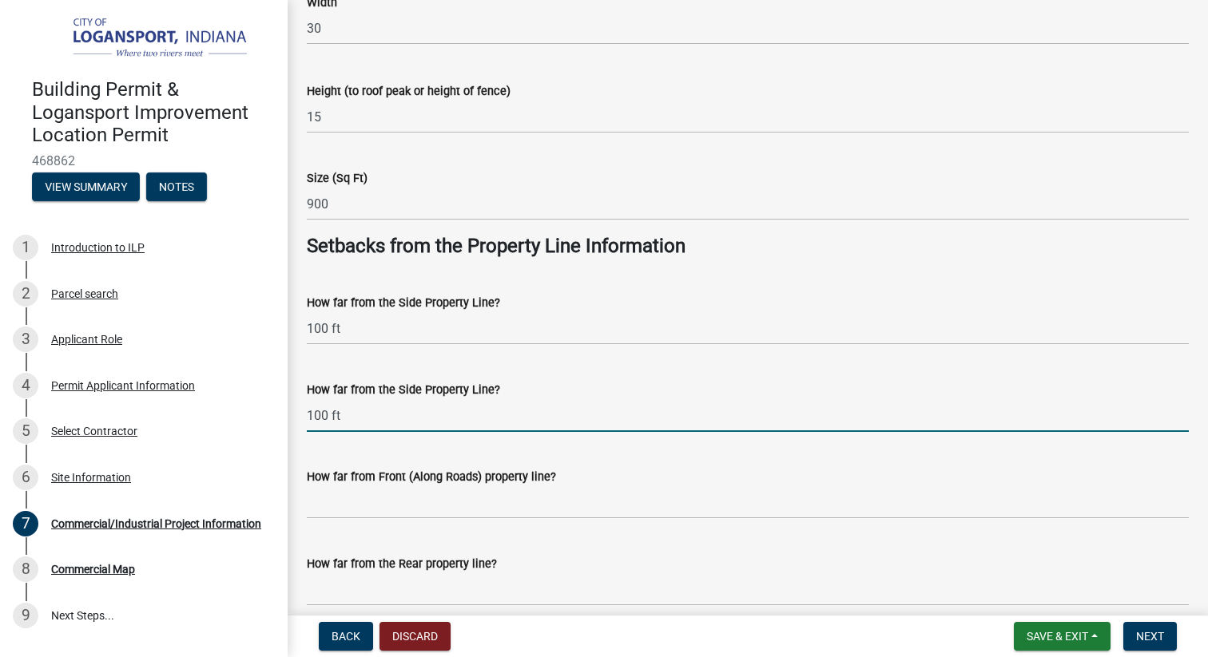
type input "100 ft"
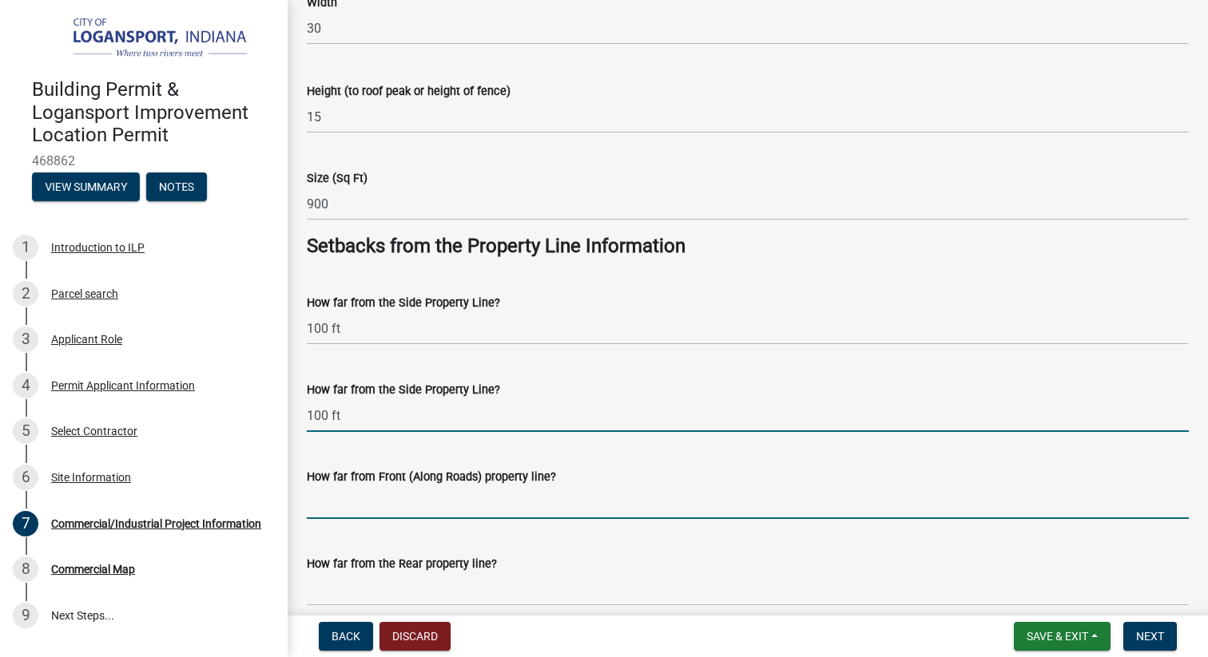
click at [490, 508] on input "How far from Front (Along Roads) property line?" at bounding box center [748, 502] width 882 height 33
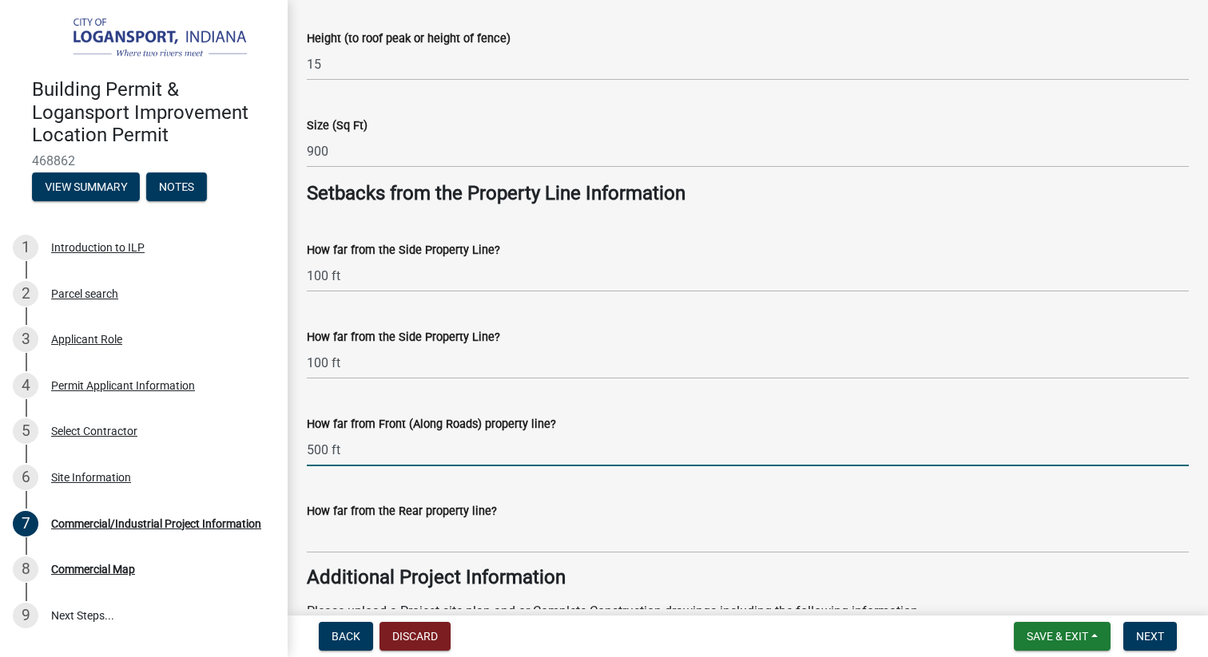
scroll to position [1231, 0]
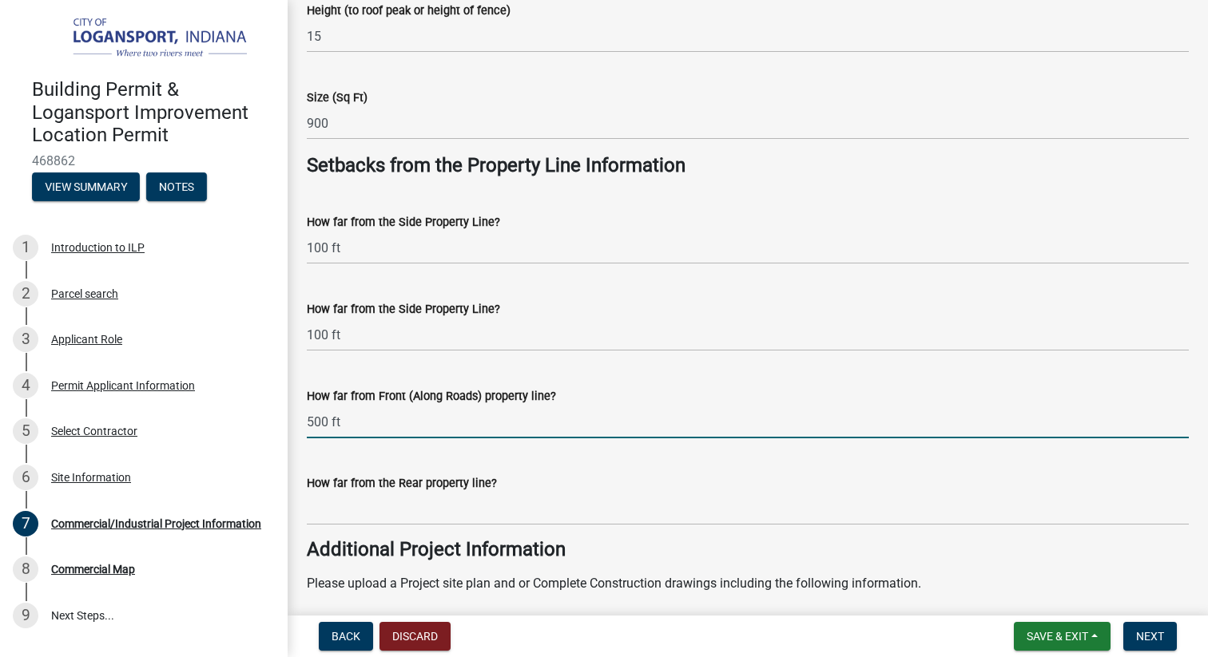
type input "500 ft"
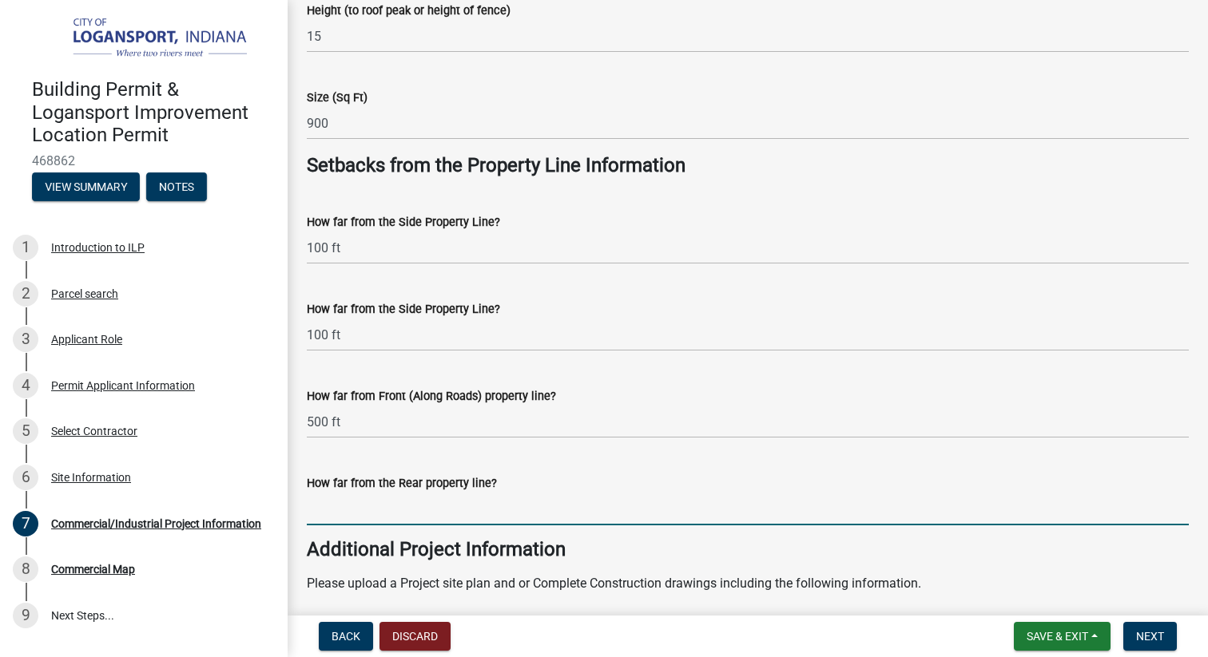
click at [442, 499] on input "How far from the Rear property line?" at bounding box center [748, 509] width 882 height 33
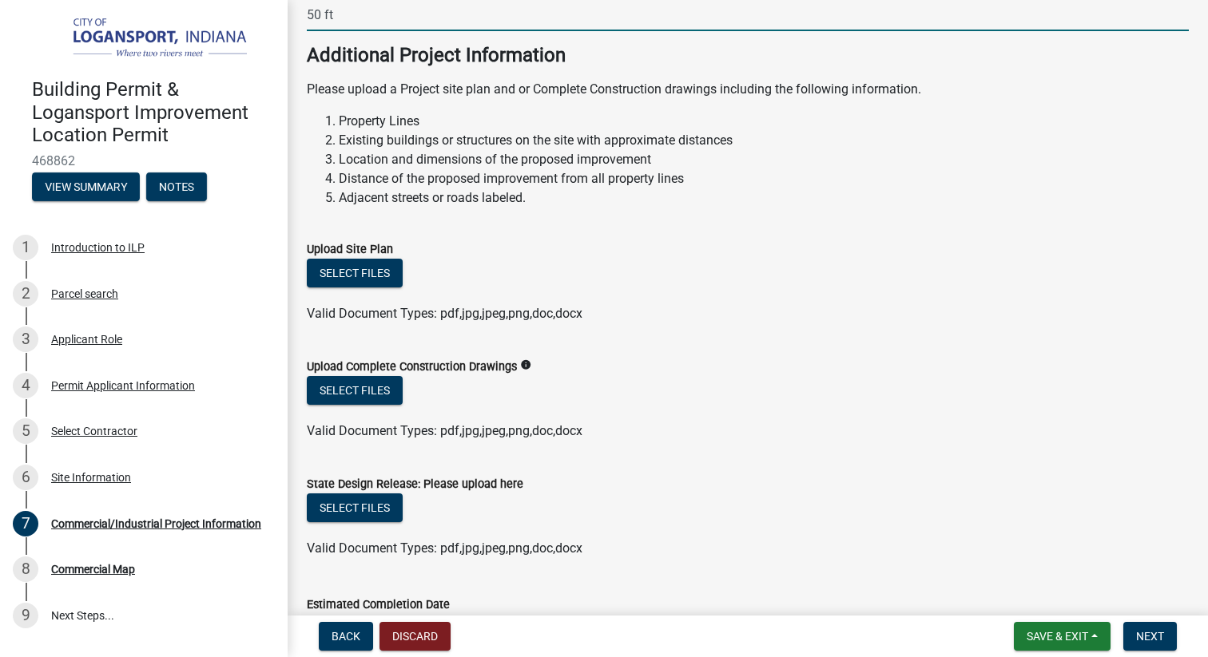
scroll to position [1726, 0]
type input "50 ft"
click at [1142, 639] on span "Next" at bounding box center [1150, 636] width 28 height 13
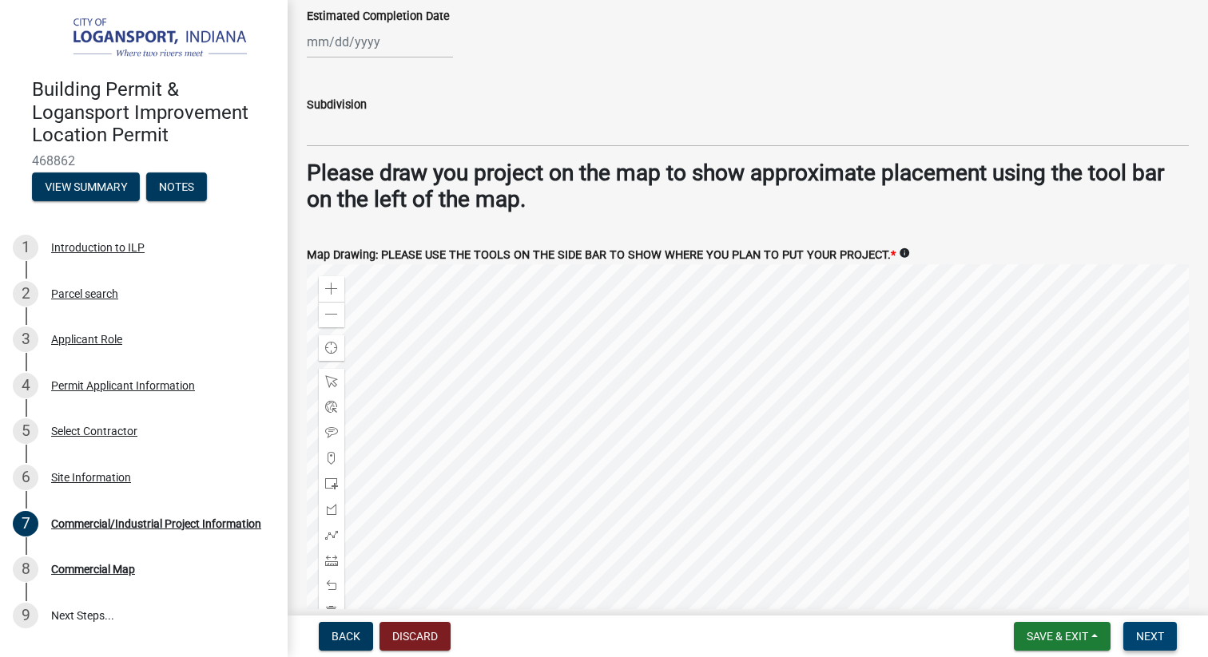
scroll to position [2514, 0]
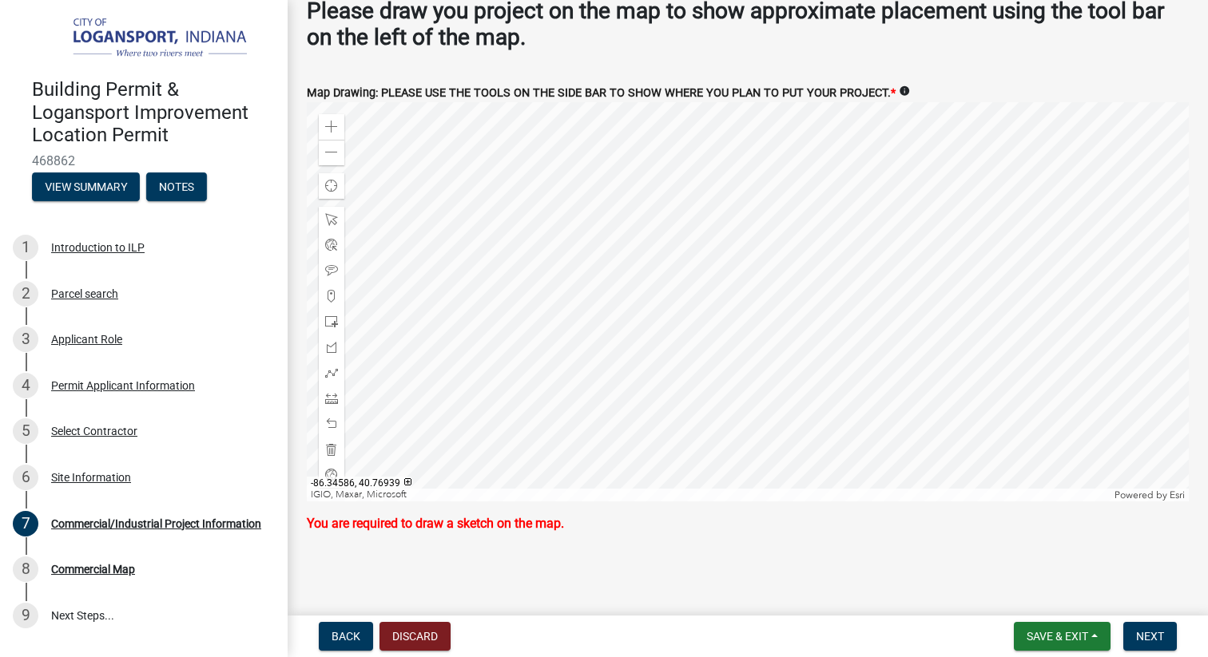
click at [866, 335] on div at bounding box center [748, 301] width 882 height 399
click at [872, 341] on div at bounding box center [748, 301] width 882 height 399
click at [327, 401] on span at bounding box center [331, 398] width 13 height 13
click at [876, 348] on div at bounding box center [748, 301] width 882 height 399
click at [892, 350] on div at bounding box center [748, 301] width 882 height 399
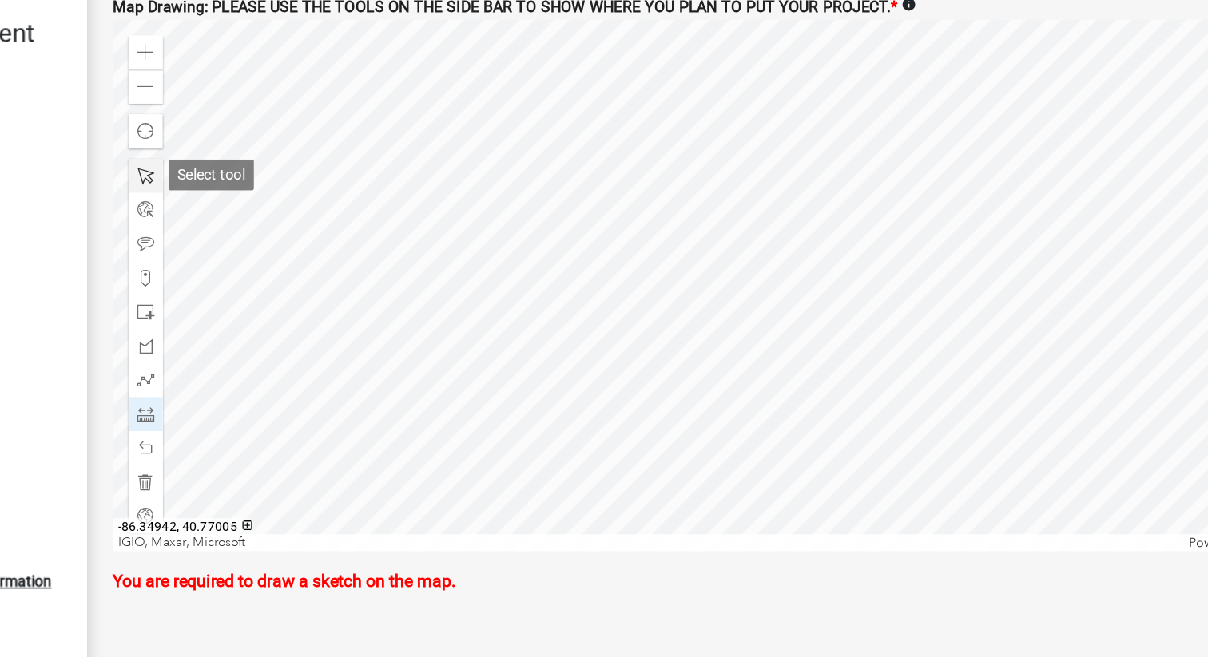
click at [331, 222] on span at bounding box center [331, 219] width 13 height 13
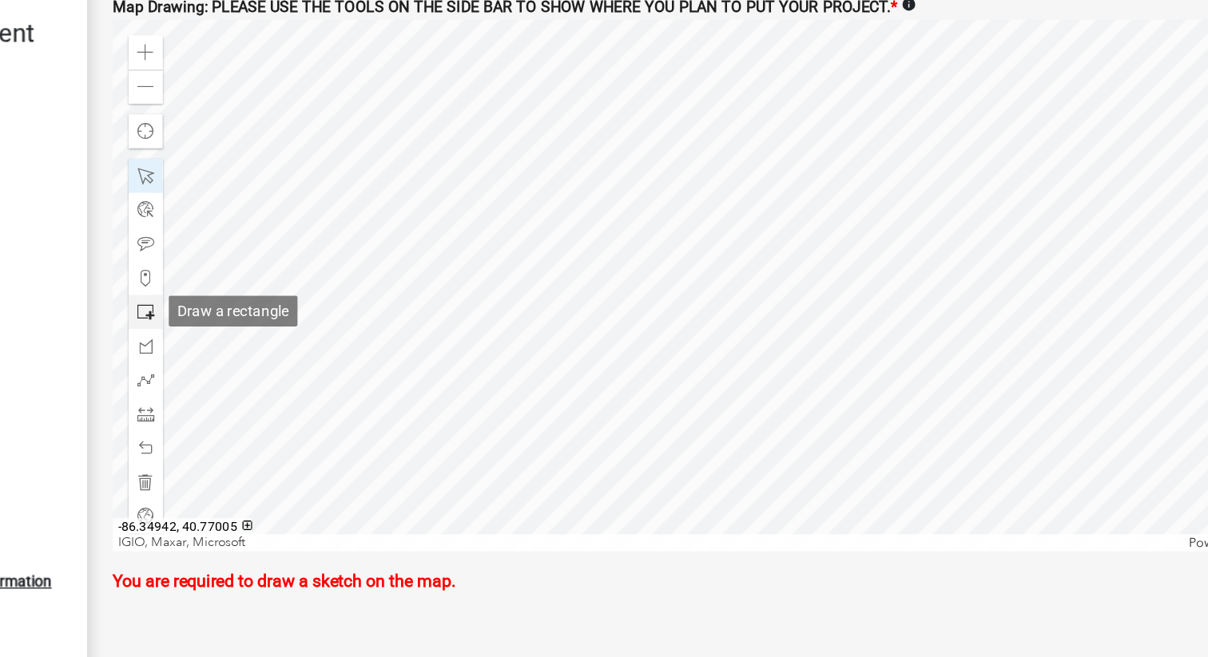
click at [333, 326] on span at bounding box center [331, 321] width 13 height 13
click at [914, 359] on div at bounding box center [748, 301] width 882 height 399
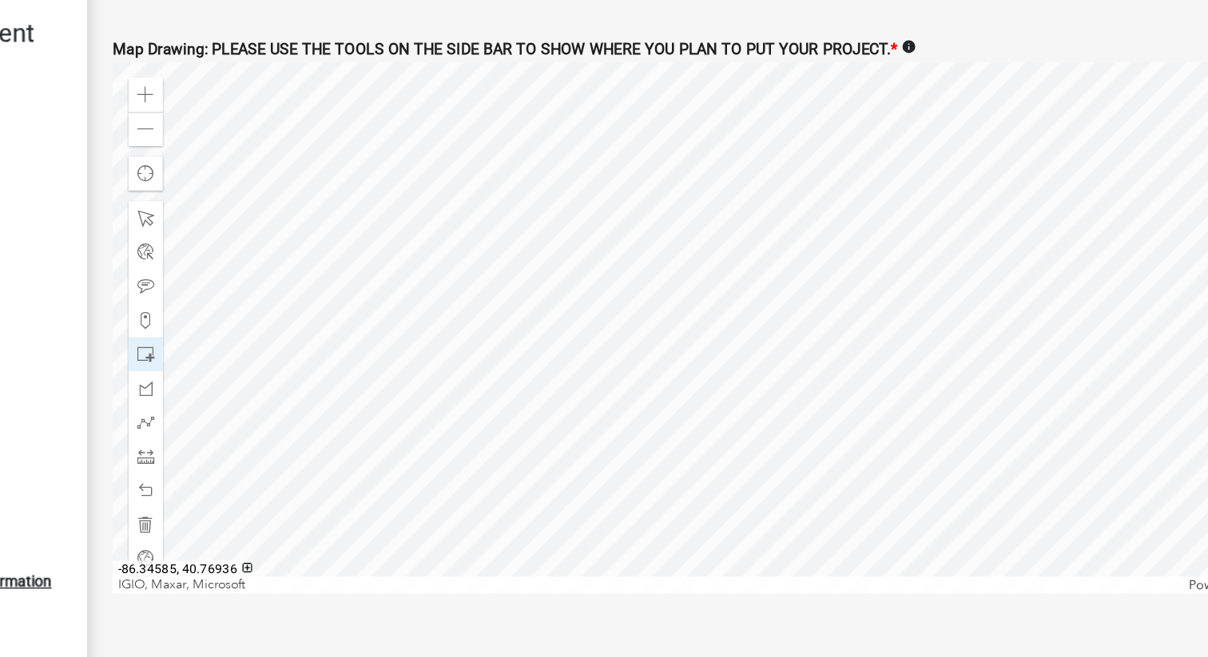
click at [892, 381] on div at bounding box center [748, 333] width 882 height 399
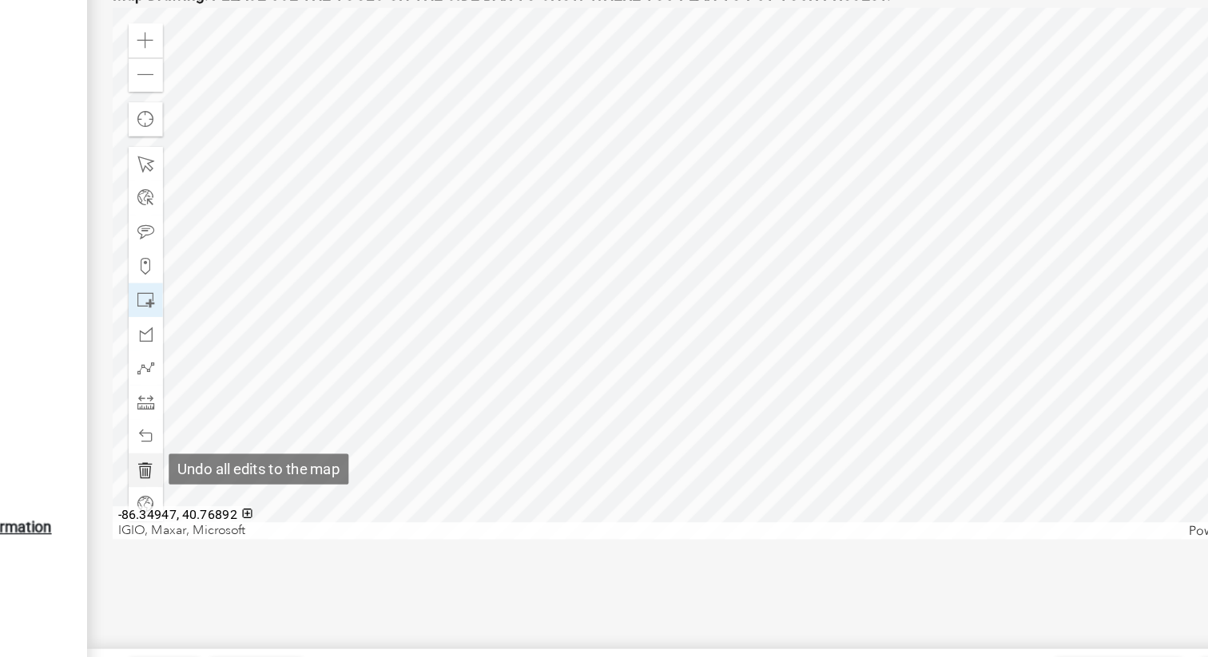
click at [336, 477] on span at bounding box center [331, 481] width 13 height 13
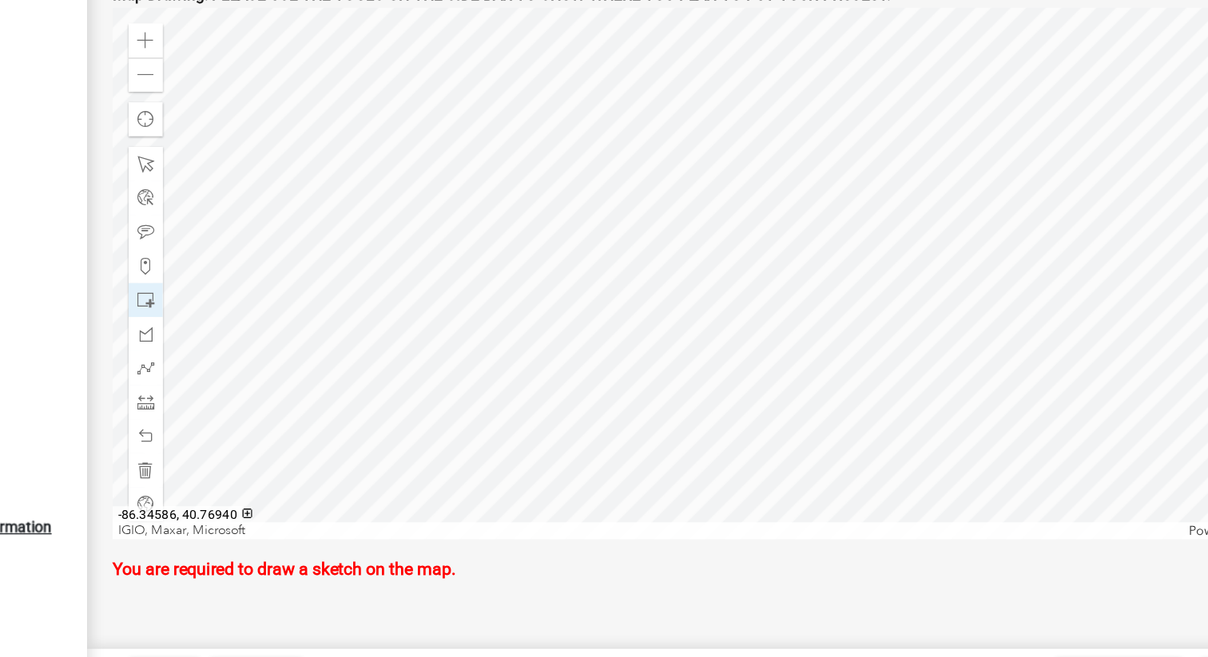
click at [890, 387] on div at bounding box center [748, 333] width 882 height 399
click at [331, 352] on span at bounding box center [331, 353] width 13 height 13
click at [909, 403] on div at bounding box center [748, 333] width 882 height 399
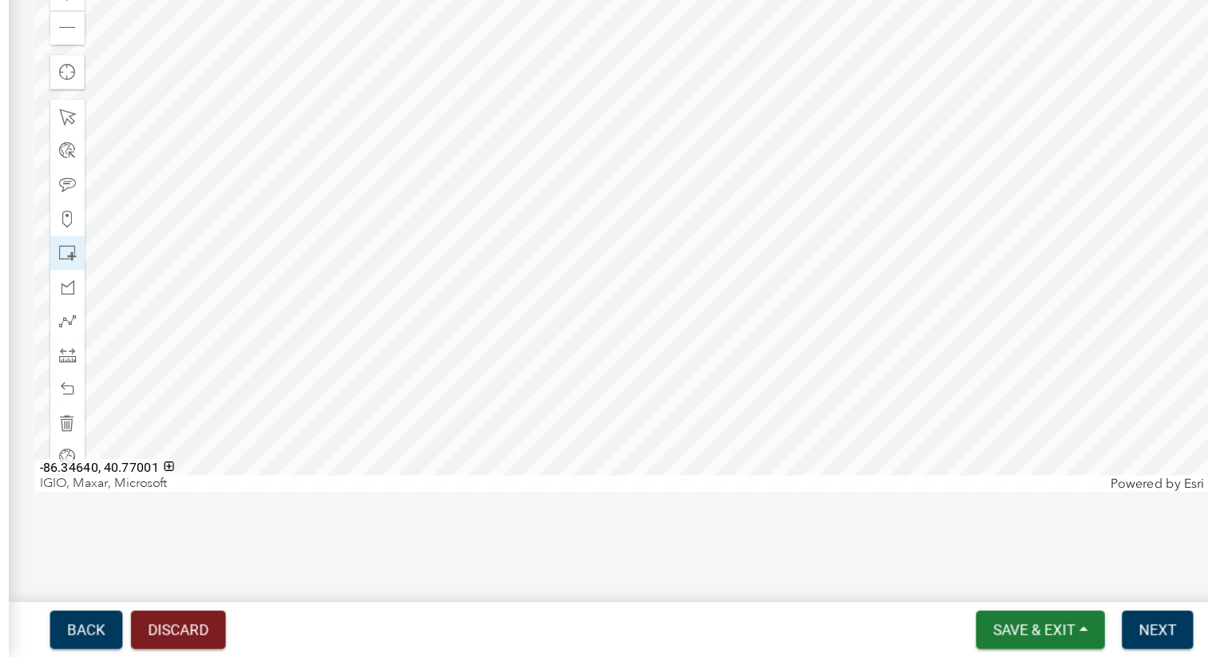
scroll to position [0, 0]
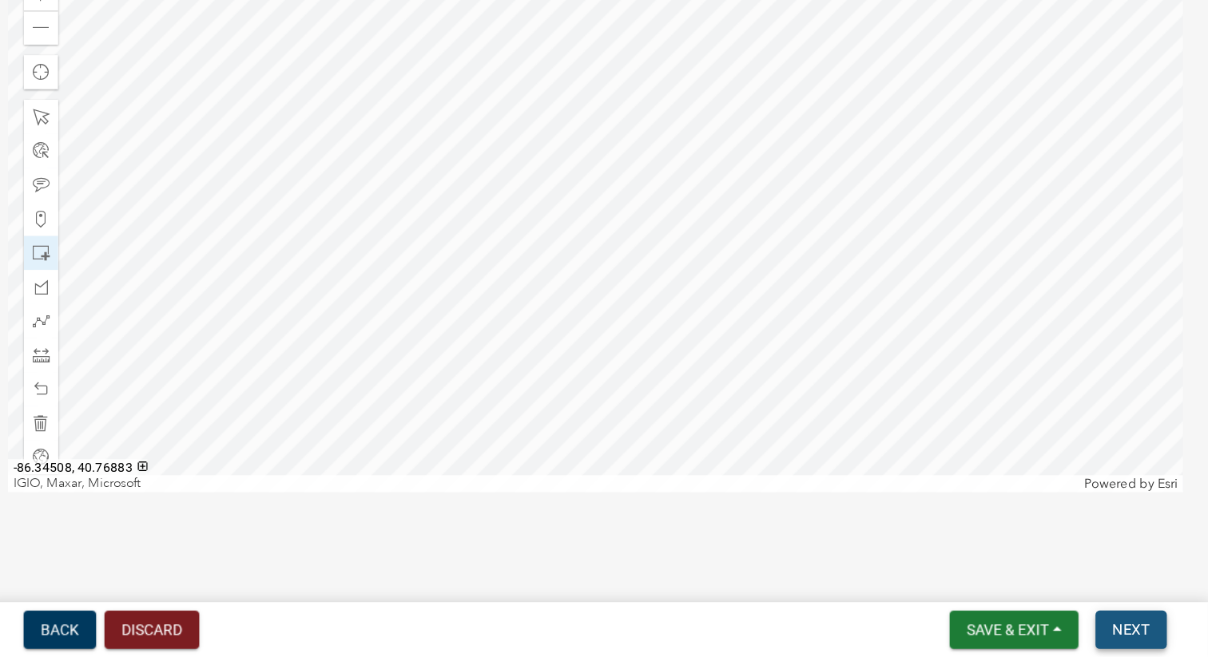
click at [1138, 635] on span "Next" at bounding box center [1150, 636] width 28 height 13
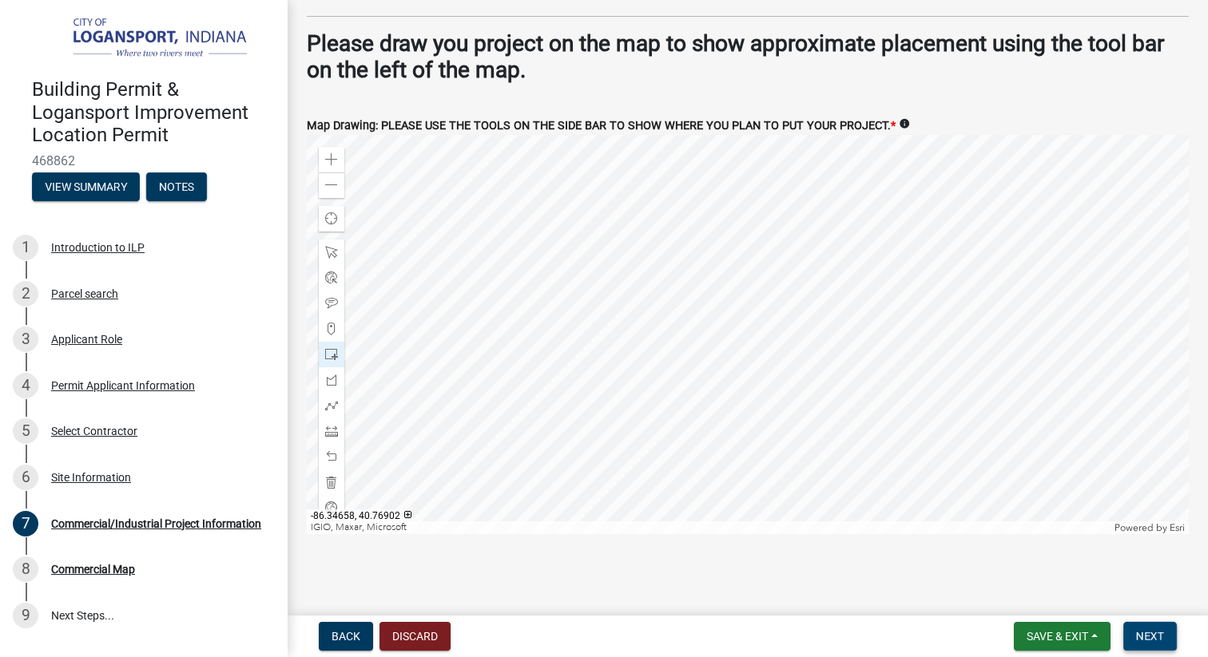
scroll to position [2482, 0]
click at [1136, 632] on span "Next" at bounding box center [1150, 636] width 28 height 13
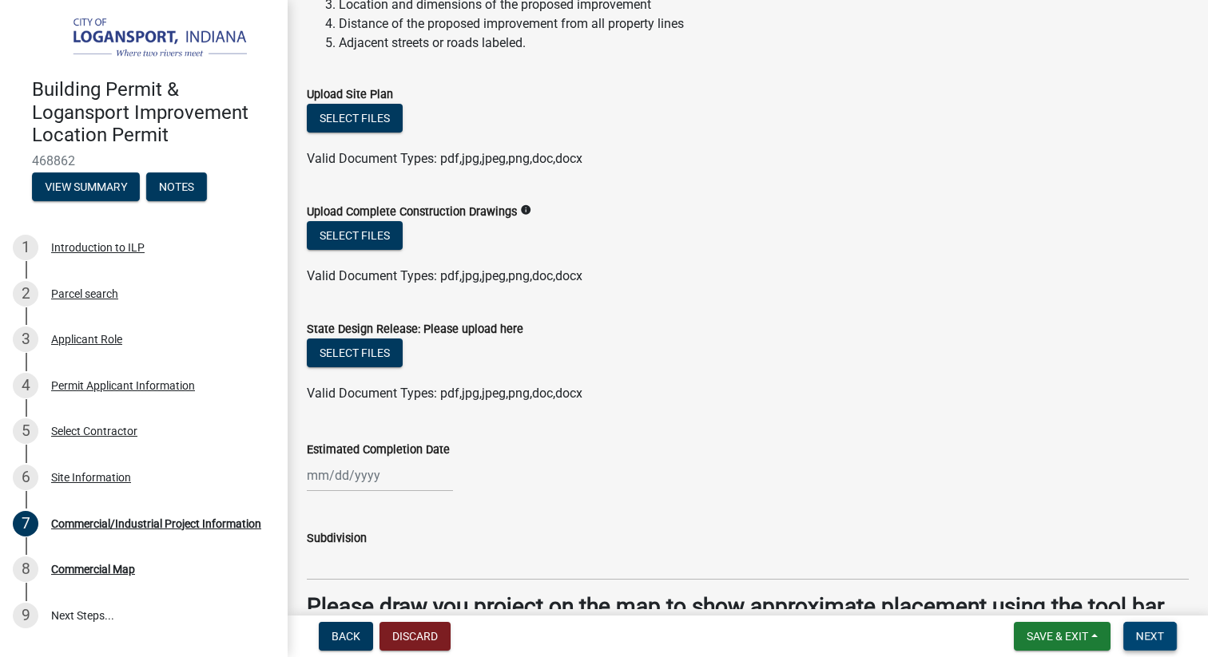
scroll to position [1923, 0]
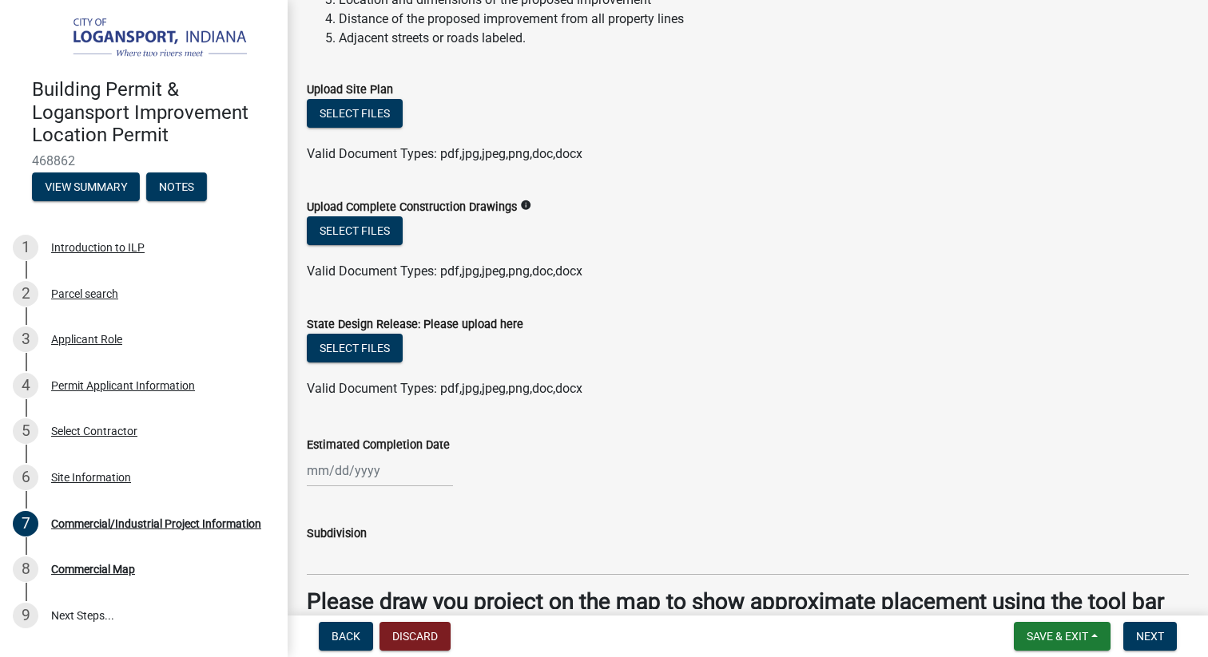
select select "8"
select select "2025"
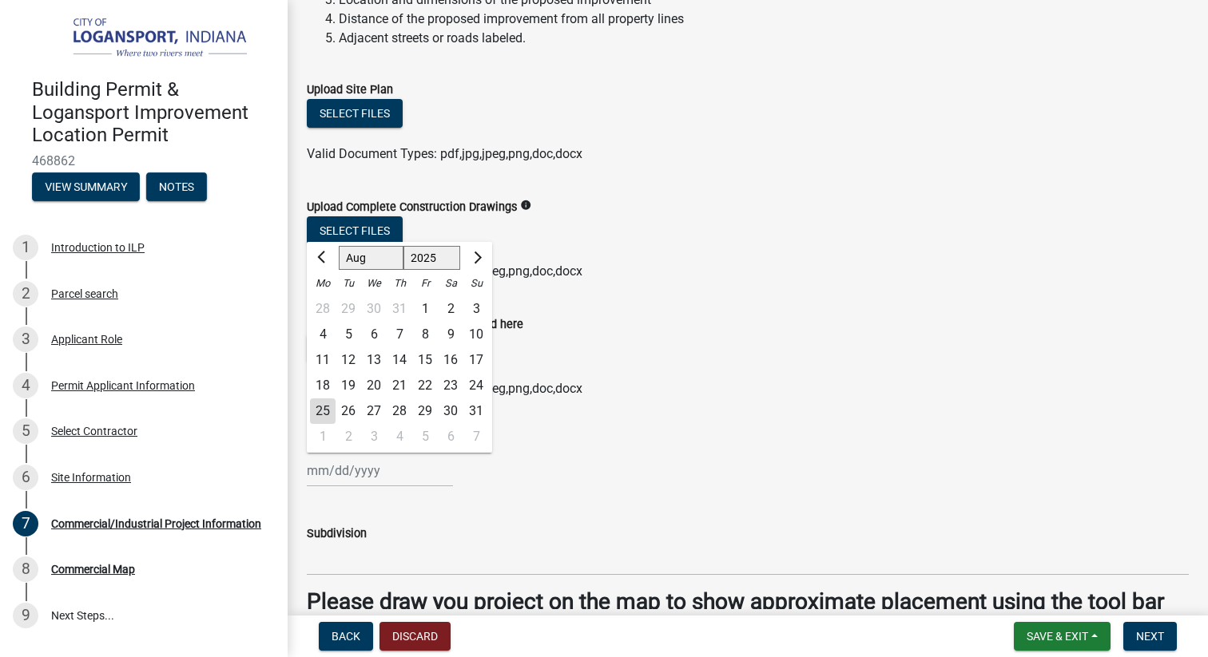
click at [315, 484] on input "Estimated Completion Date" at bounding box center [380, 470] width 146 height 33
click at [474, 256] on span "Next month" at bounding box center [476, 257] width 12 height 12
select select "9"
click at [353, 410] on div "30" at bounding box center [348, 412] width 26 height 26
type input "[DATE]"
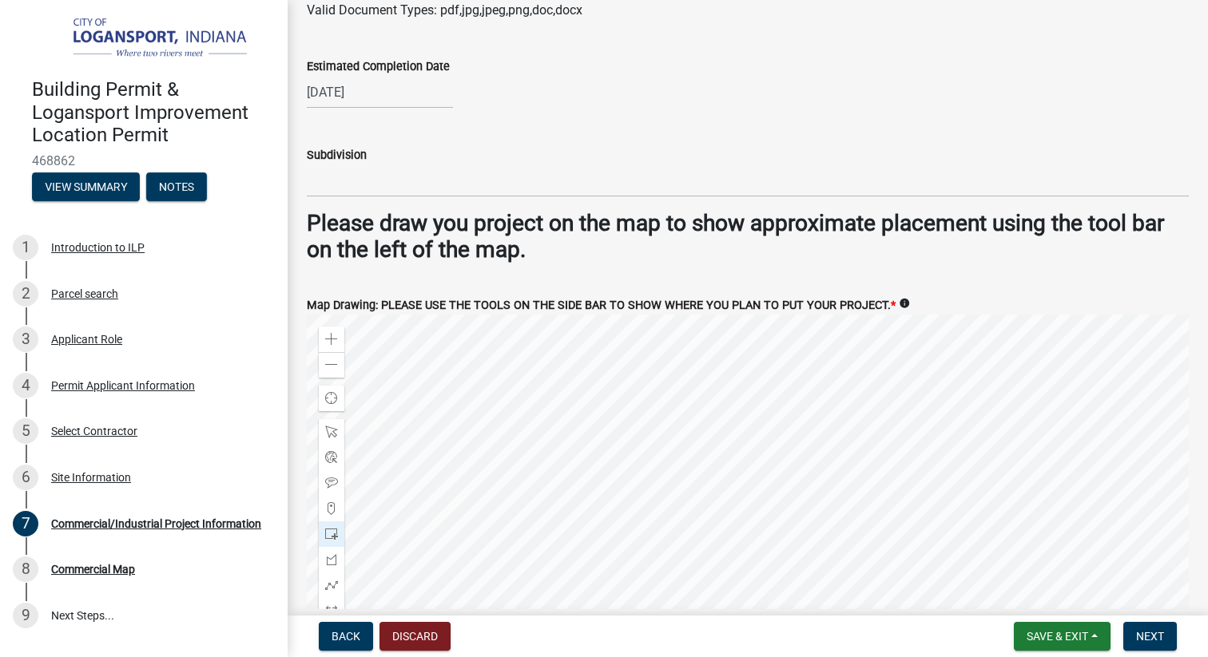
scroll to position [2342, 0]
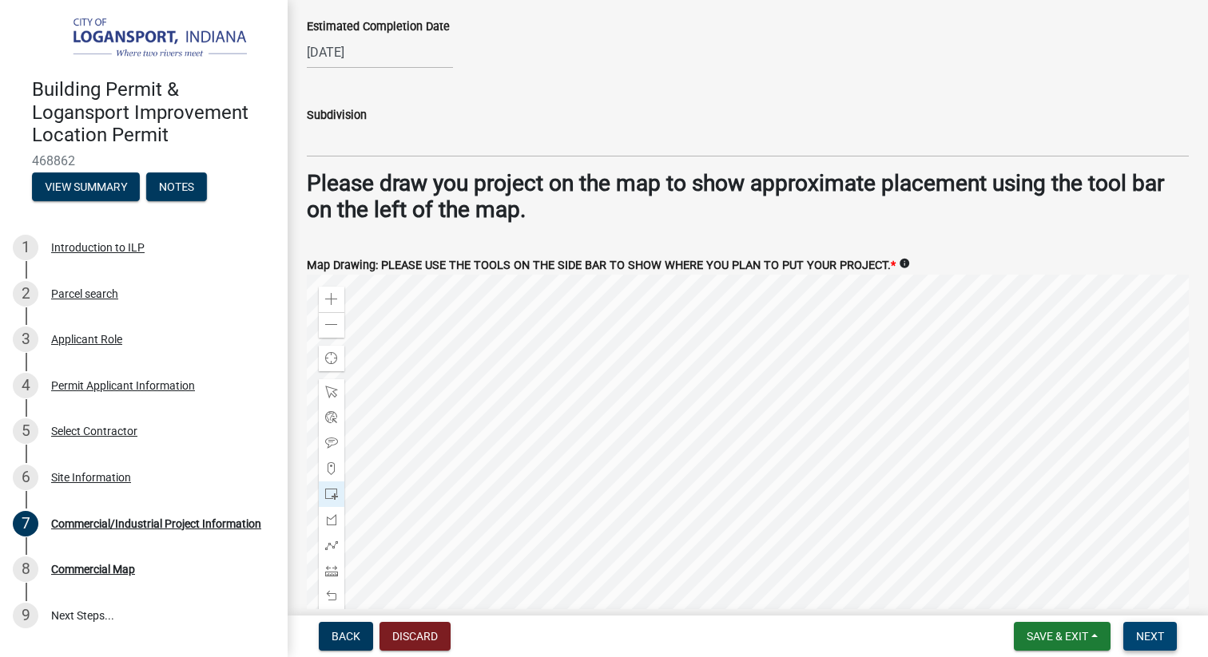
click at [1152, 636] on span "Next" at bounding box center [1150, 636] width 28 height 13
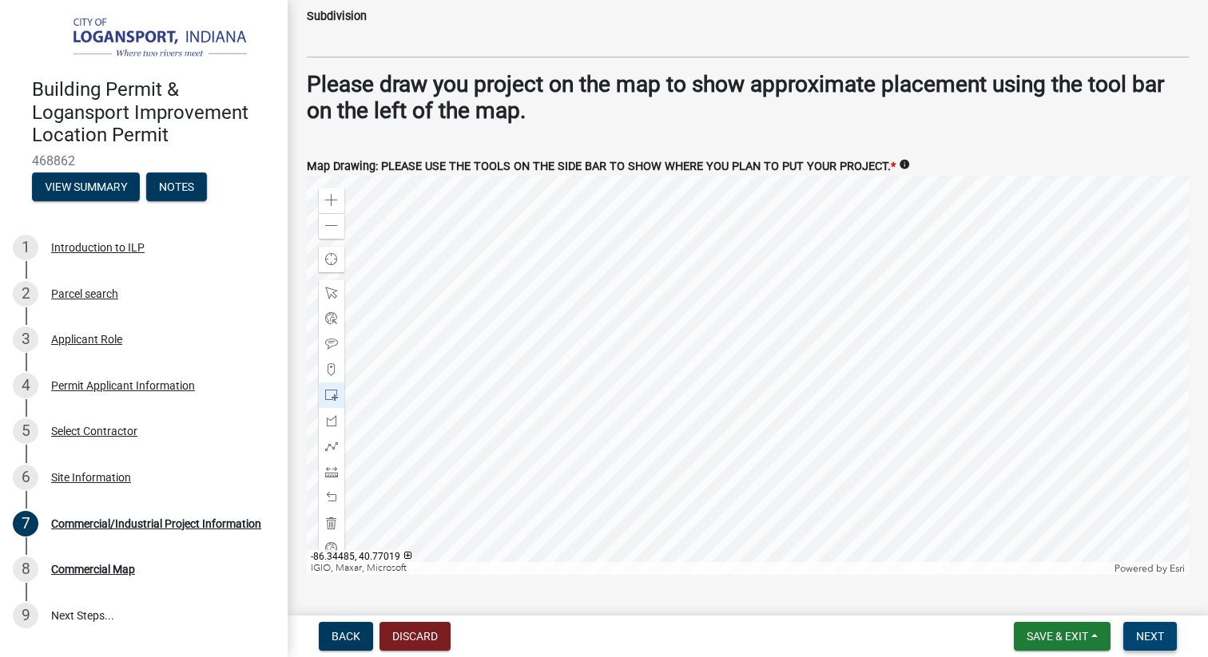
scroll to position [2482, 0]
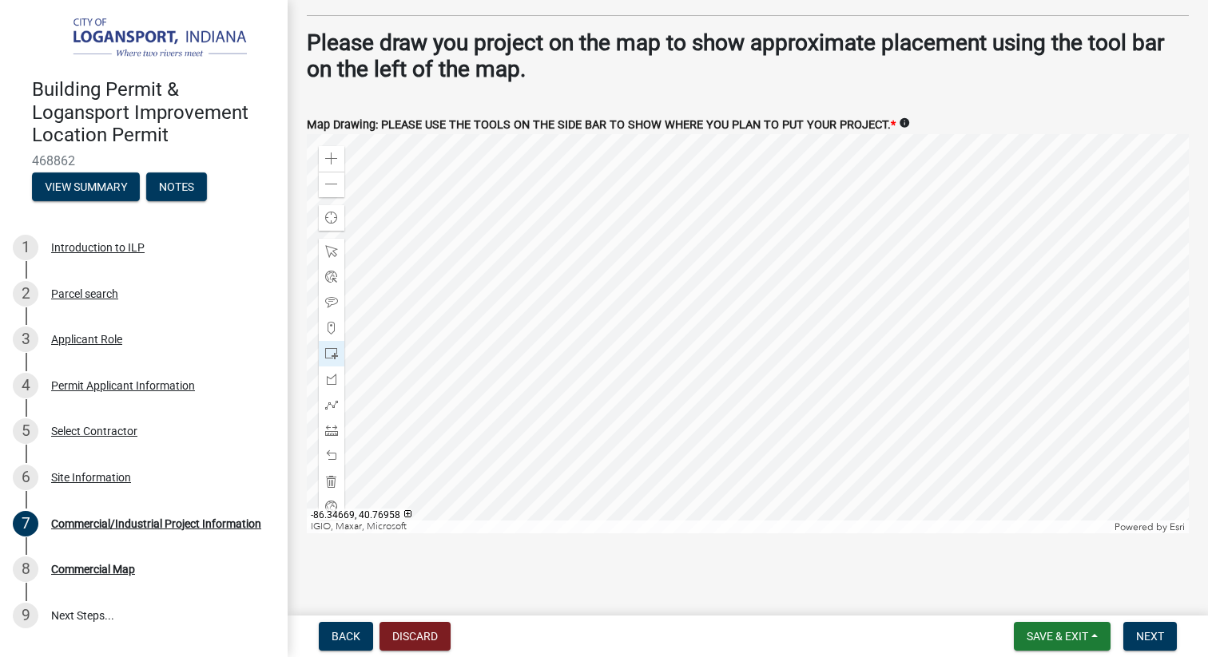
click at [759, 349] on div at bounding box center [748, 333] width 882 height 399
click at [821, 347] on div at bounding box center [748, 333] width 882 height 399
click at [331, 475] on span at bounding box center [331, 481] width 13 height 13
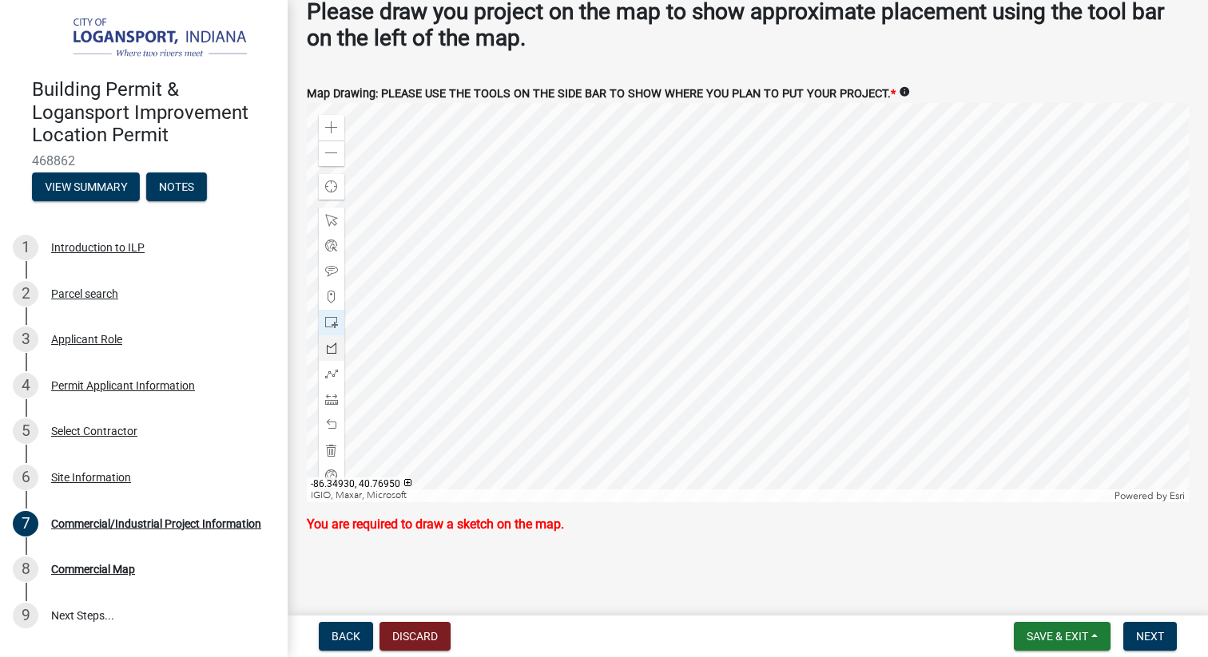
scroll to position [2514, 0]
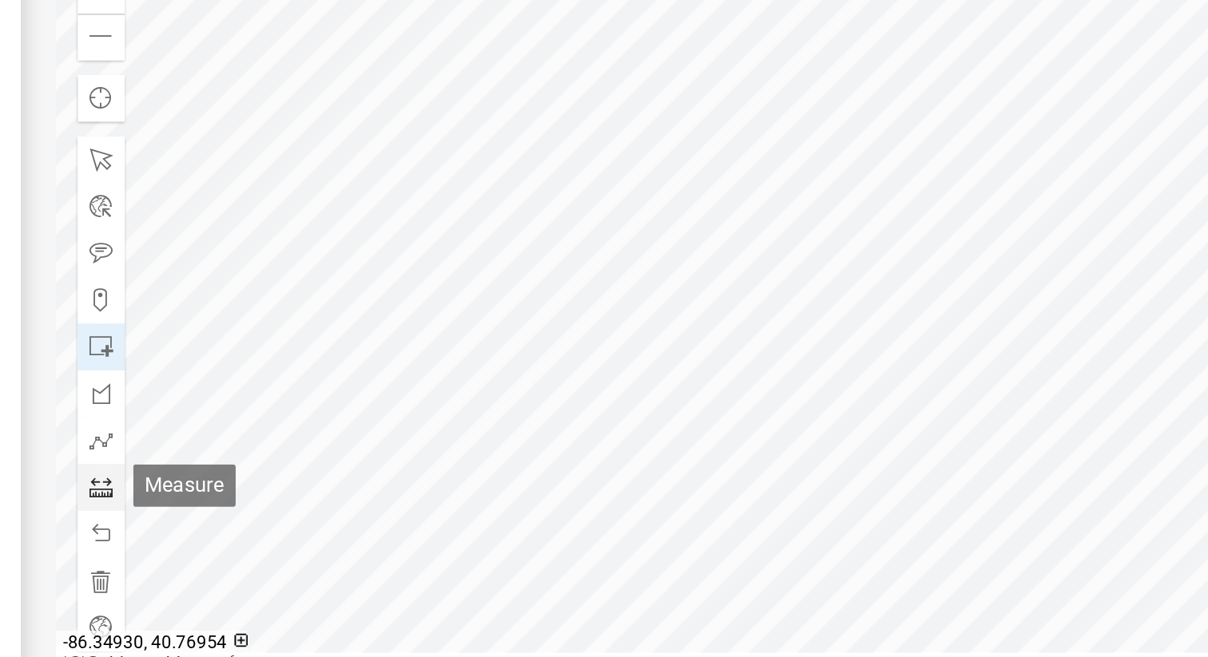
click at [332, 400] on span at bounding box center [331, 398] width 13 height 13
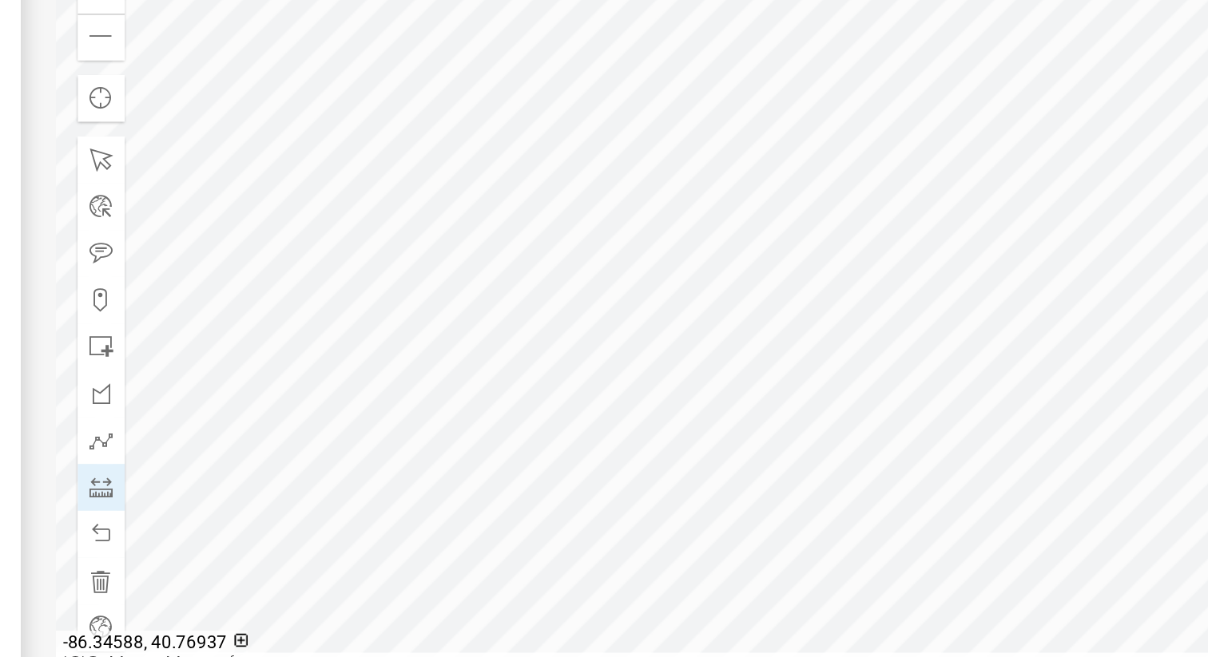
click at [897, 365] on div at bounding box center [748, 301] width 882 height 399
click at [822, 342] on div at bounding box center [748, 301] width 882 height 399
click at [823, 351] on div at bounding box center [748, 301] width 882 height 399
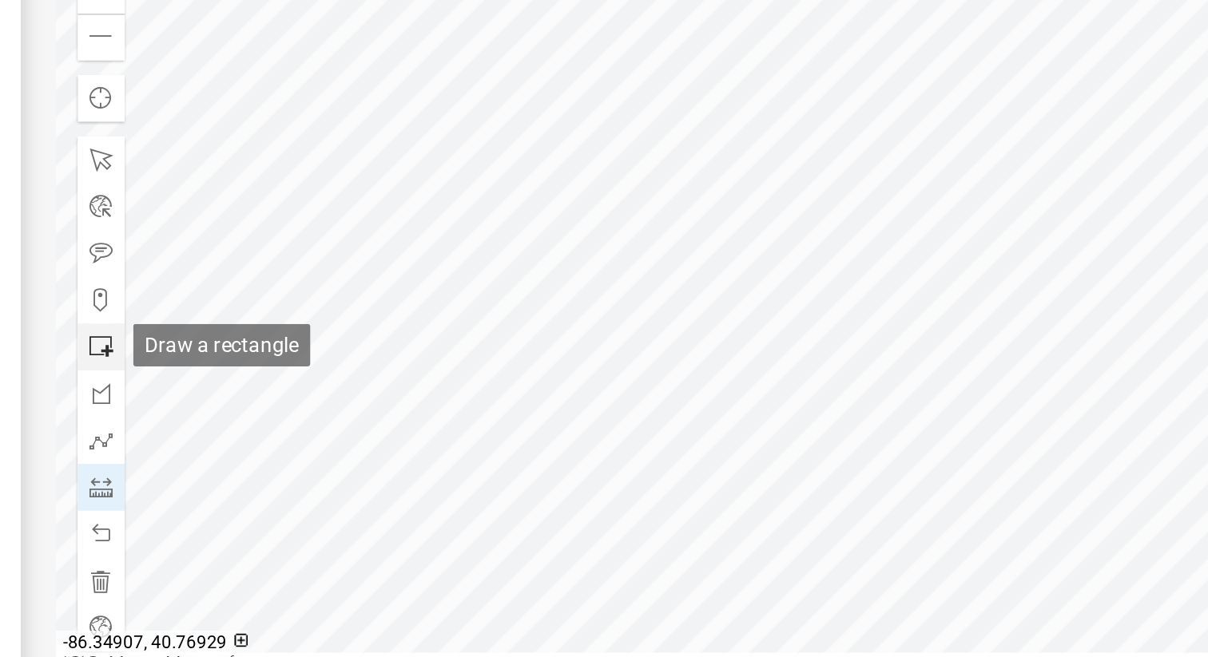
click at [329, 320] on span at bounding box center [331, 321] width 13 height 13
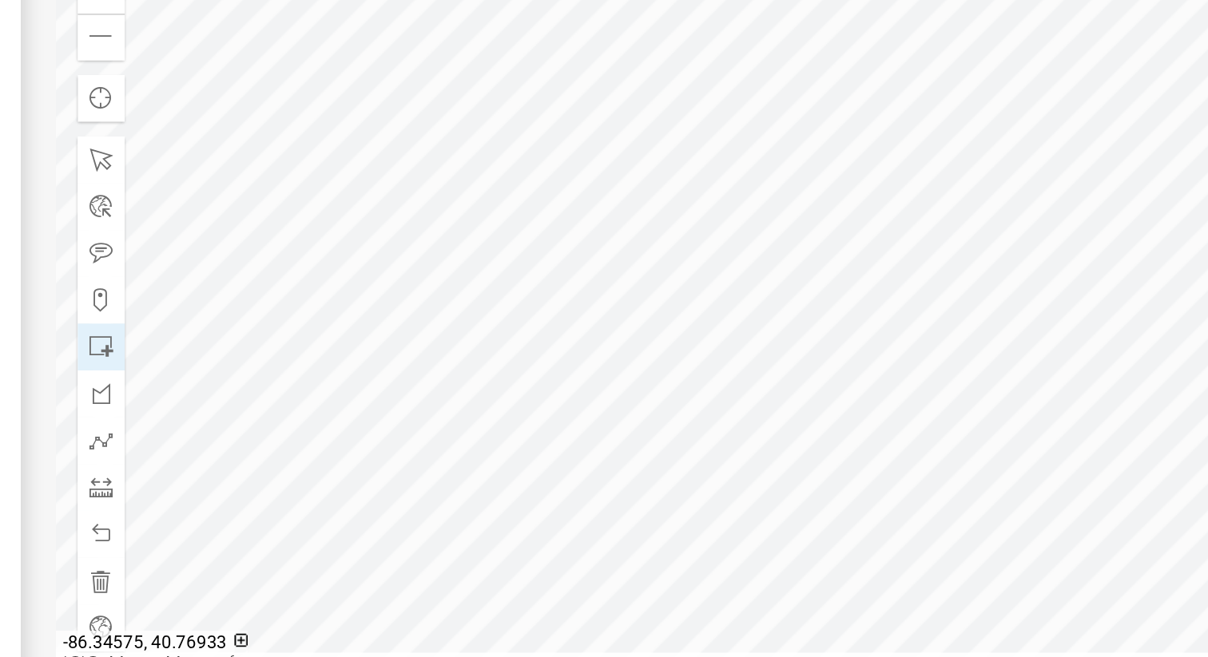
click at [844, 356] on div at bounding box center [748, 301] width 882 height 399
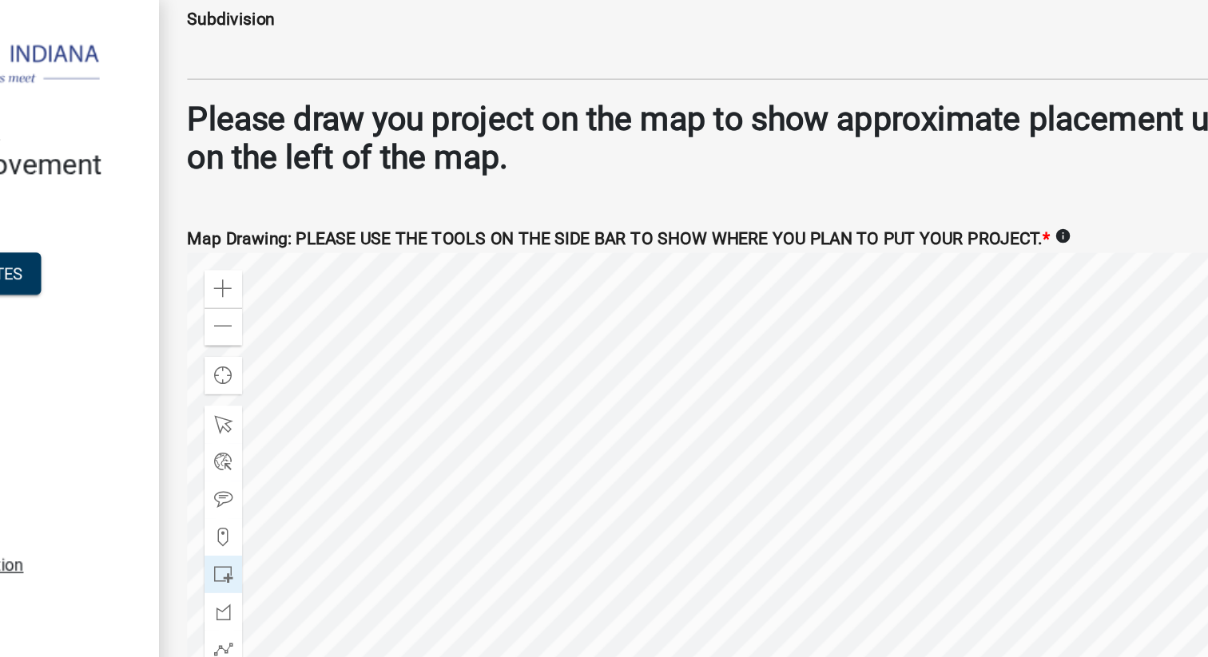
scroll to position [2482, 0]
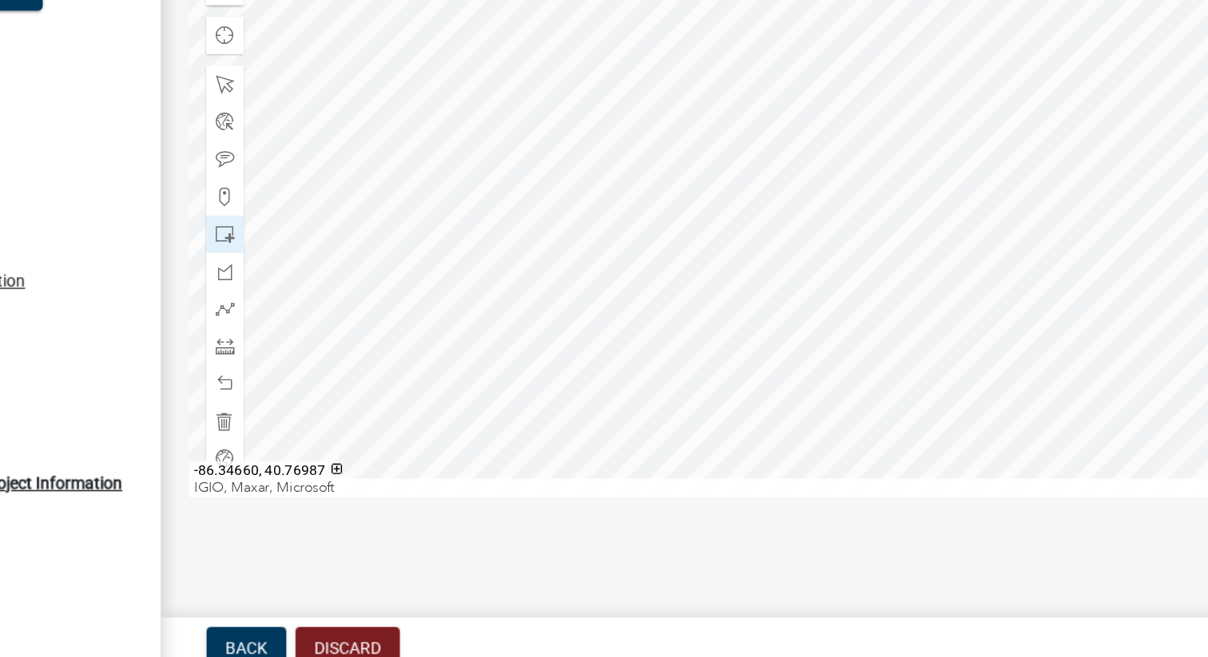
click at [716, 270] on div at bounding box center [748, 333] width 882 height 399
click at [871, 440] on div at bounding box center [748, 333] width 882 height 399
click at [325, 485] on span at bounding box center [331, 481] width 13 height 13
click at [822, 398] on div at bounding box center [748, 333] width 882 height 399
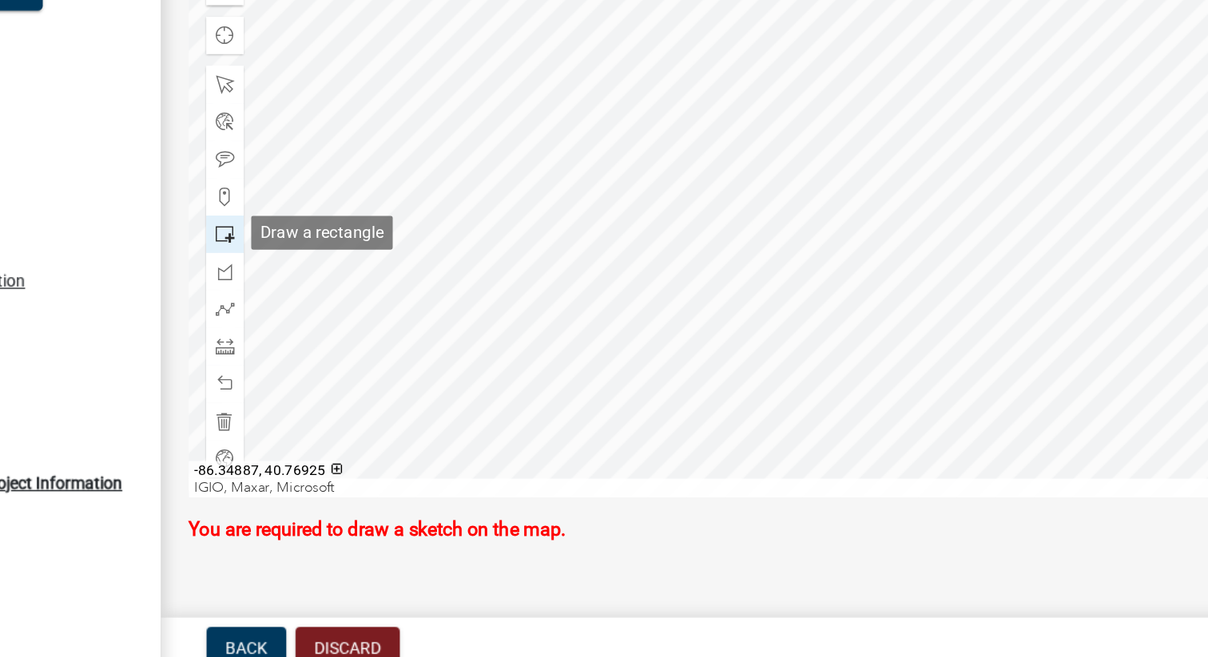
click at [329, 357] on span at bounding box center [331, 353] width 13 height 13
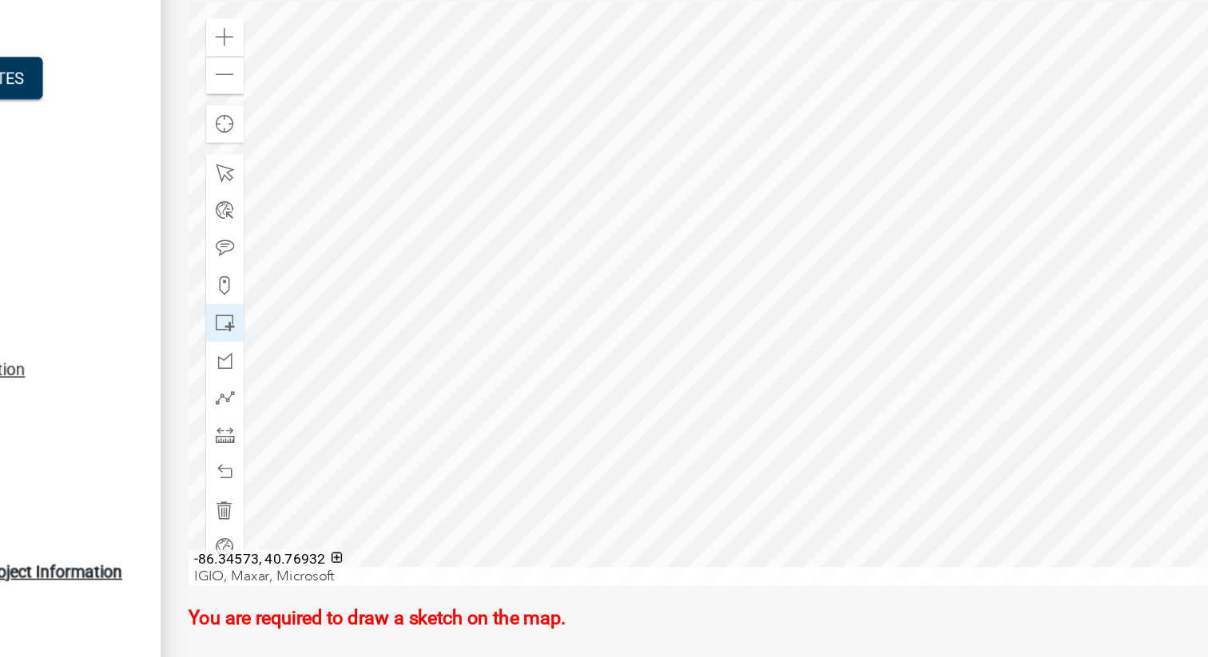
click at [842, 416] on div at bounding box center [748, 333] width 882 height 399
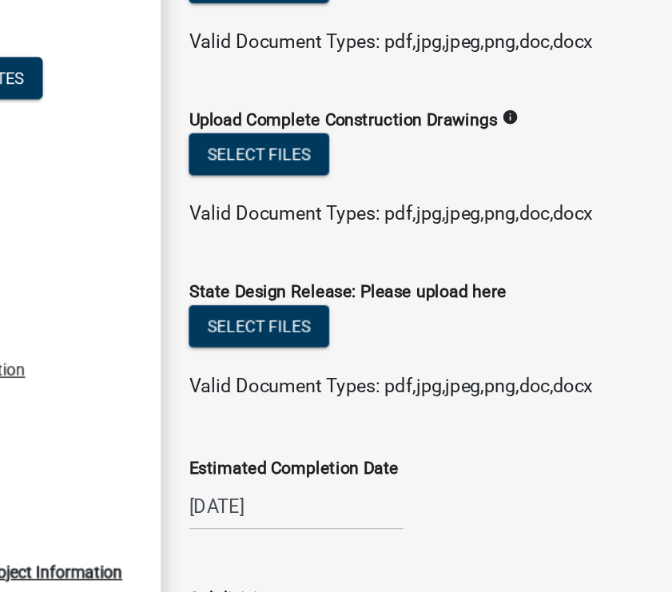
scroll to position [2098, 0]
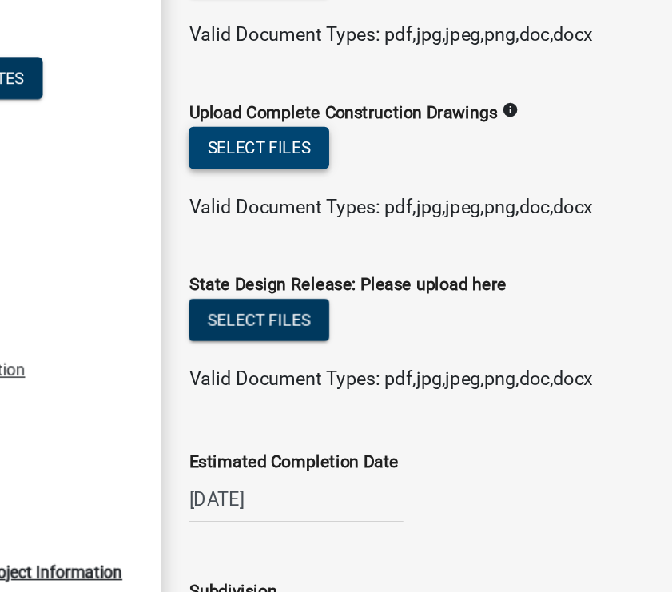
click at [347, 248] on button "Select files" at bounding box center [355, 234] width 96 height 29
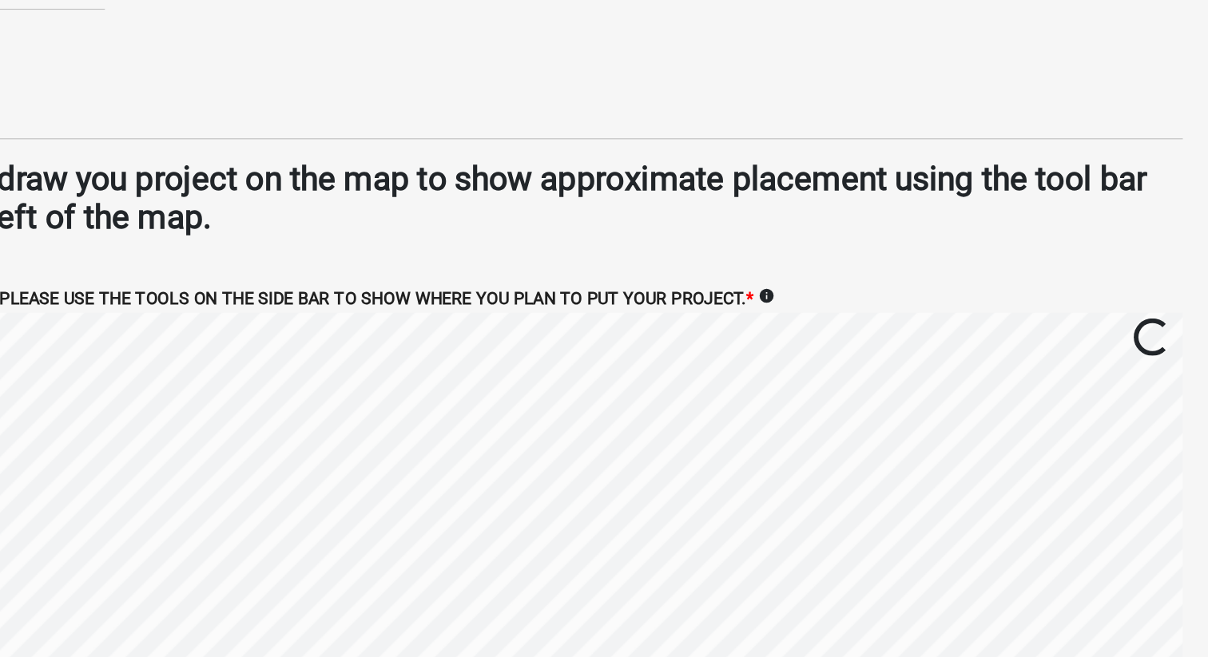
scroll to position [2540, 0]
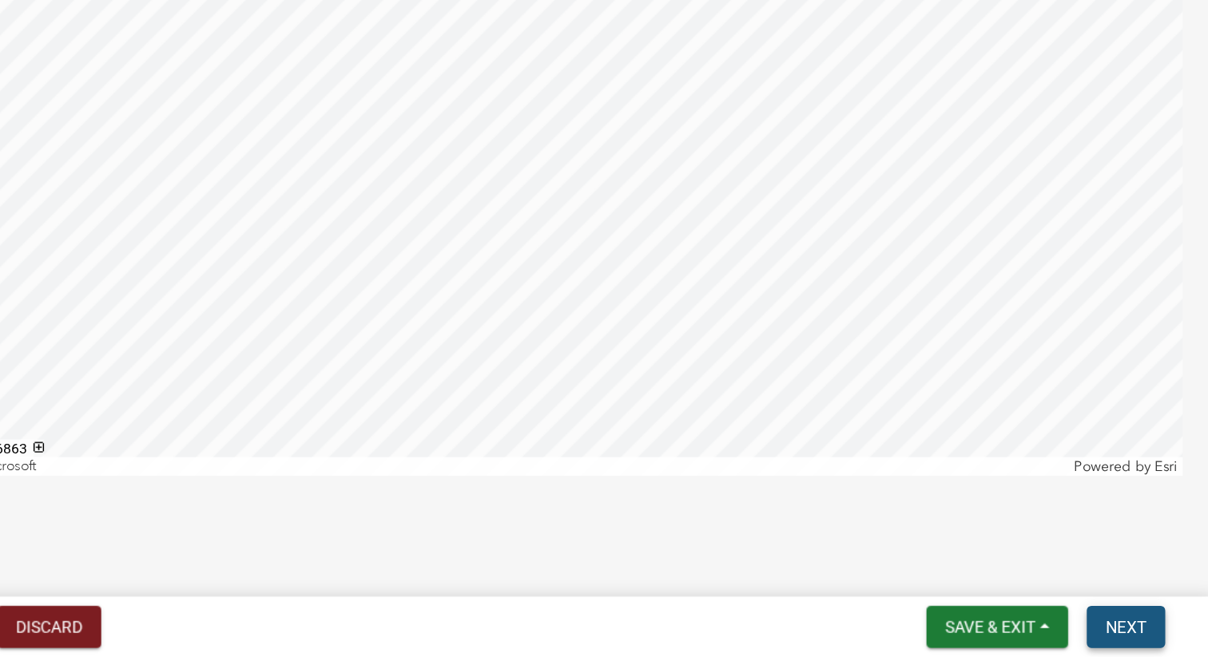
click at [1151, 636] on span "Next" at bounding box center [1150, 636] width 28 height 13
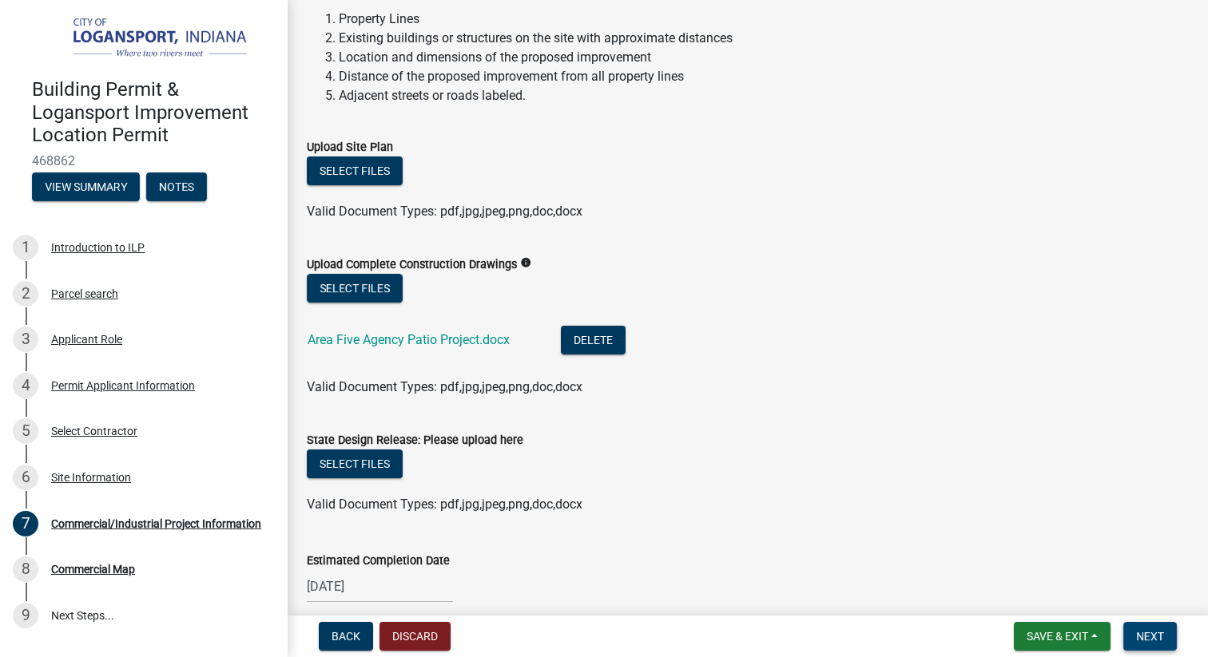
scroll to position [1864, 0]
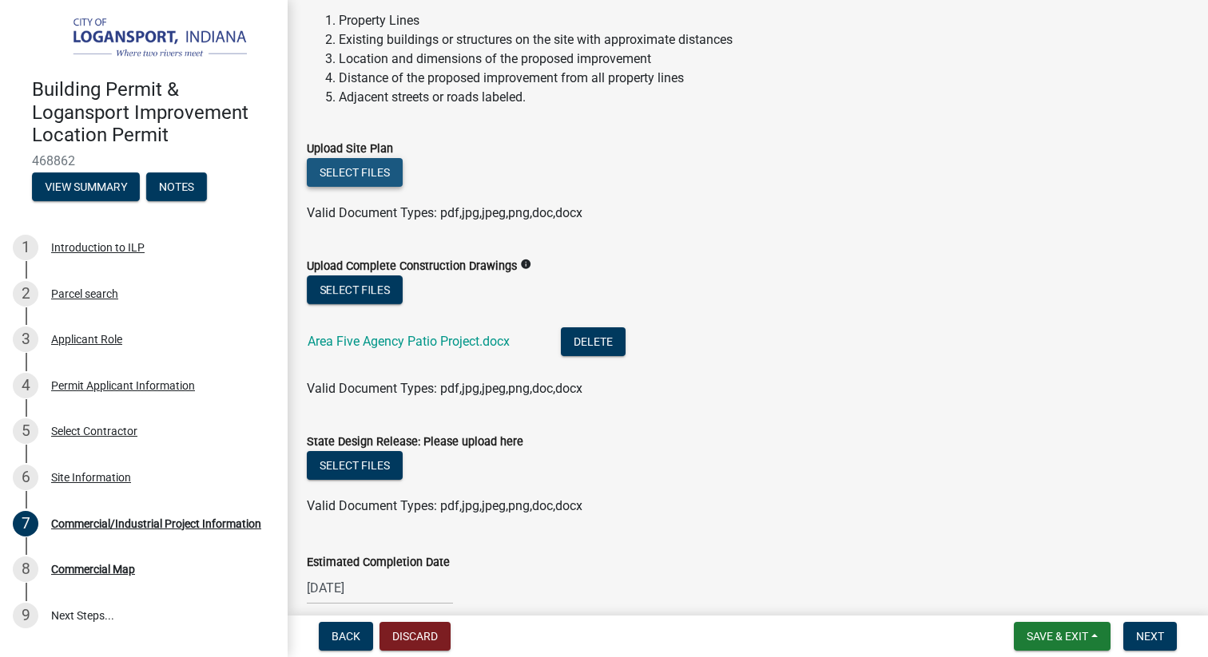
click at [375, 166] on button "Select files" at bounding box center [355, 172] width 96 height 29
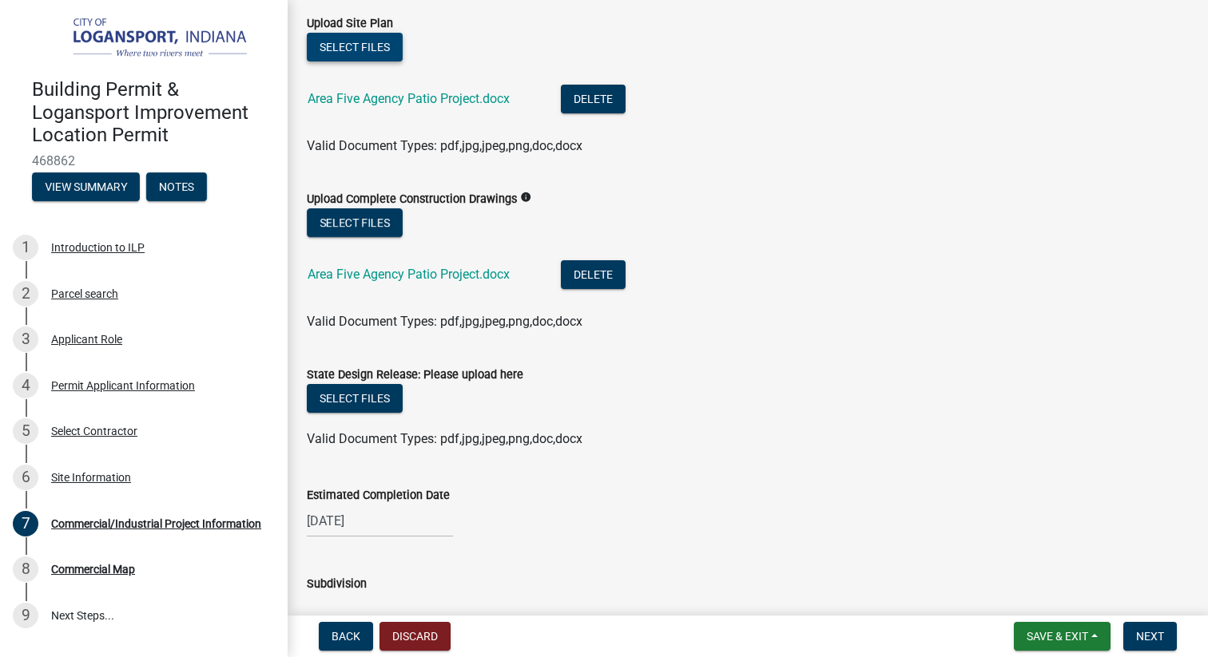
scroll to position [2019, 0]
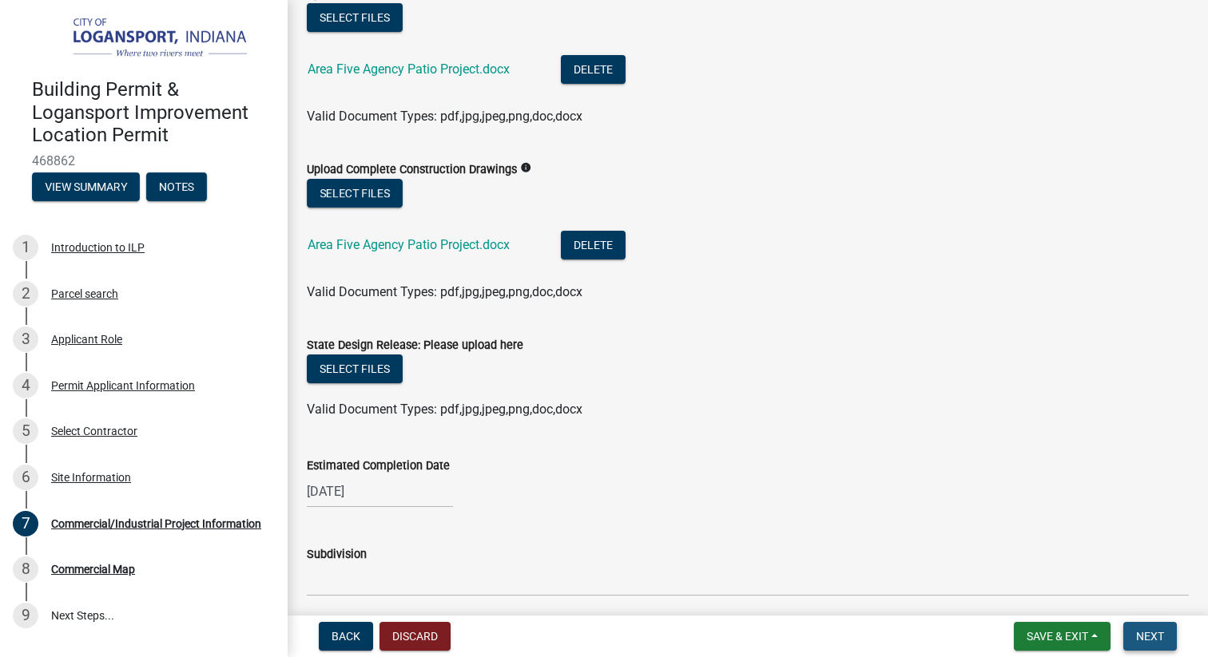
click at [1160, 642] on button "Next" at bounding box center [1150, 636] width 54 height 29
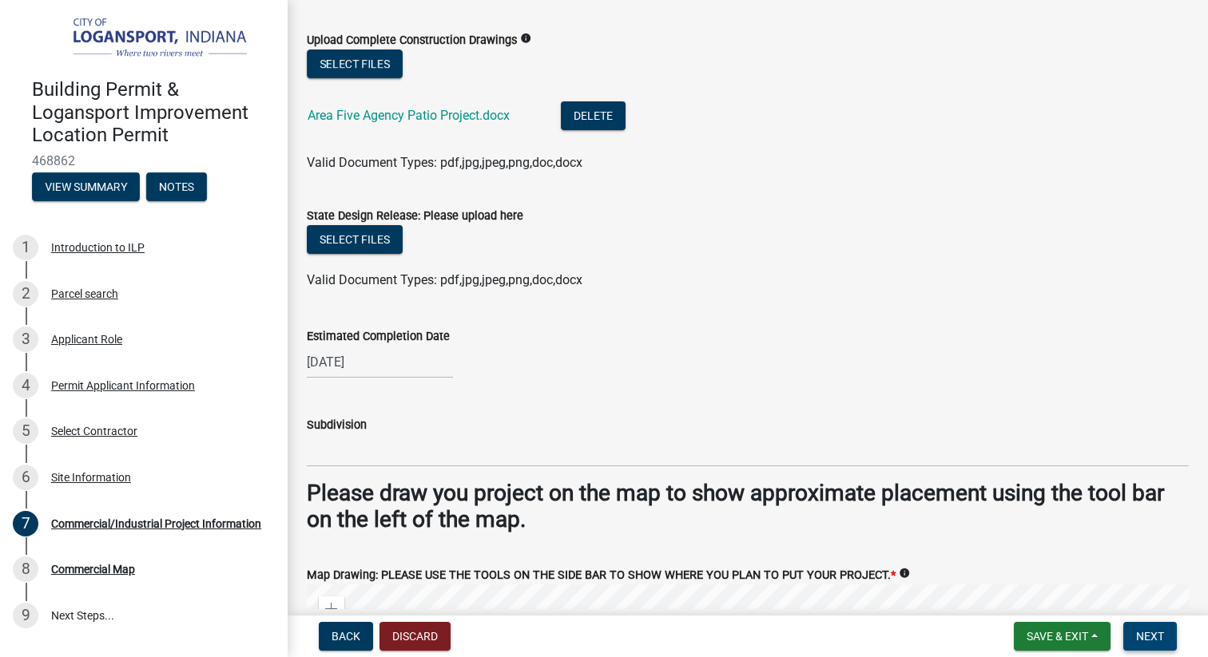
scroll to position [2155, 0]
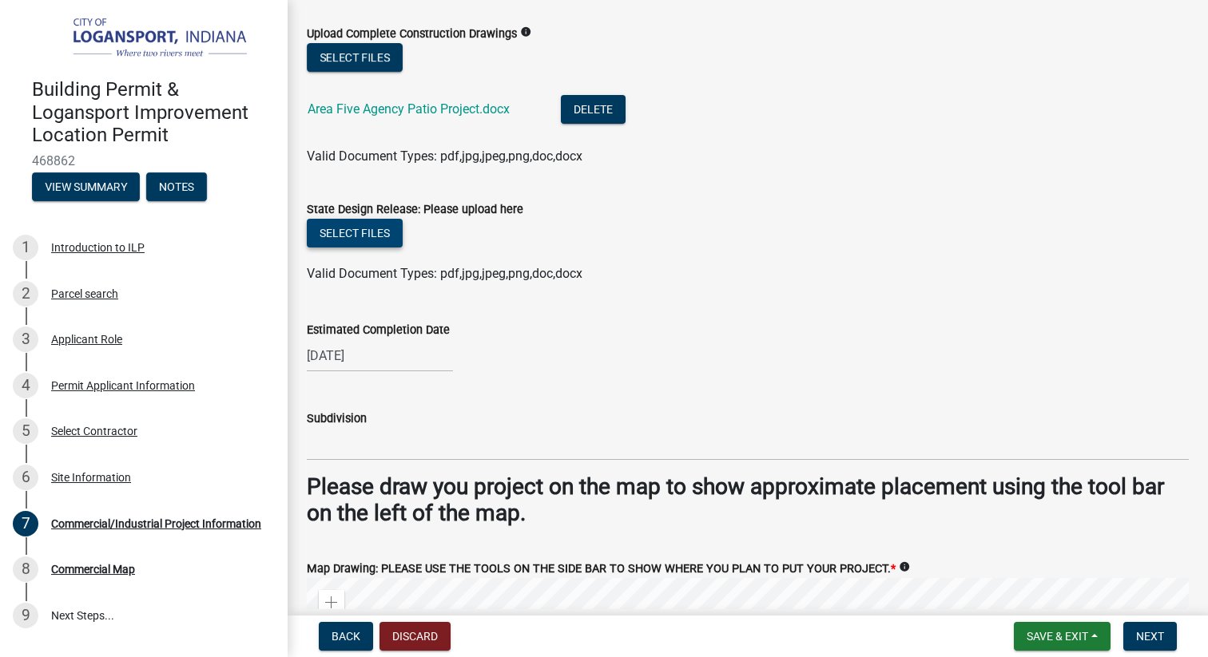
click at [372, 239] on button "Select files" at bounding box center [355, 233] width 96 height 29
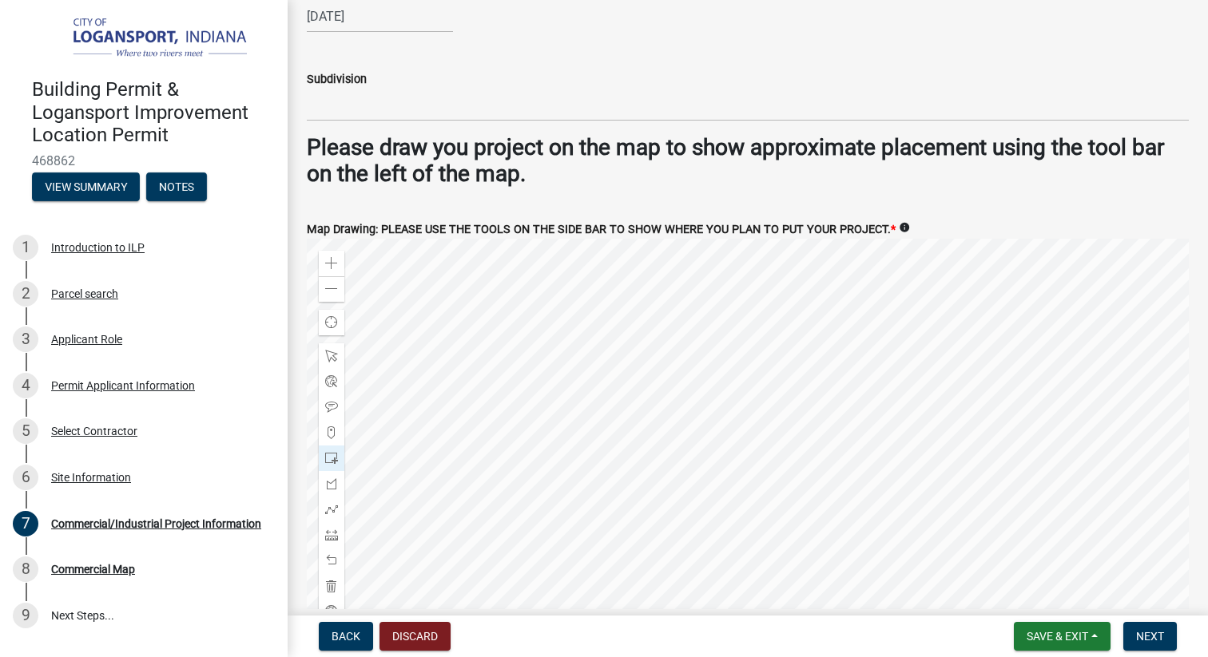
scroll to position [2657, 0]
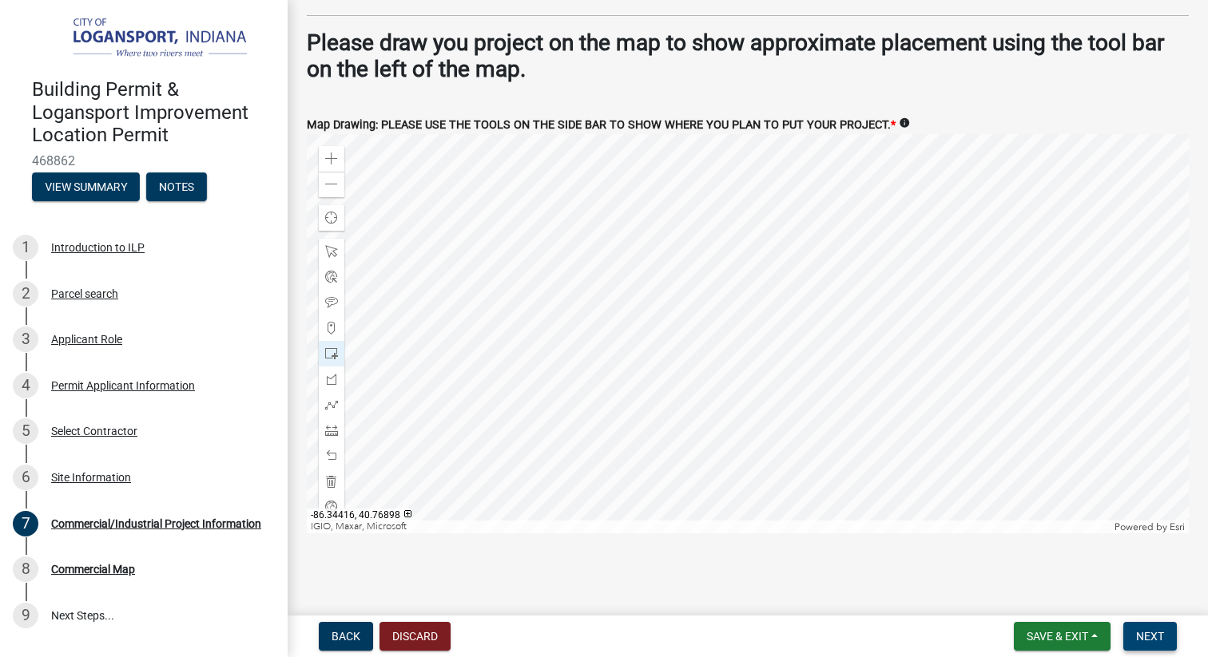
click at [1144, 638] on span "Next" at bounding box center [1150, 636] width 28 height 13
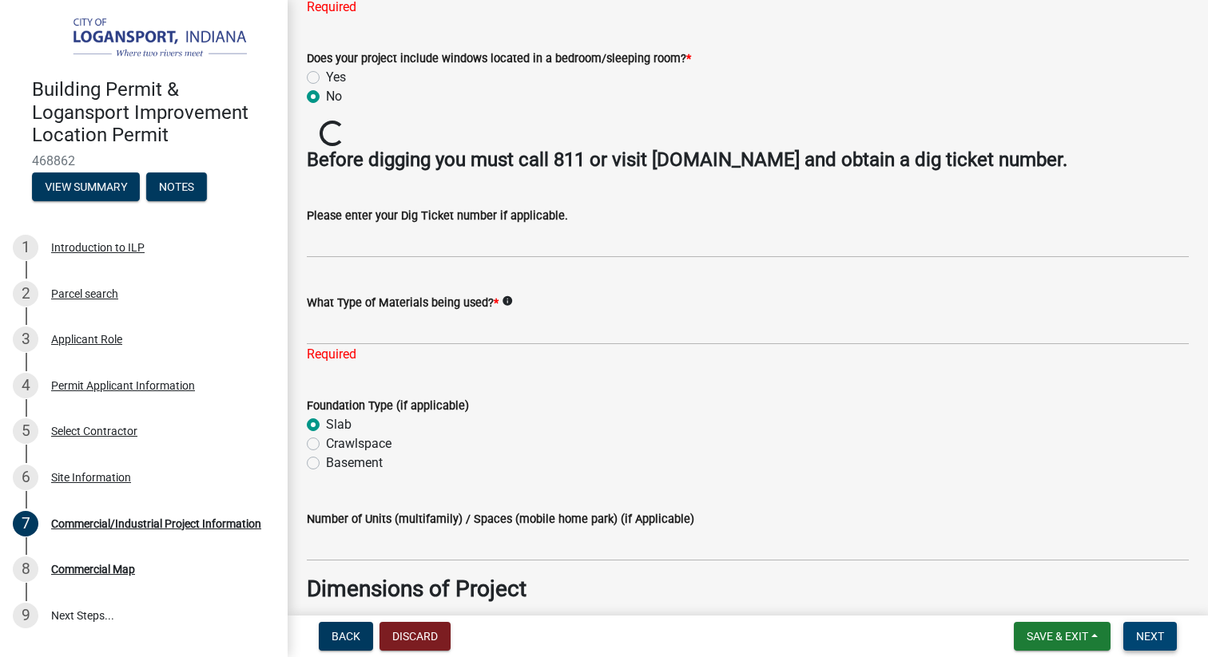
scroll to position [452, 0]
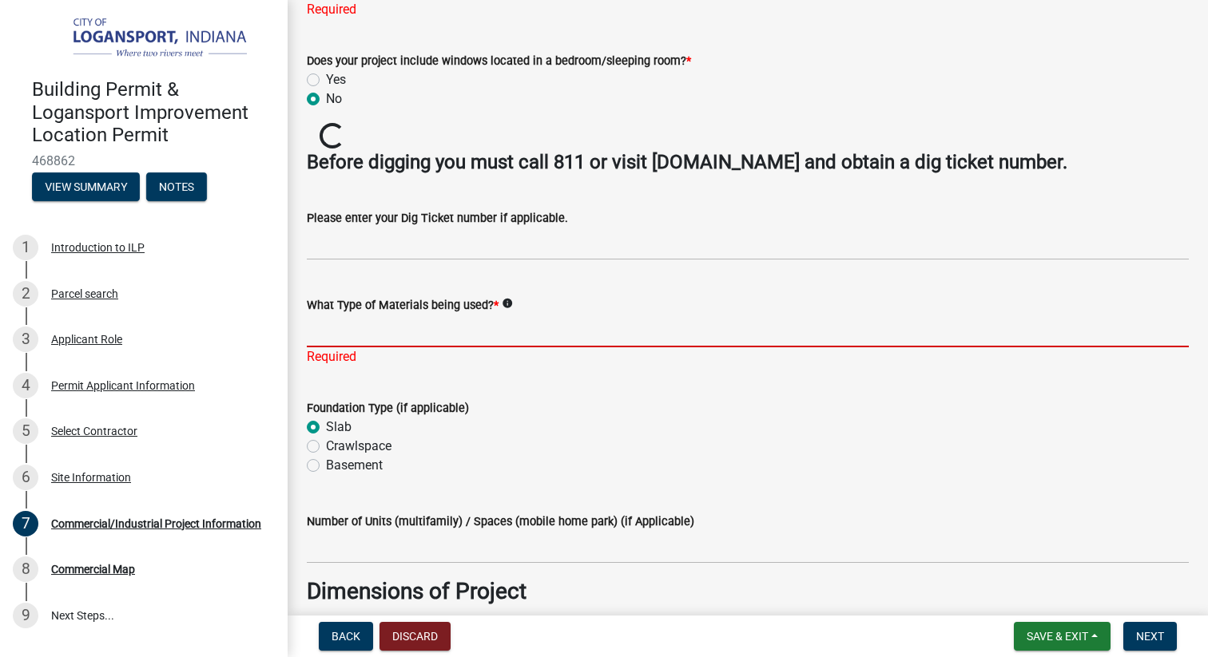
click at [795, 318] on input "What Type of Materials being used? *" at bounding box center [748, 331] width 882 height 33
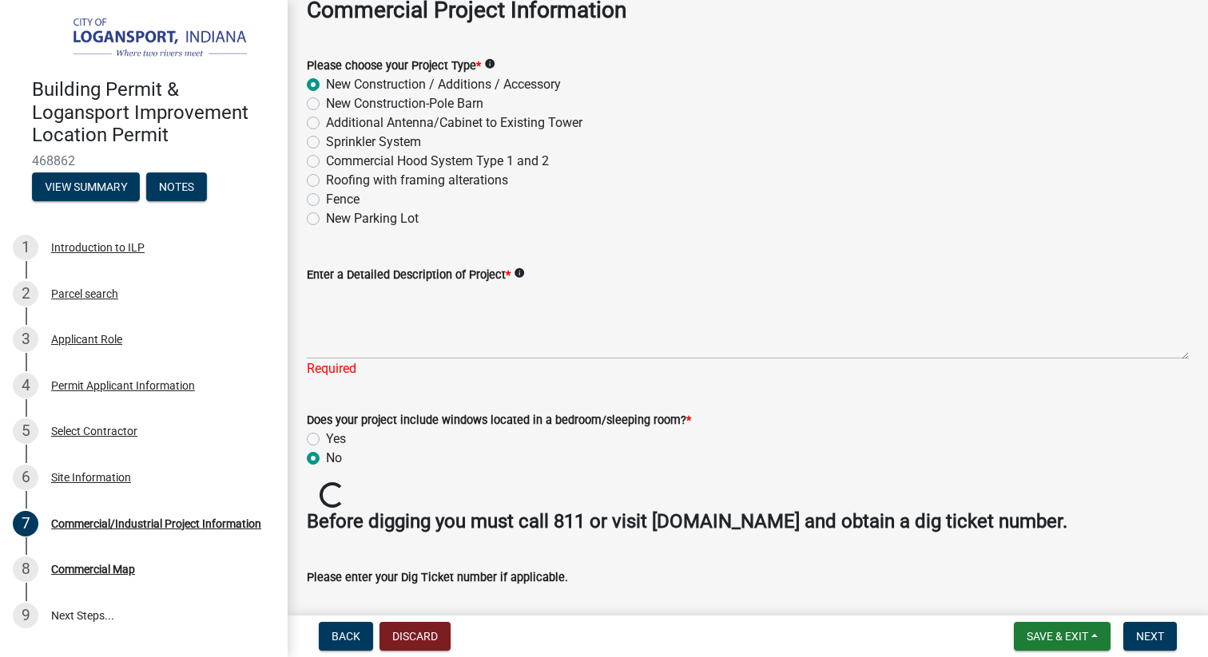
scroll to position [79, 0]
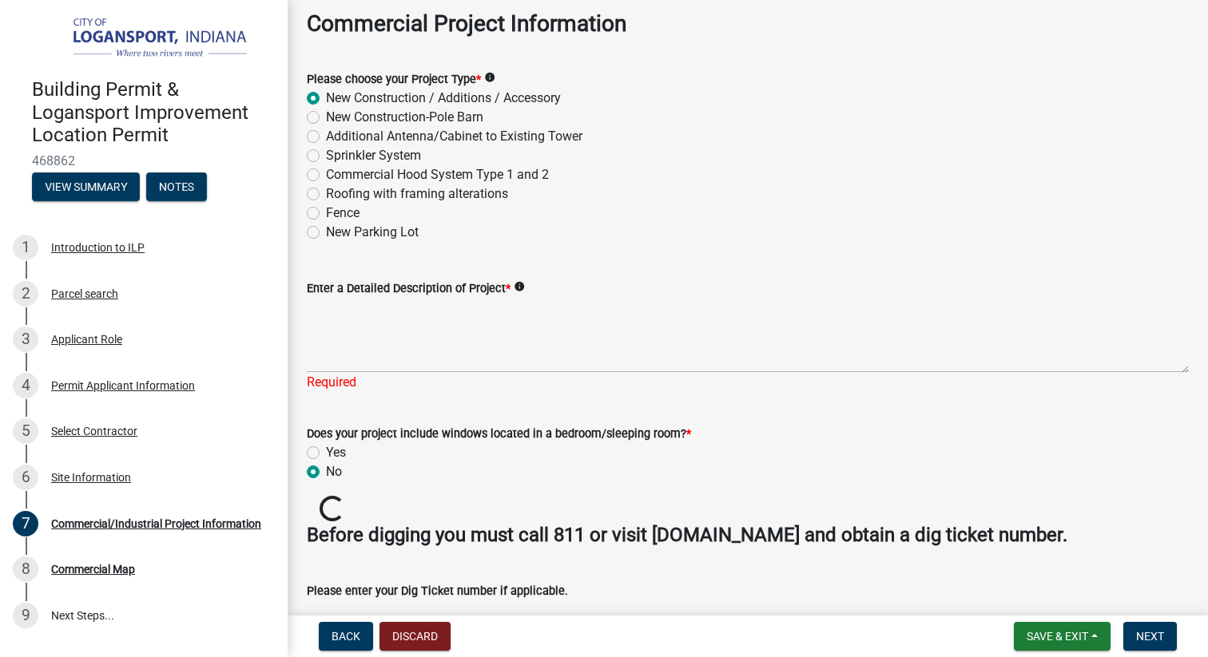
type input "concrete, wood posts, roofing"
click at [598, 345] on textarea "Enter a Detailed Description of Project *" at bounding box center [748, 335] width 882 height 75
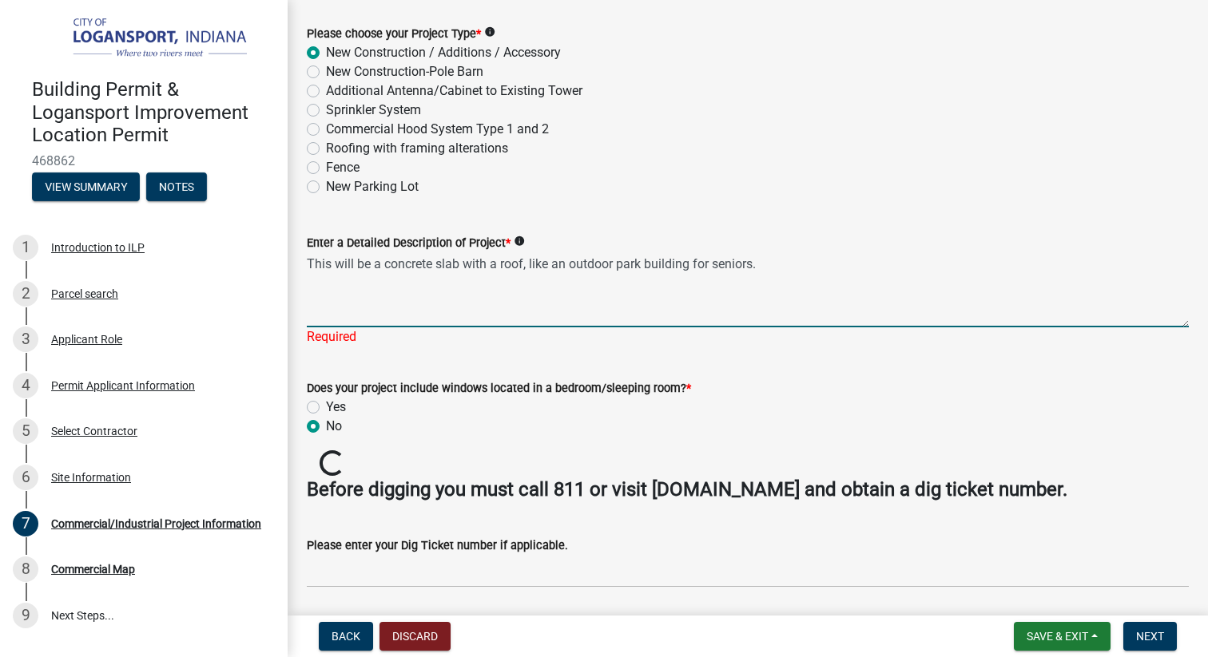
scroll to position [125, 0]
click at [341, 319] on textarea "This will be a concrete slab with a roof, like an outdoor park building for sen…" at bounding box center [748, 289] width 882 height 75
type textarea "This will be a concrete slab with a roof, like an outdoor park building for sen…"
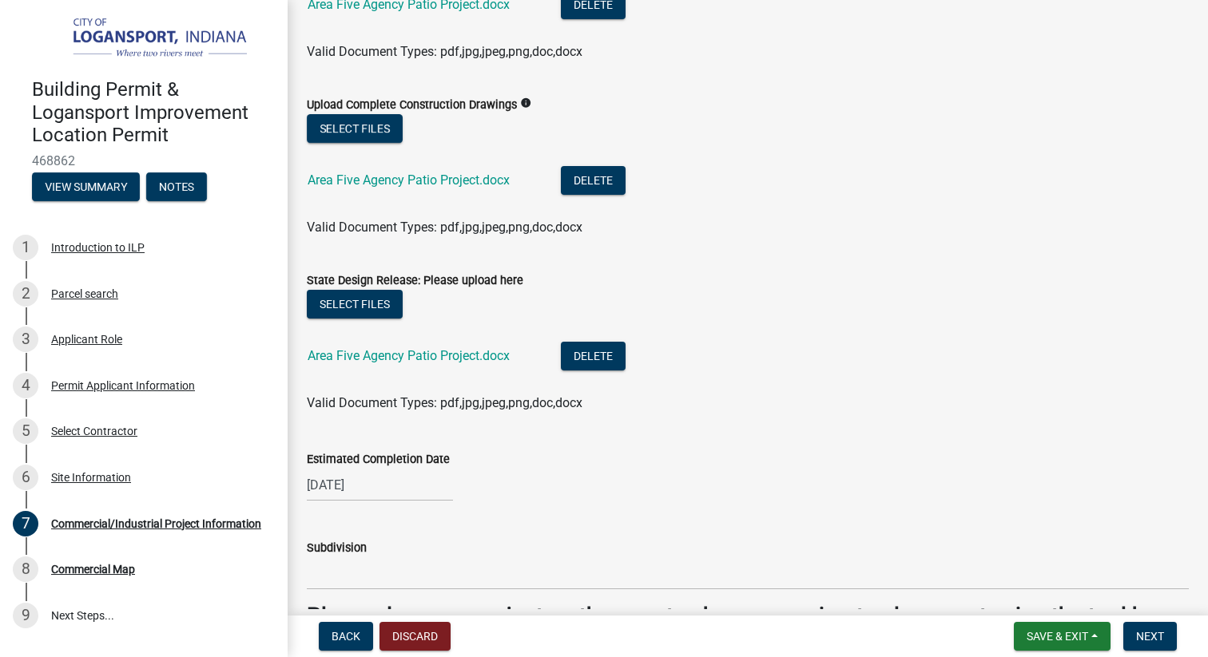
scroll to position [2039, 0]
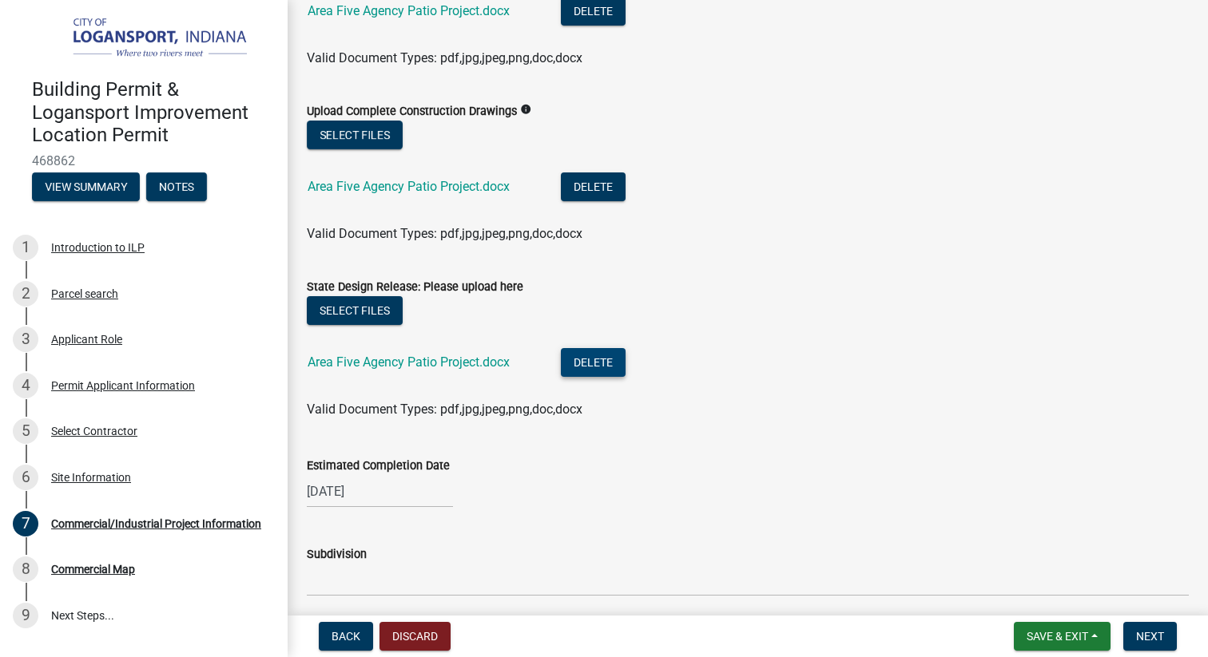
click at [597, 354] on button "Delete" at bounding box center [593, 362] width 65 height 29
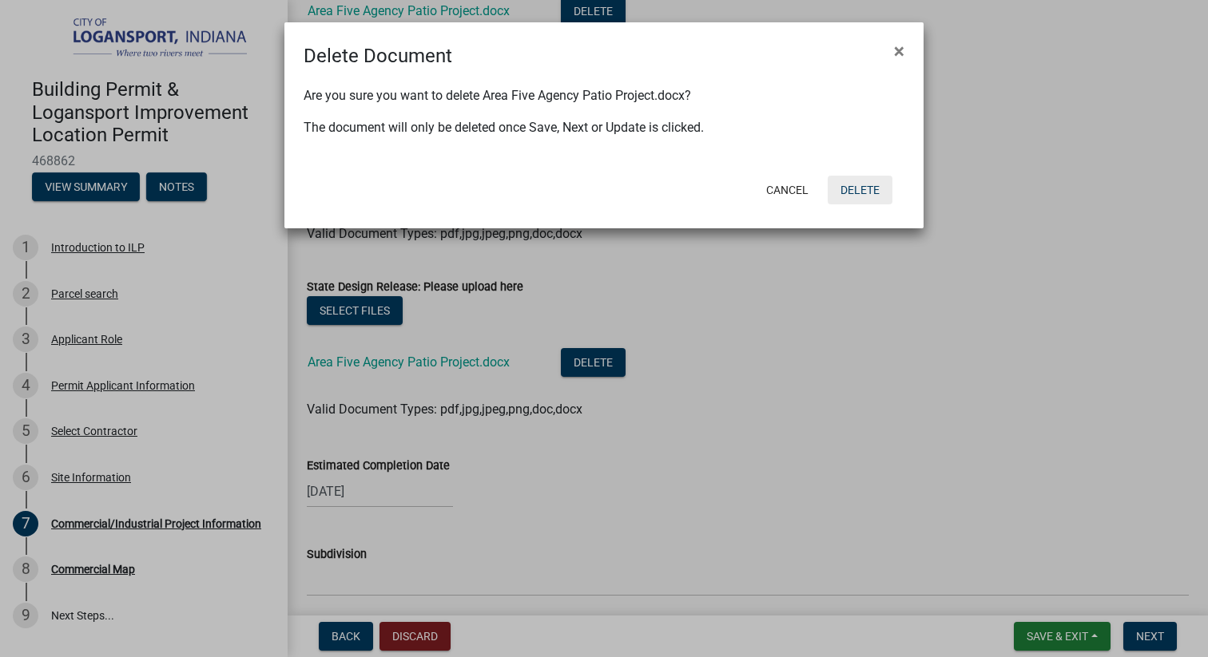
click at [848, 188] on button "Delete" at bounding box center [859, 190] width 65 height 29
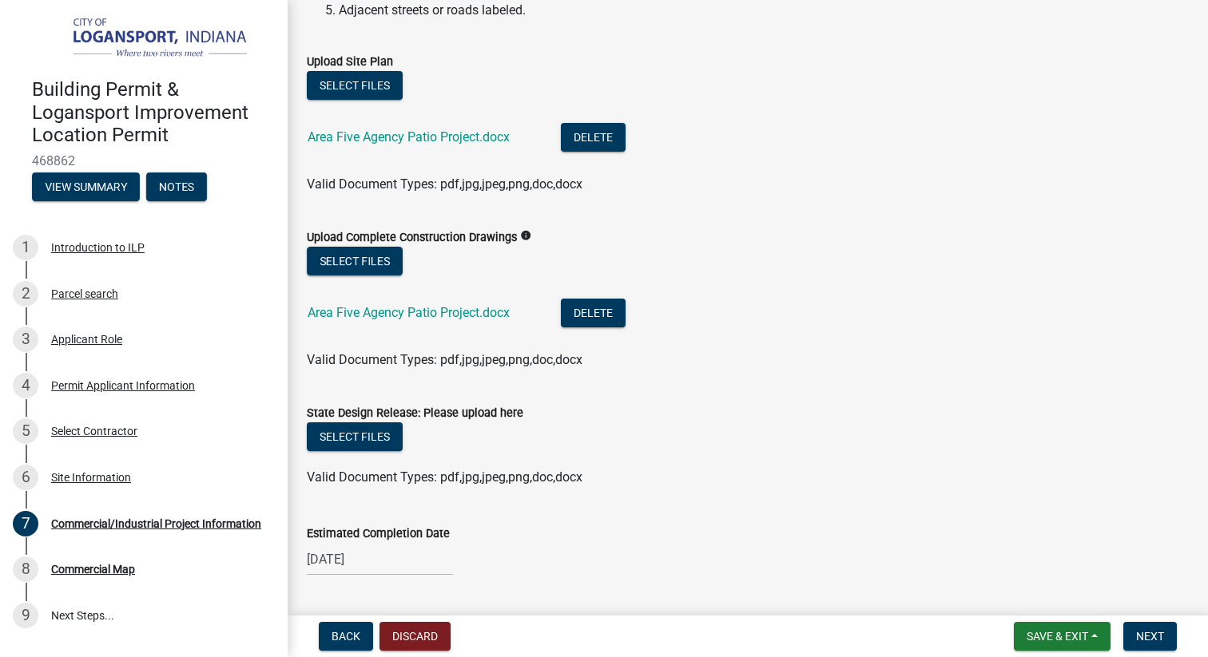
scroll to position [1901, 0]
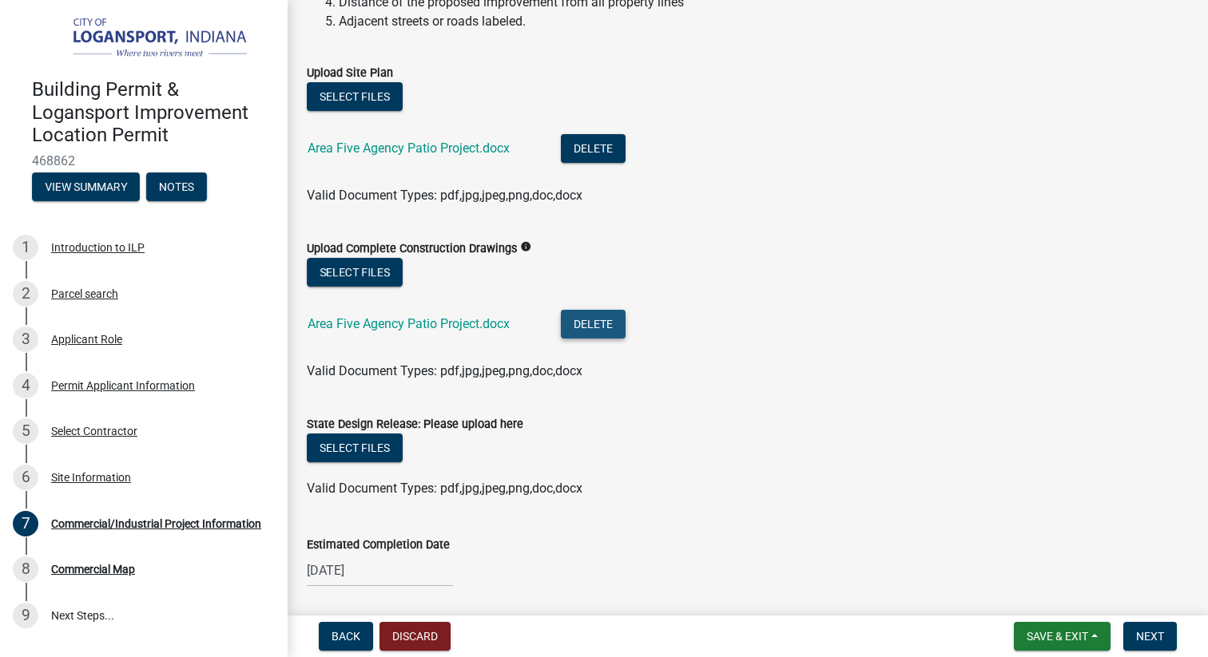
click at [603, 320] on button "Delete" at bounding box center [593, 324] width 65 height 29
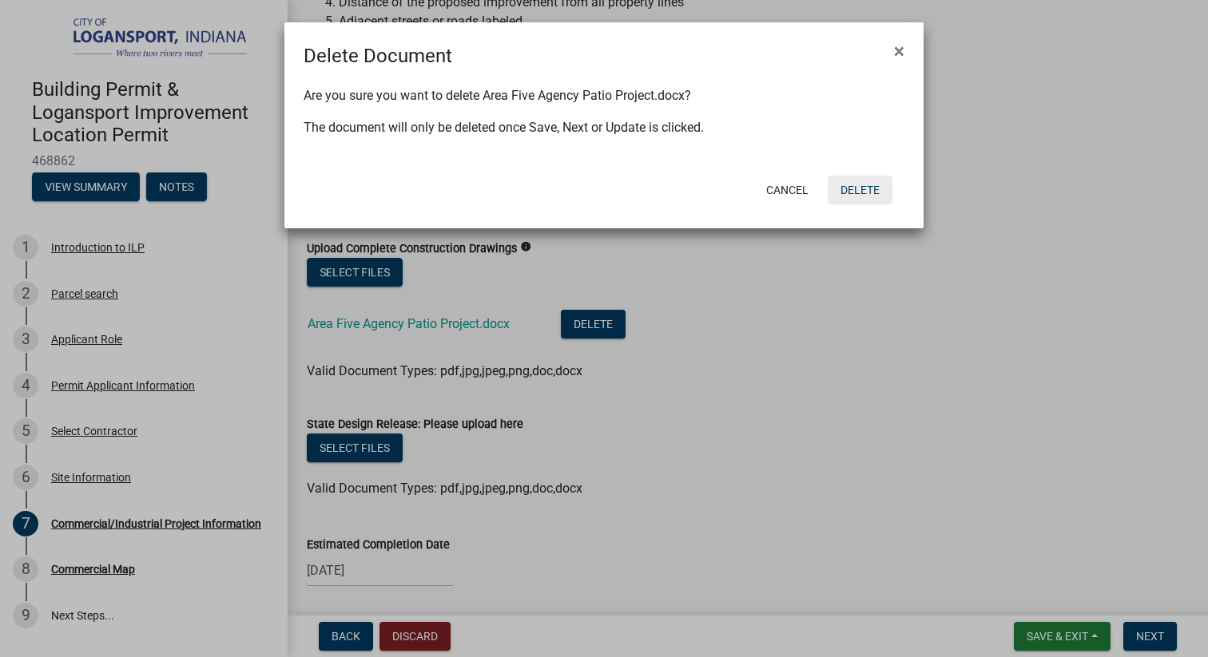
click at [842, 183] on button "Delete" at bounding box center [859, 190] width 65 height 29
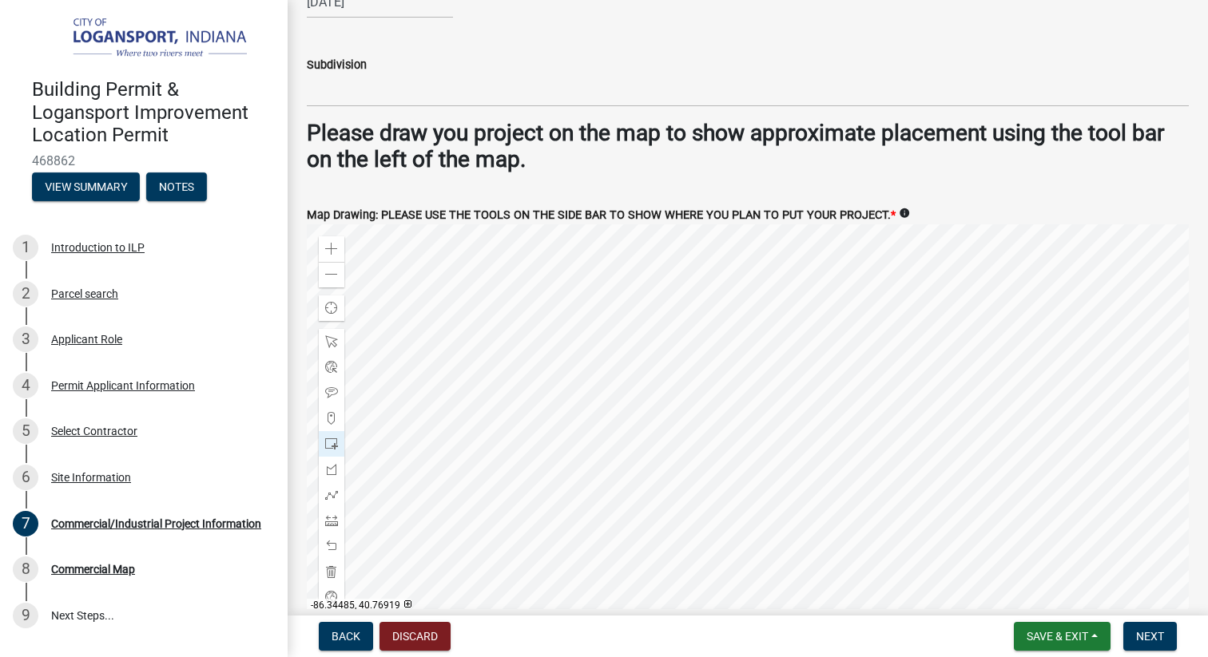
scroll to position [2417, 0]
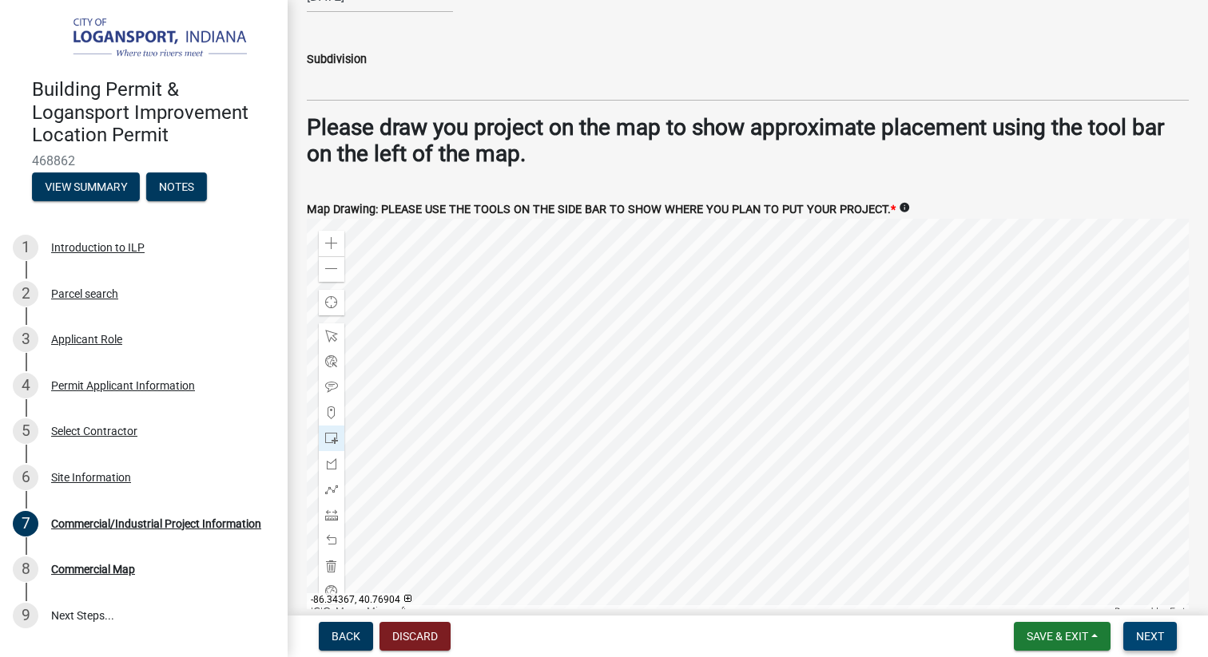
click at [1147, 628] on button "Next" at bounding box center [1150, 636] width 54 height 29
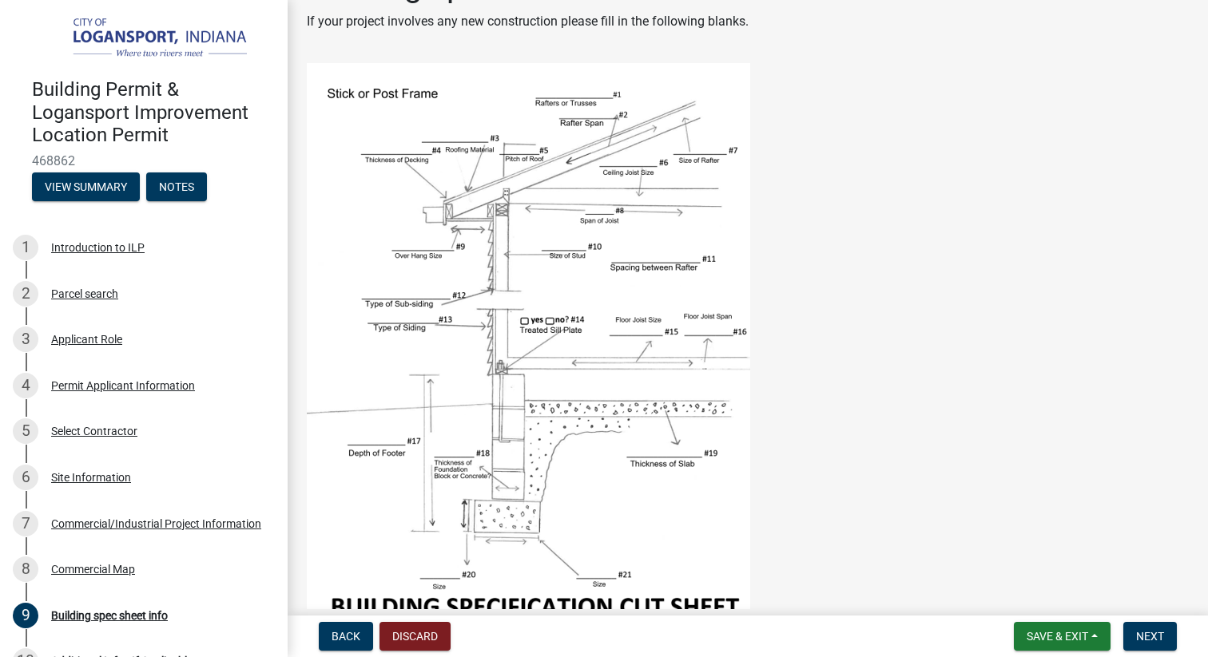
scroll to position [0, 0]
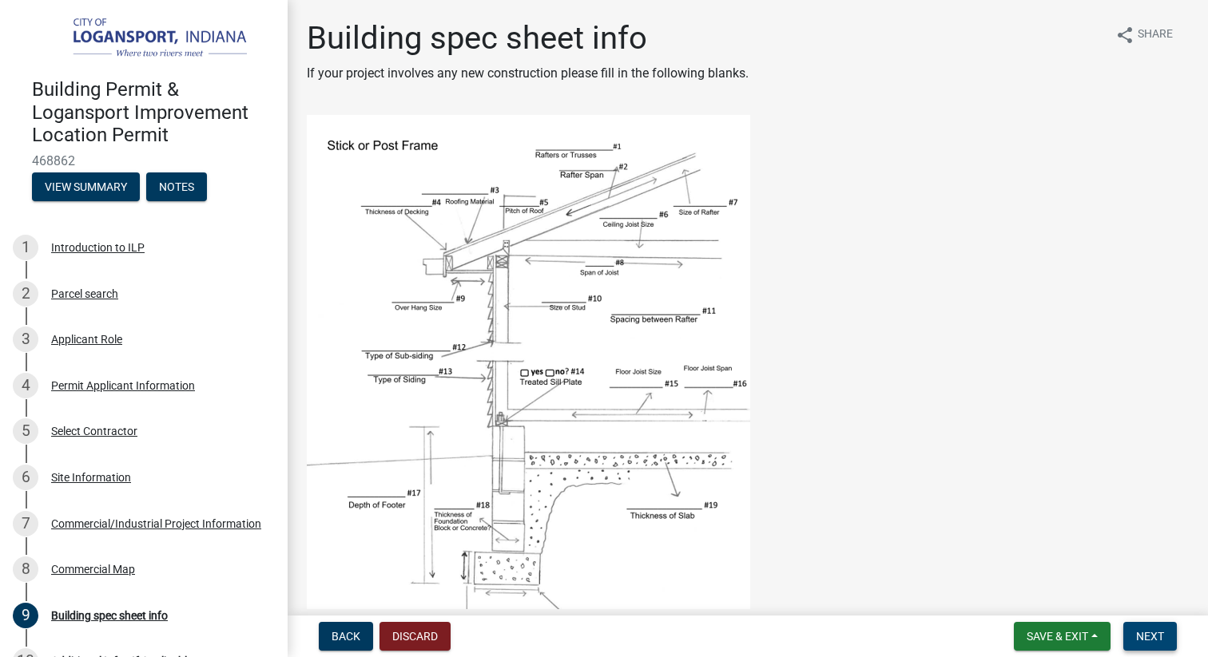
click at [1145, 641] on span "Next" at bounding box center [1150, 636] width 28 height 13
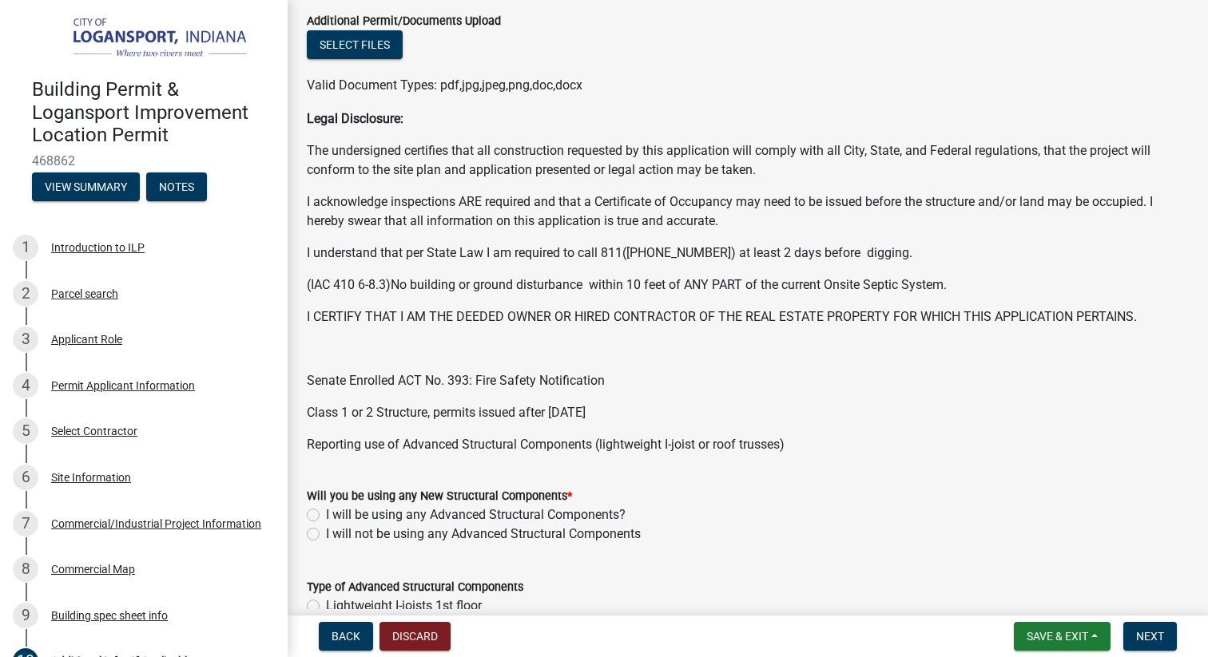
scroll to position [319, 0]
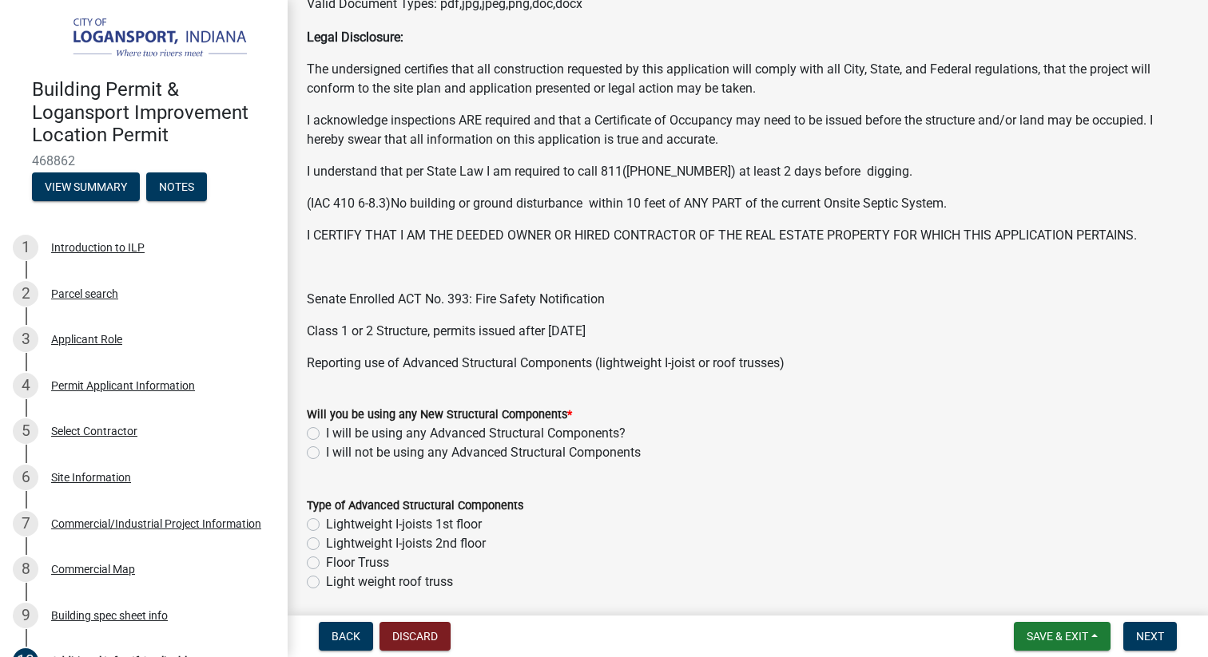
click at [326, 455] on label "I will not be using any Advanced Structural Components" at bounding box center [483, 452] width 315 height 19
click at [326, 454] on input "I will not be using any Advanced Structural Components" at bounding box center [331, 448] width 10 height 10
radio input "true"
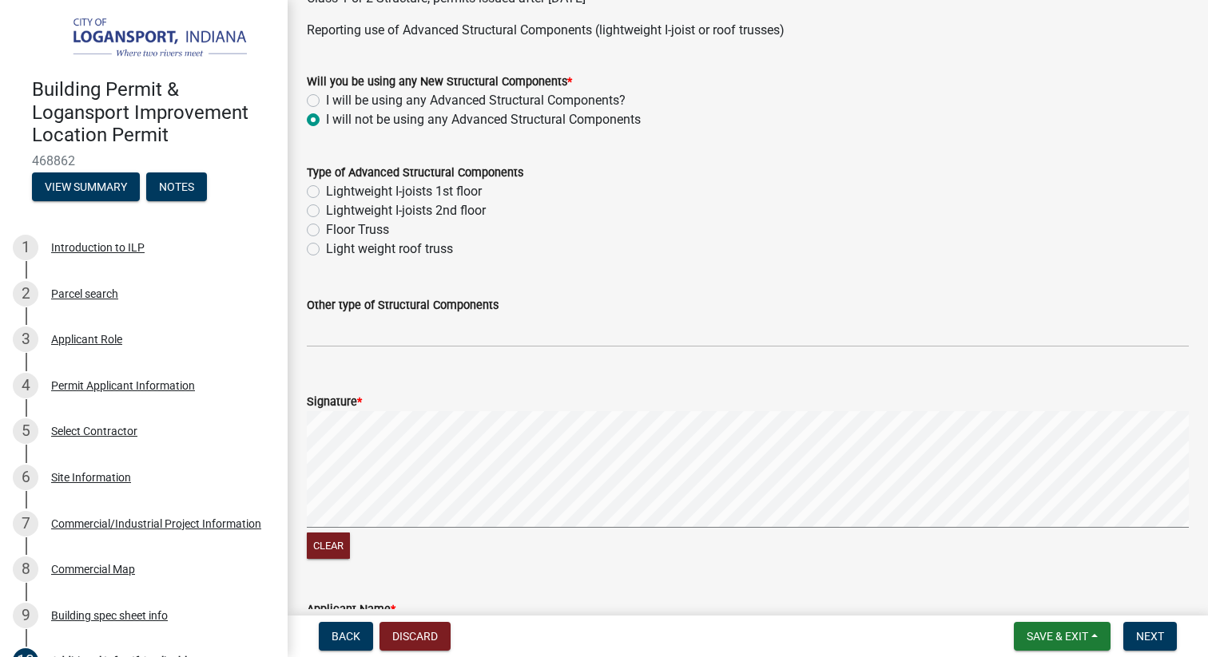
scroll to position [733, 0]
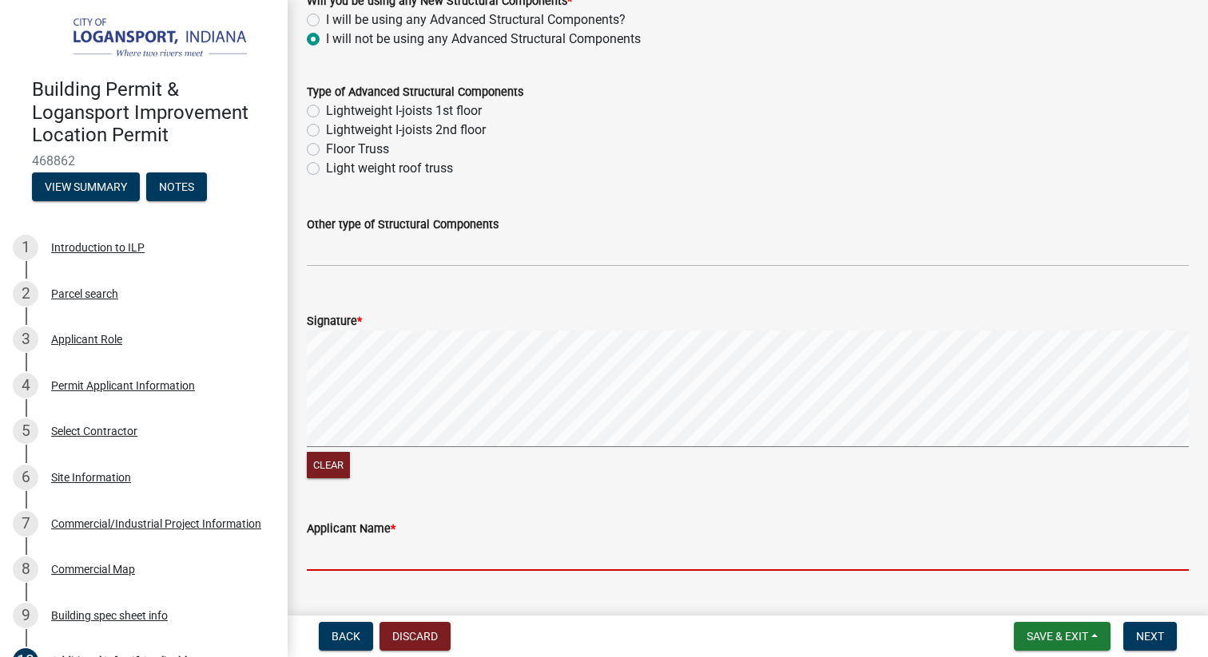
click at [343, 560] on input "Applicant Name *" at bounding box center [748, 554] width 882 height 33
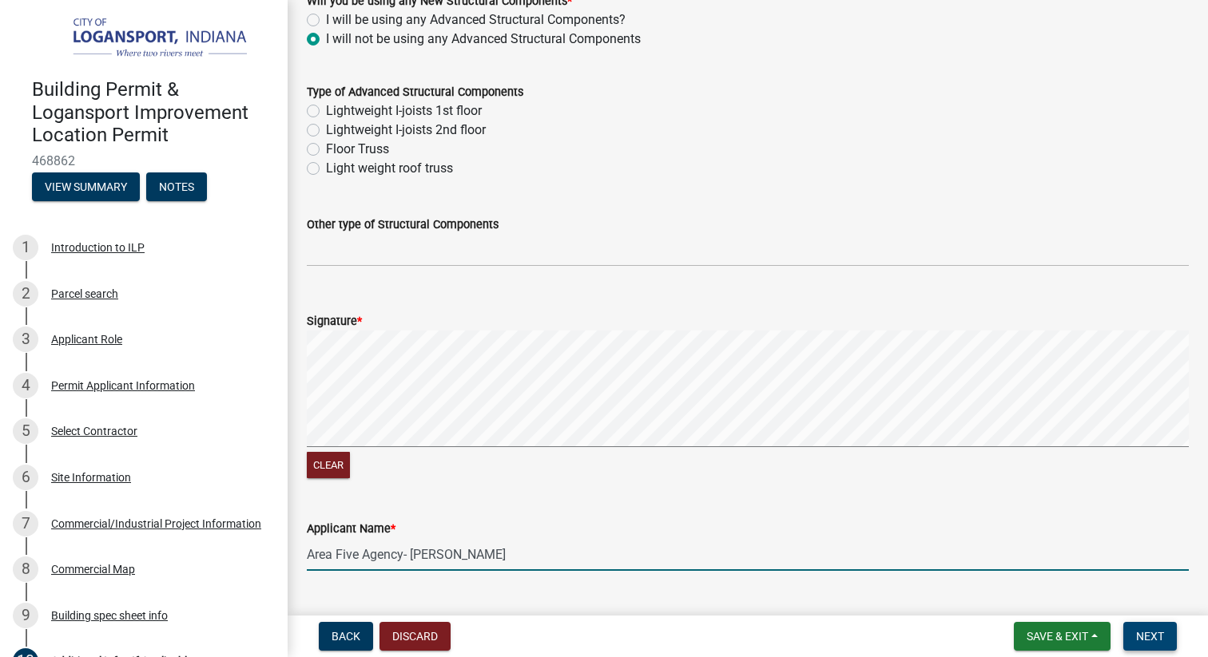
type input "Area Five Agency- [PERSON_NAME]"
click at [1133, 630] on button "Next" at bounding box center [1150, 636] width 54 height 29
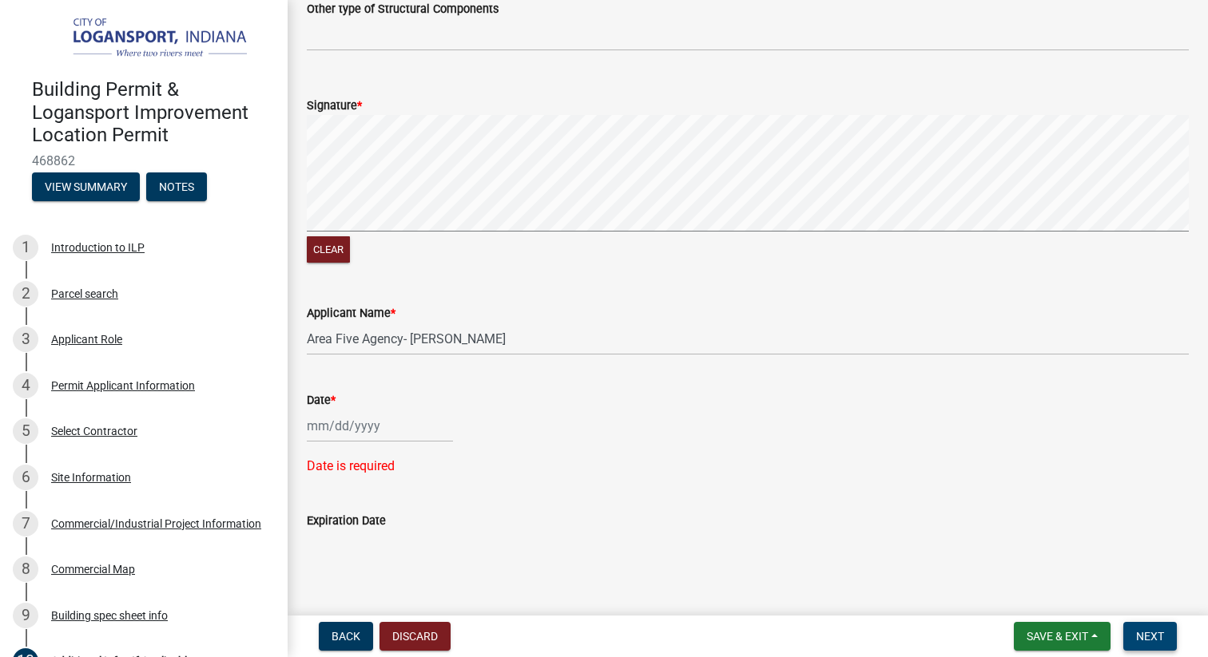
scroll to position [978, 0]
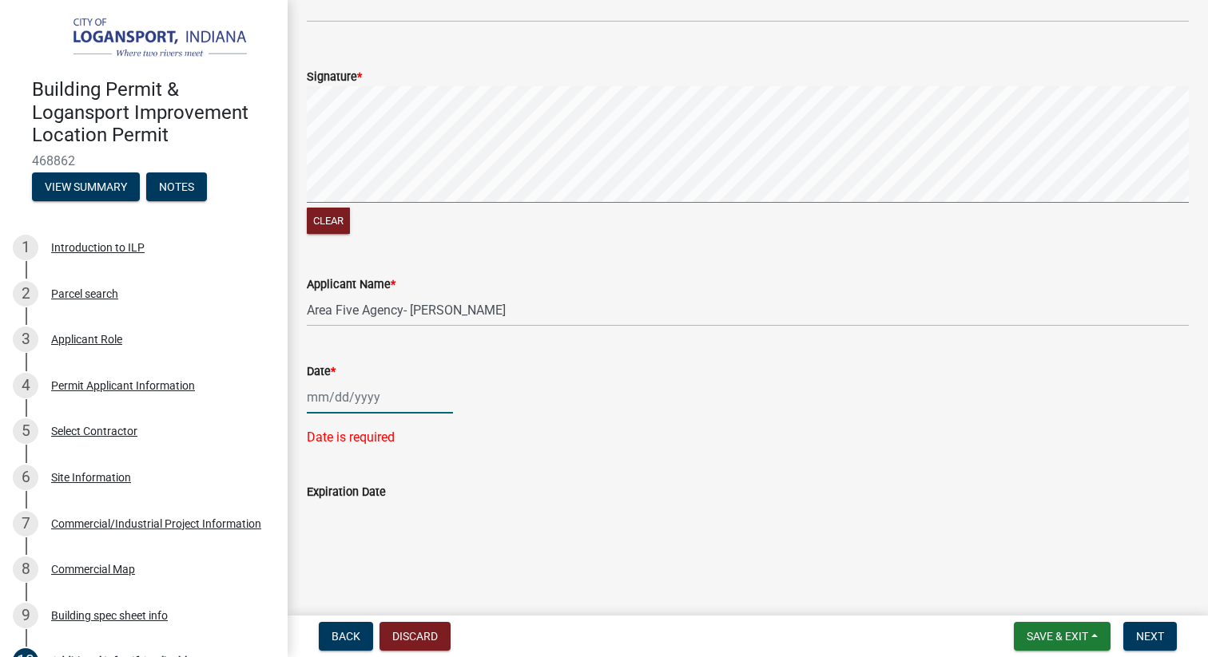
click at [325, 391] on div at bounding box center [380, 397] width 146 height 33
select select "8"
select select "2025"
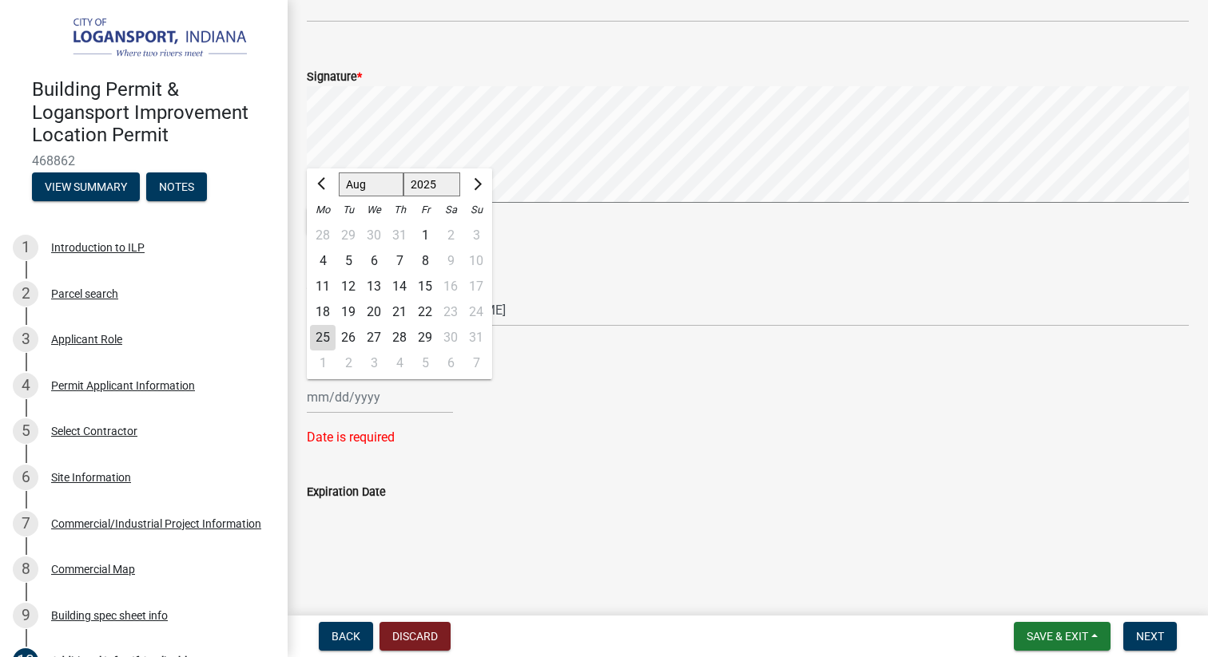
click at [323, 344] on div "25" at bounding box center [323, 338] width 26 height 26
type input "[DATE]"
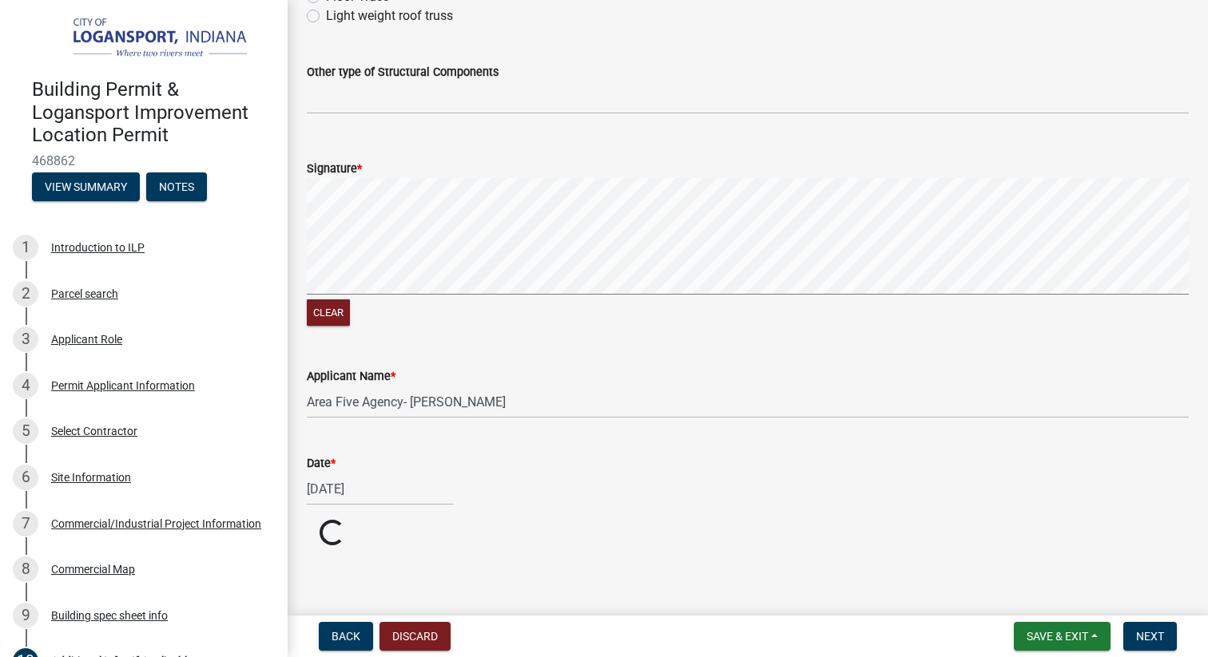
scroll to position [946, 0]
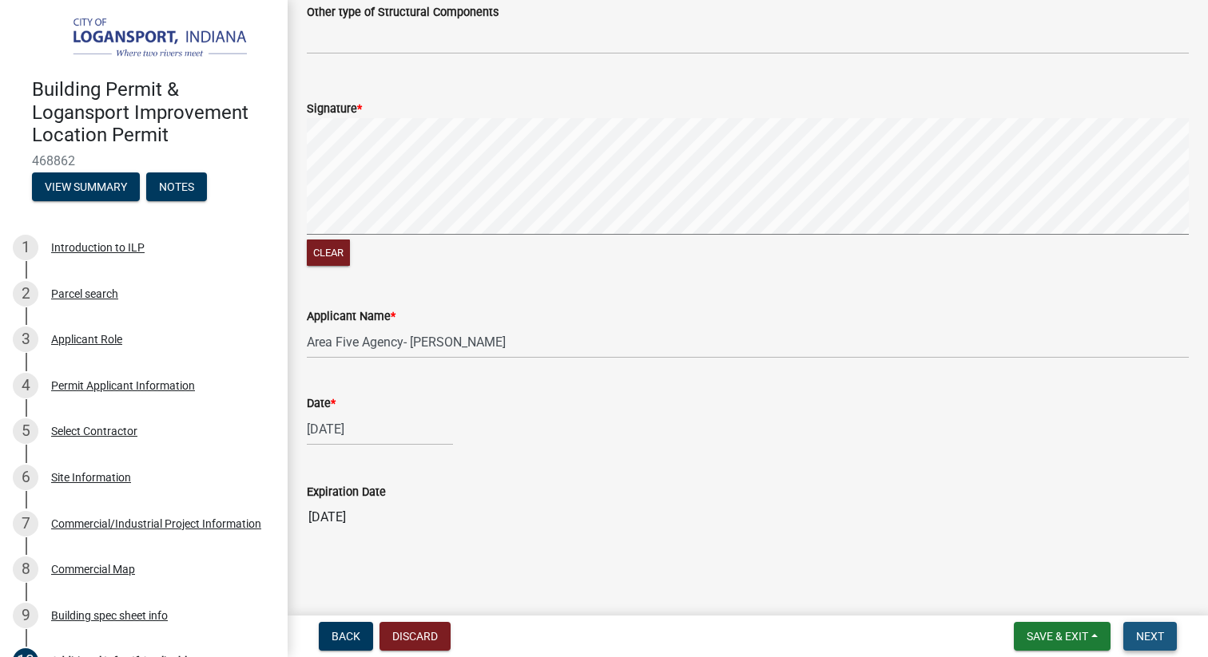
click at [1148, 627] on button "Next" at bounding box center [1150, 636] width 54 height 29
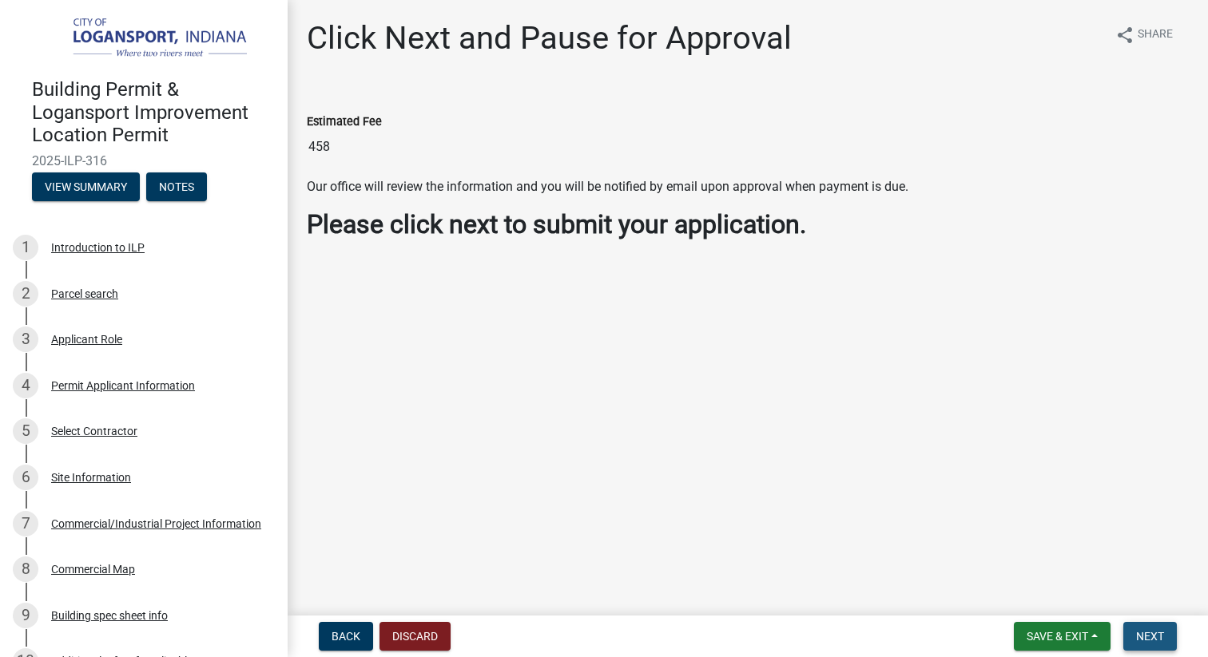
click at [1148, 634] on span "Next" at bounding box center [1150, 636] width 28 height 13
